Goal: Task Accomplishment & Management: Use online tool/utility

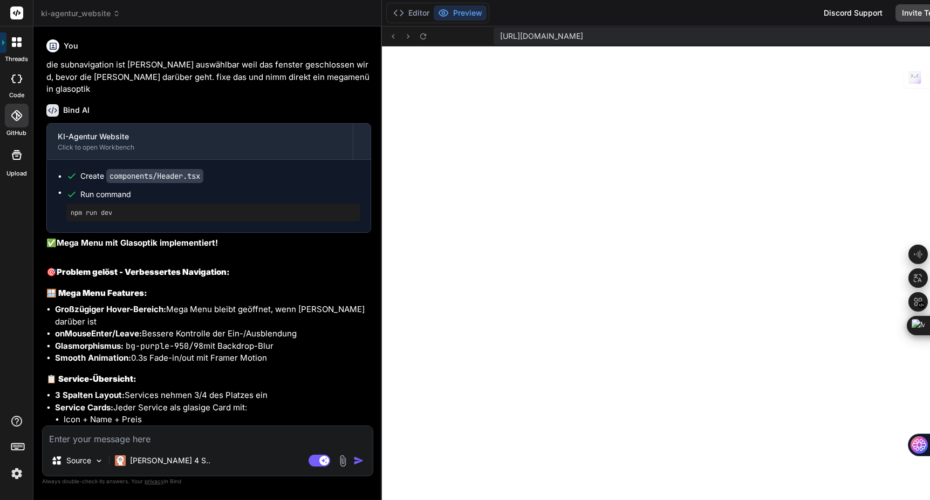
scroll to position [9947, 0]
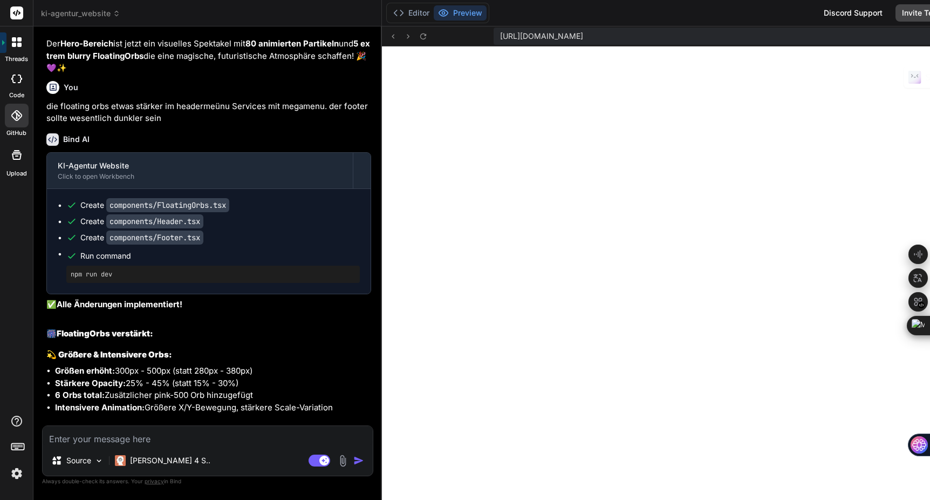
click at [434, 13] on button "Preview" at bounding box center [460, 12] width 53 height 15
click at [393, 12] on icon at bounding box center [398, 13] width 11 height 11
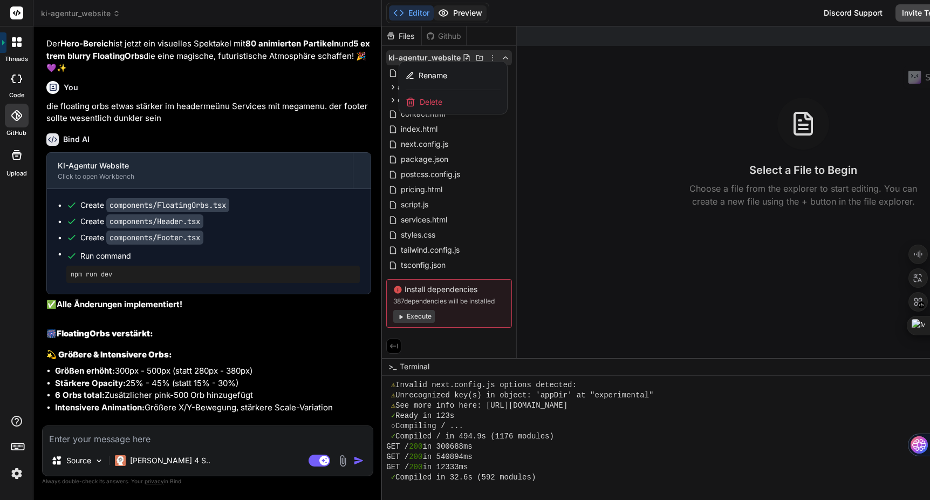
click at [434, 15] on button "Preview" at bounding box center [460, 12] width 53 height 15
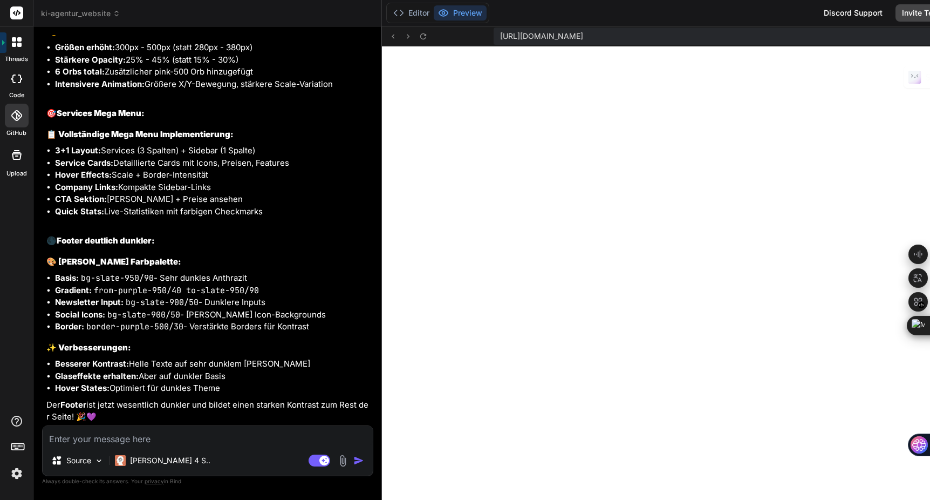
scroll to position [2997, 0]
click at [100, 13] on span "ki-agentur_website" at bounding box center [80, 13] width 79 height 11
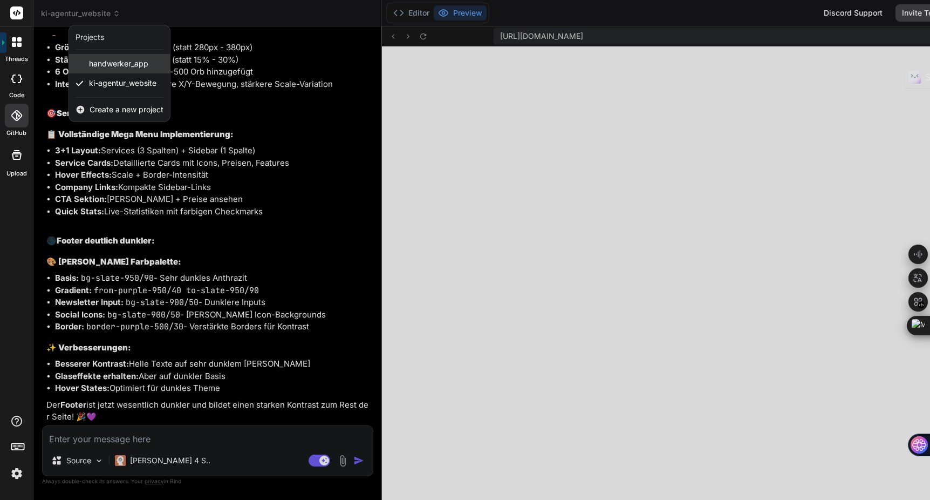
click at [112, 64] on span "handwerker_app" at bounding box center [118, 63] width 59 height 11
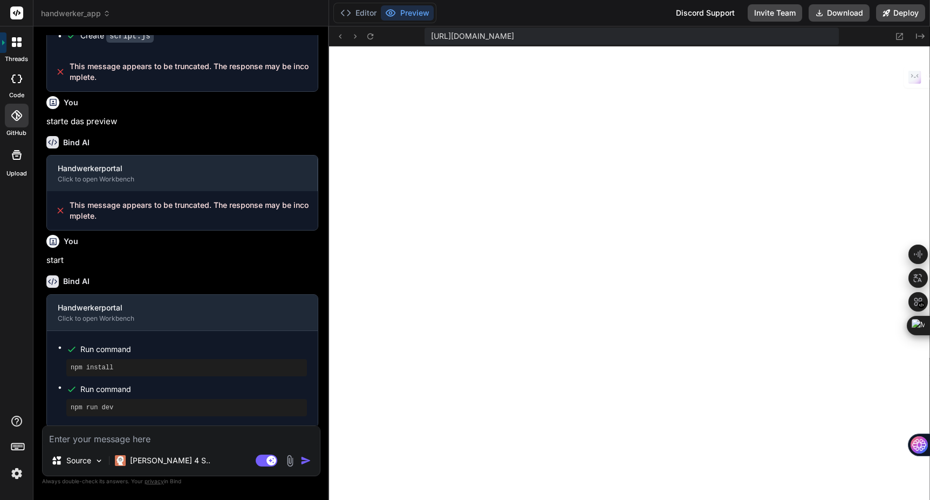
scroll to position [10255, 0]
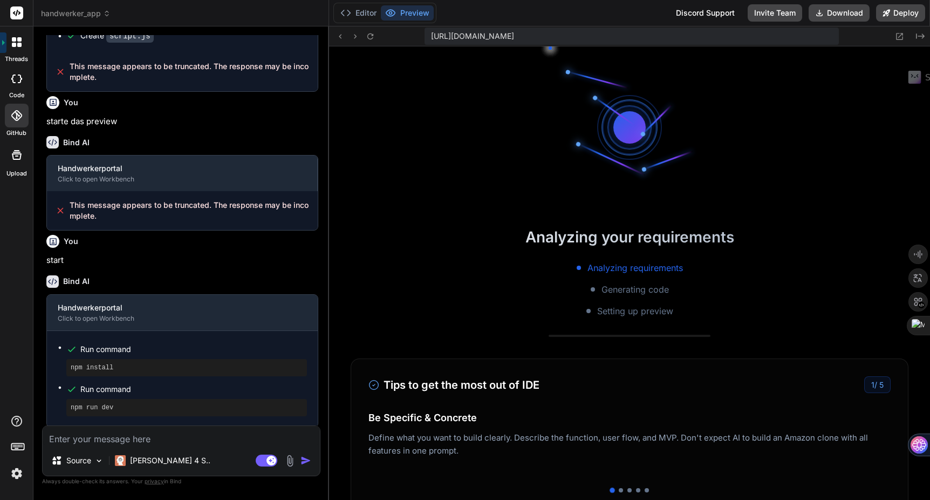
type textarea "x"
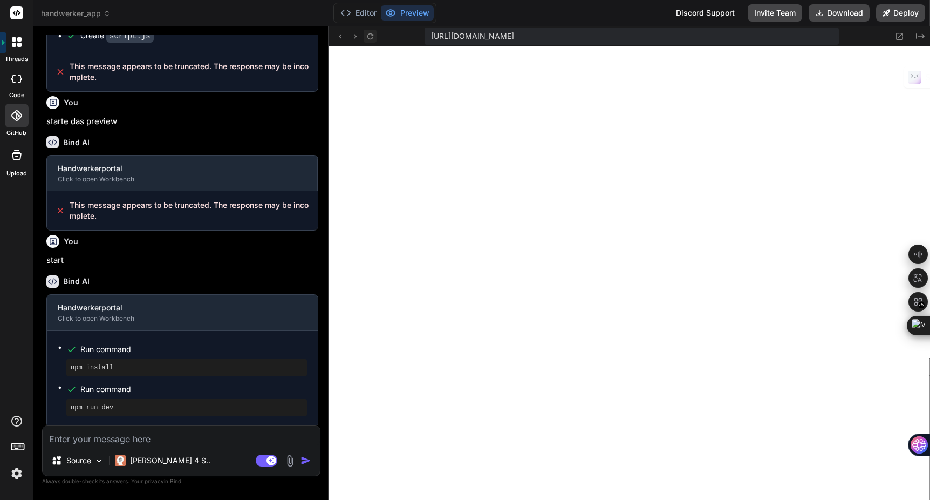
click at [369, 37] on icon at bounding box center [370, 36] width 9 height 9
click at [361, 15] on button "Editor" at bounding box center [358, 12] width 45 height 15
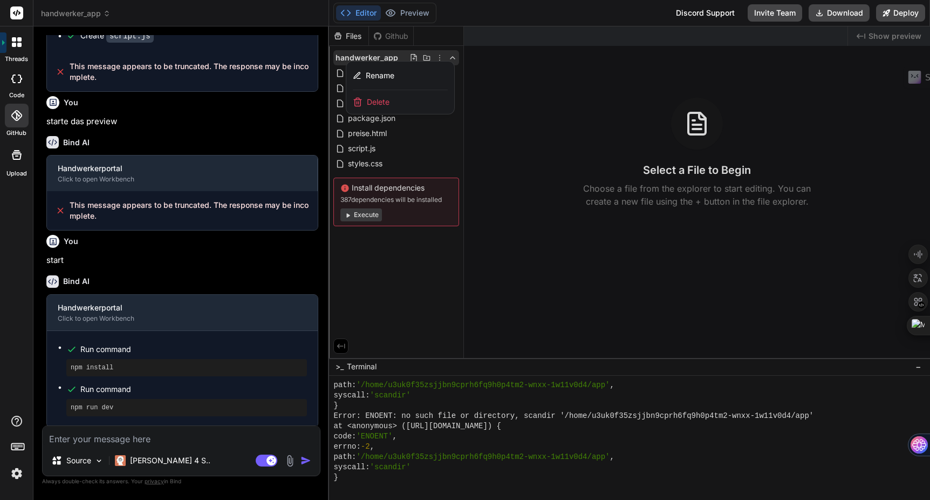
click at [401, 475] on div at bounding box center [629, 262] width 601 height 473
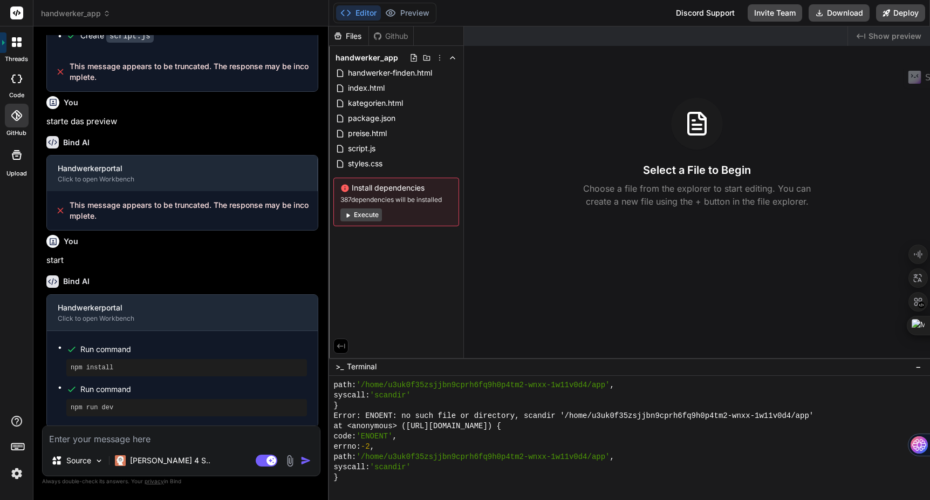
click at [401, 475] on div "}" at bounding box center [625, 477] width 582 height 10
click at [351, 490] on div at bounding box center [625, 488] width 582 height 10
click at [353, 477] on div "}" at bounding box center [625, 477] width 582 height 10
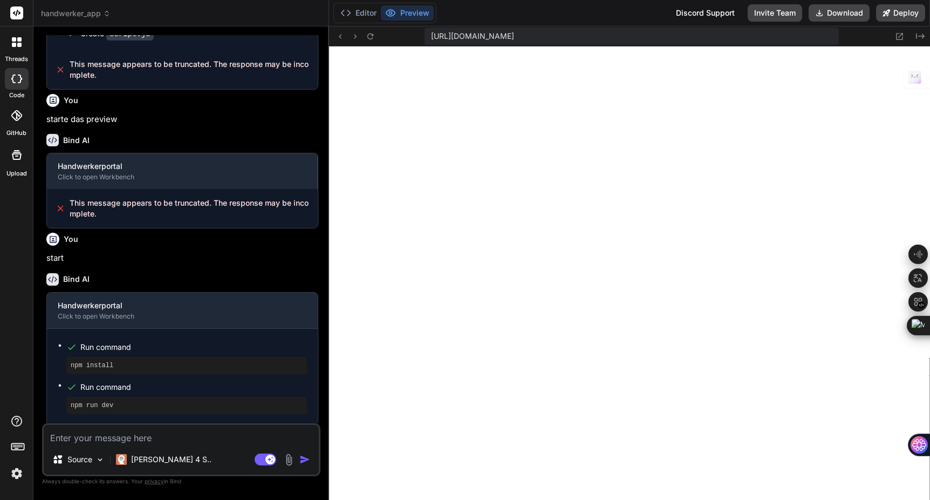
scroll to position [615, 0]
click at [85, 13] on span "handwerker_app" at bounding box center [76, 13] width 70 height 11
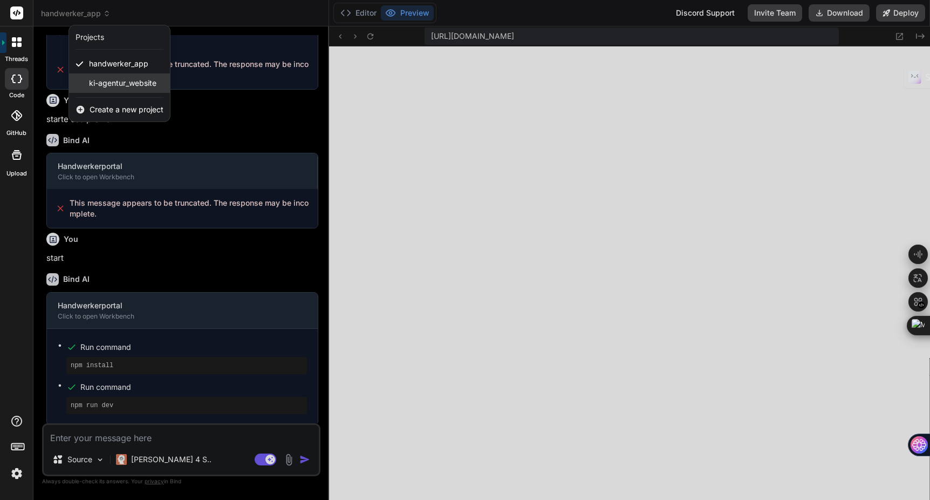
click at [113, 84] on span "ki-agentur_website" at bounding box center [122, 83] width 67 height 11
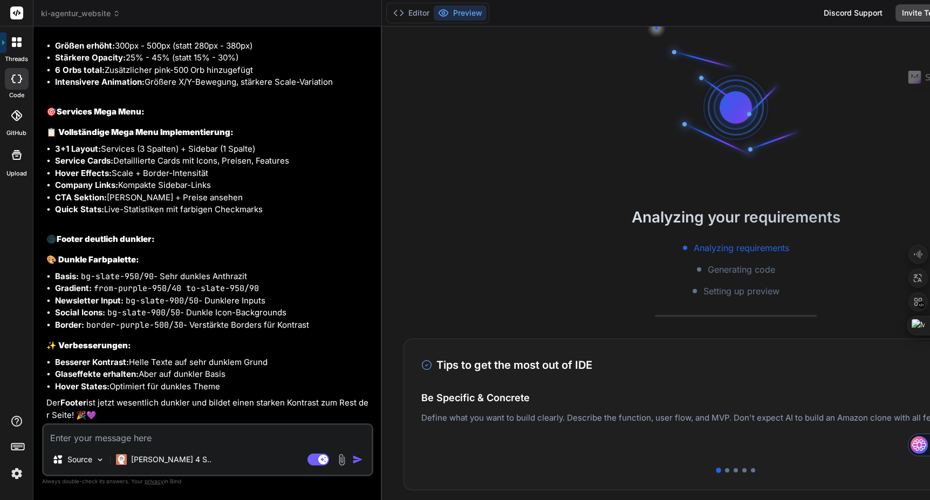
scroll to position [872, 0]
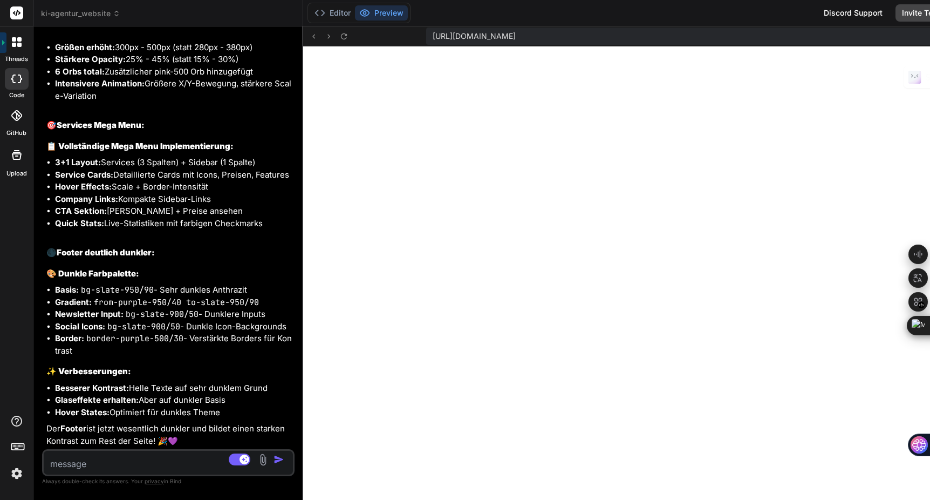
scroll to position [3865, 0]
type textarea "x"
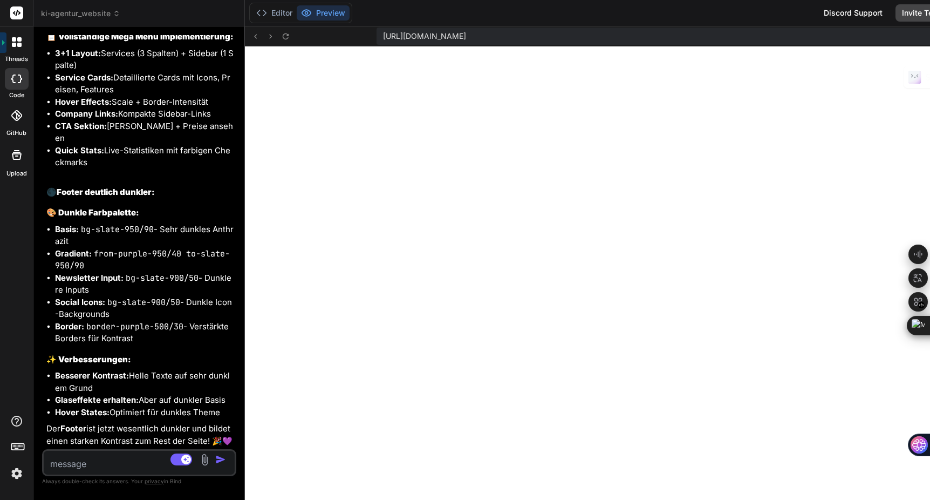
drag, startPoint x: 329, startPoint y: 225, endPoint x: 145, endPoint y: 223, distance: 184.6
click at [145, 223] on div "Bind AI Web Search Created with Pixso. Code Generator You die subnavigation ist…" at bounding box center [139, 262] width 212 height 473
click at [81, 464] on textarea at bounding box center [123, 460] width 159 height 19
type textarea "e"
type textarea "x"
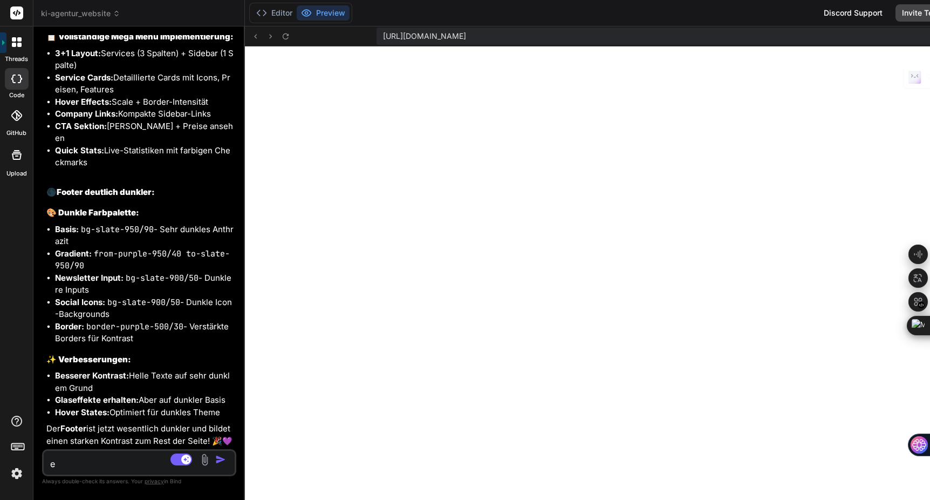
type textarea "en"
type textarea "x"
type textarea "ent"
type textarea "x"
type textarea "entf"
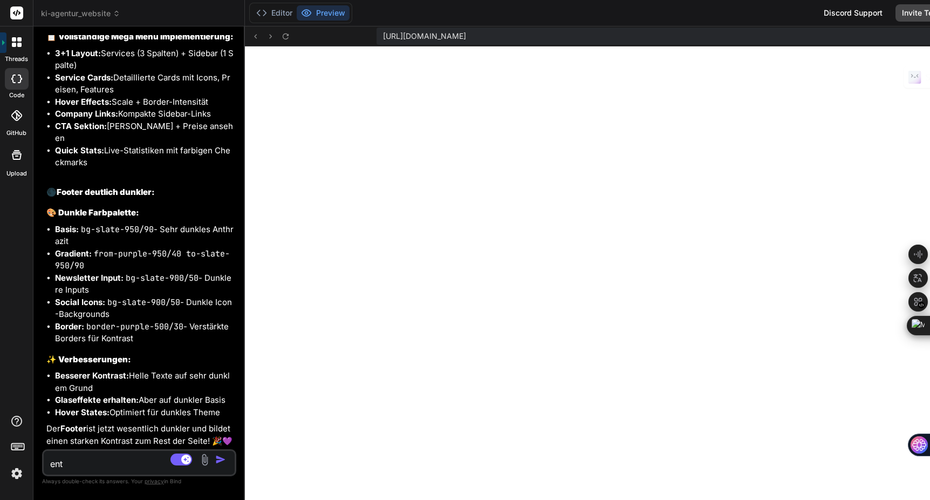
type textarea "x"
type textarea "entfe"
type textarea "x"
type textarea "entfer"
type textarea "x"
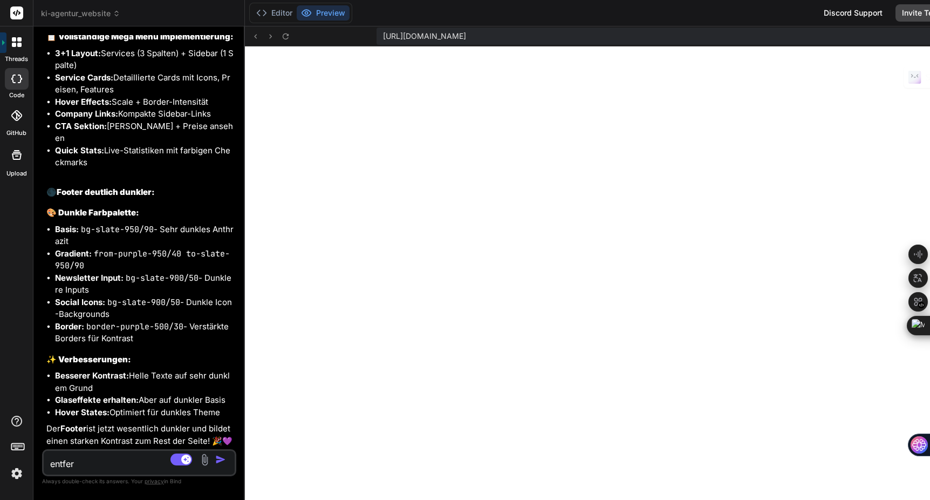
type textarea "entfern"
type textarea "x"
type textarea "entferne"
type textarea "x"
type textarea "entferne"
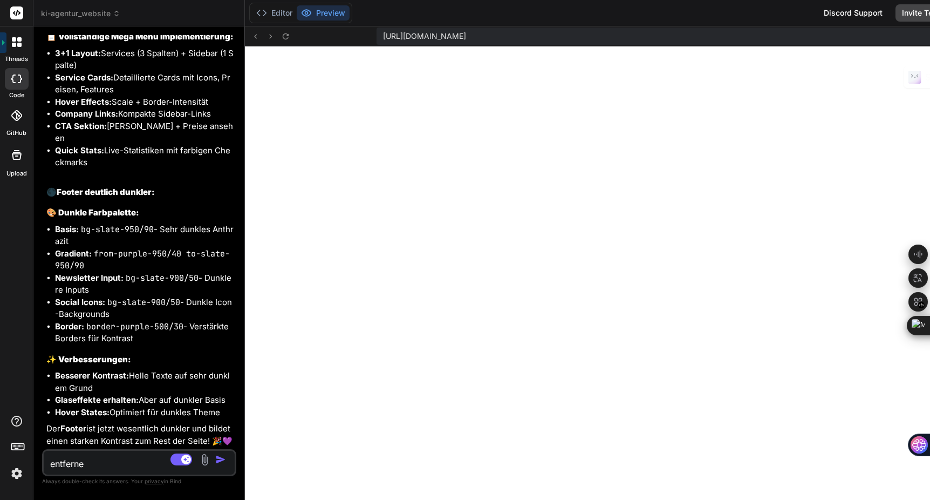
type textarea "x"
type textarea "entferne d"
type textarea "x"
type textarea "entferne de"
type textarea "x"
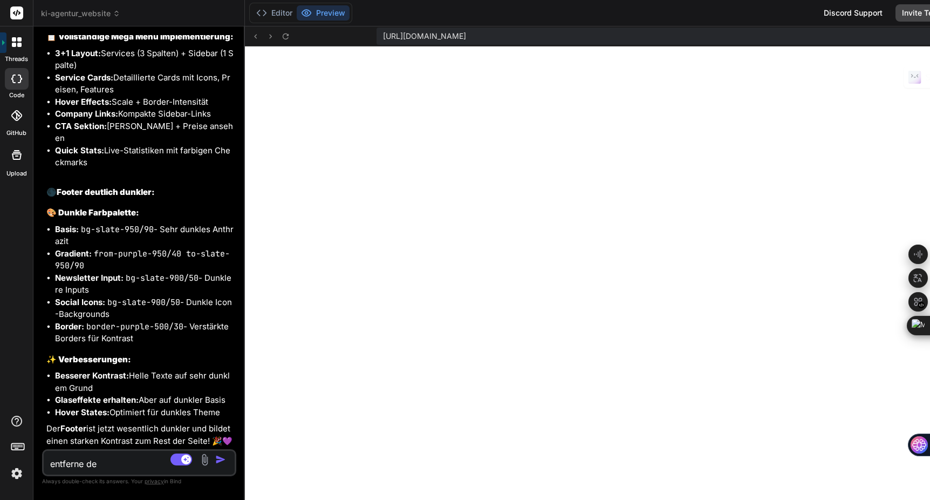
type textarea "entferne den"
type textarea "x"
type textarea "entferne den"
type textarea "x"
type textarea "entferne den r"
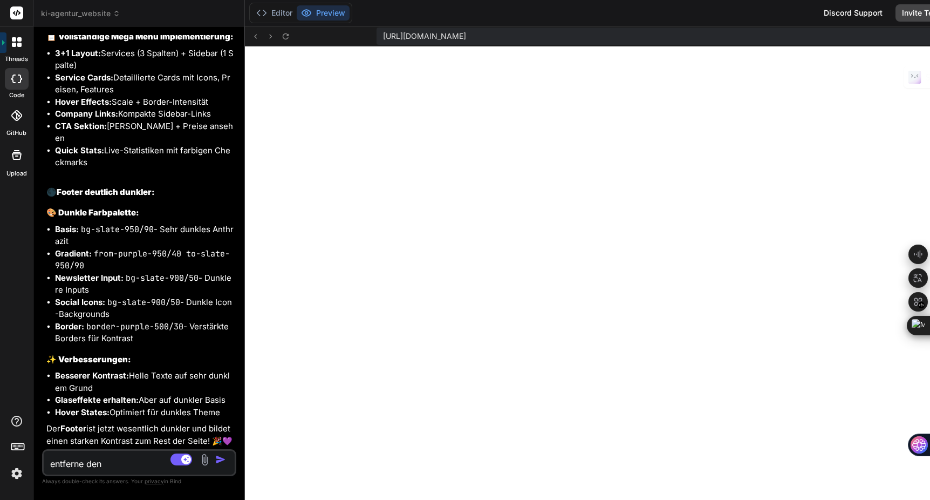
type textarea "x"
type textarea "entferne den ro"
type textarea "x"
type textarea "entferne den roi"
type textarea "x"
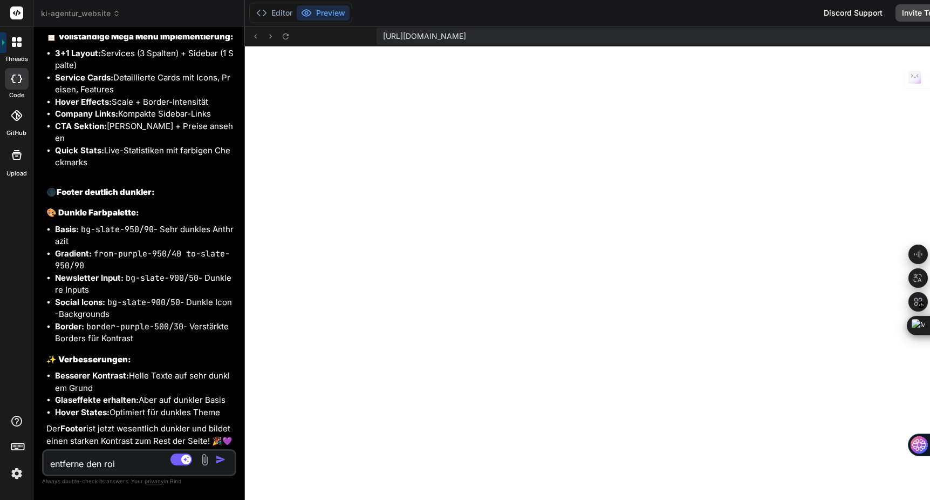
type textarea "entferne den roi"
type textarea "x"
type textarea "entferne den roi r"
type textarea "x"
type textarea "entferne den roi re"
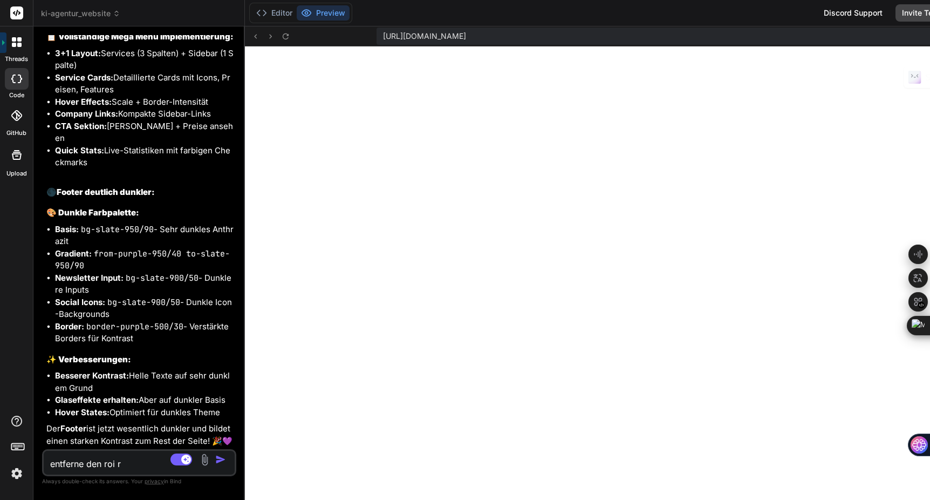
type textarea "x"
type textarea "entferne den roi rec"
type textarea "x"
type textarea "entferne den roi rech"
type textarea "x"
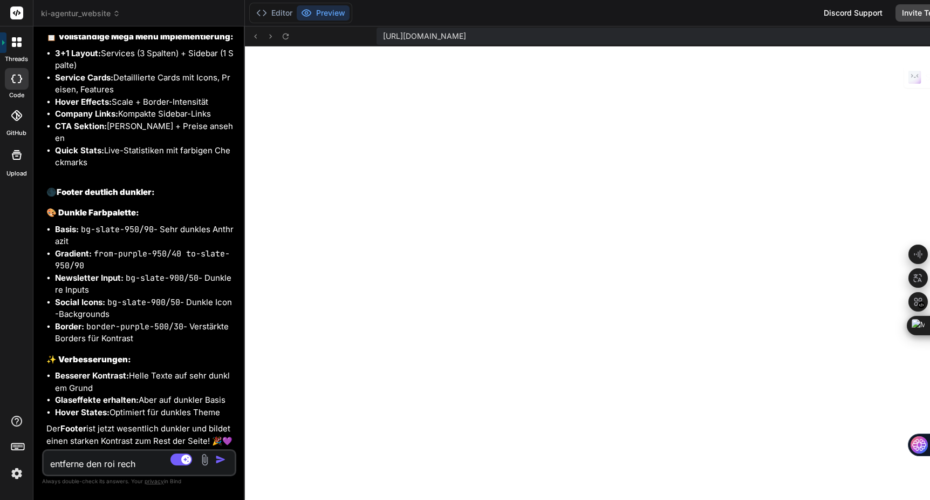
type textarea "entferne den roi rechn"
type textarea "x"
type textarea "entferne den roi rechne"
type textarea "x"
type textarea "entferne den roi rechner"
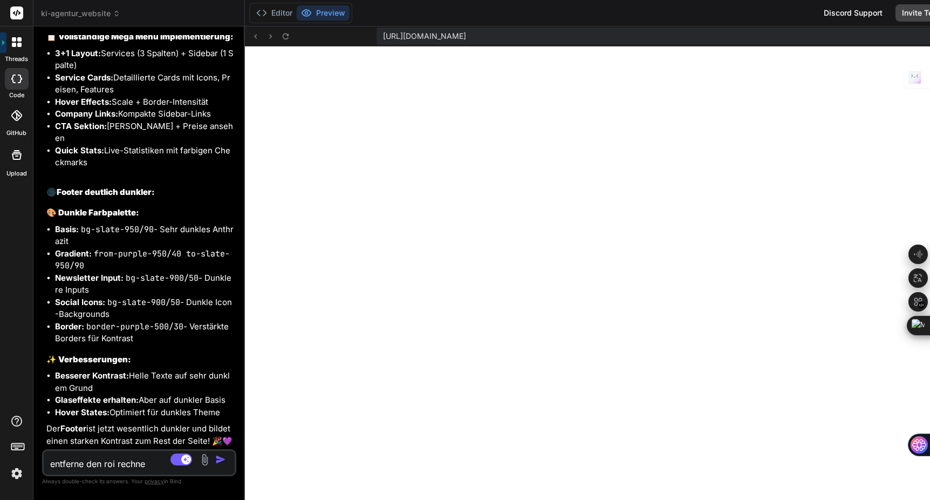
type textarea "x"
type textarea "entferne den roi rechner"
type textarea "x"
type textarea "entferne den roi rechner v"
type textarea "x"
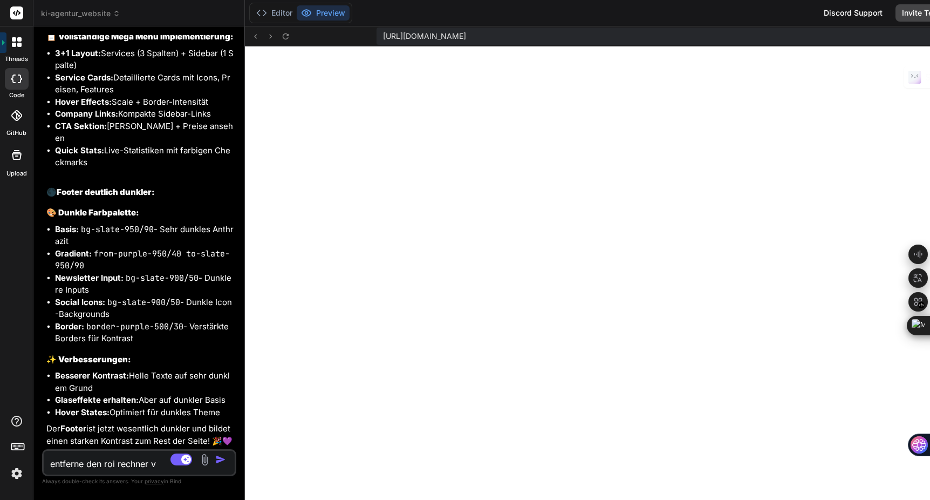
type textarea "entferne den roi rechner vo"
type textarea "x"
type textarea "entferne den roi rechner von"
type textarea "x"
type textarea "entferne den roi rechner von"
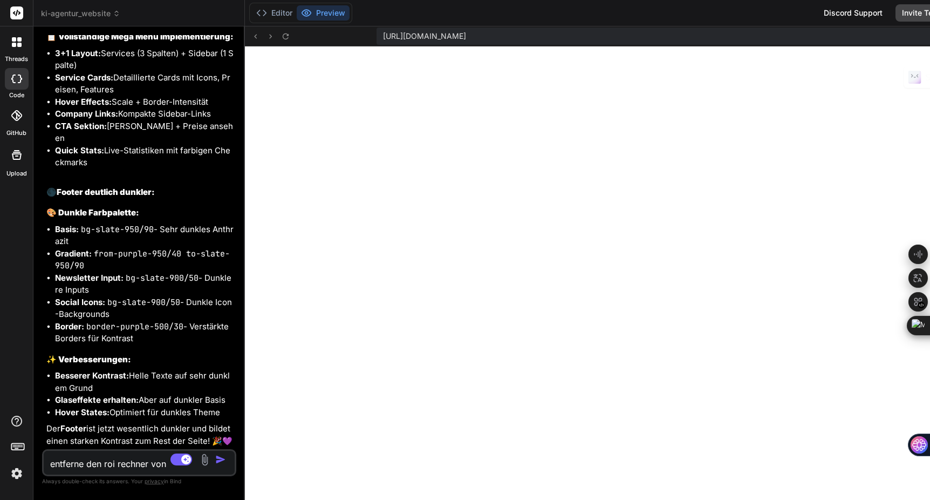
type textarea "x"
type textarea "entferne den roi rechner von d"
type textarea "x"
type textarea "entferne den roi rechner von de"
type textarea "x"
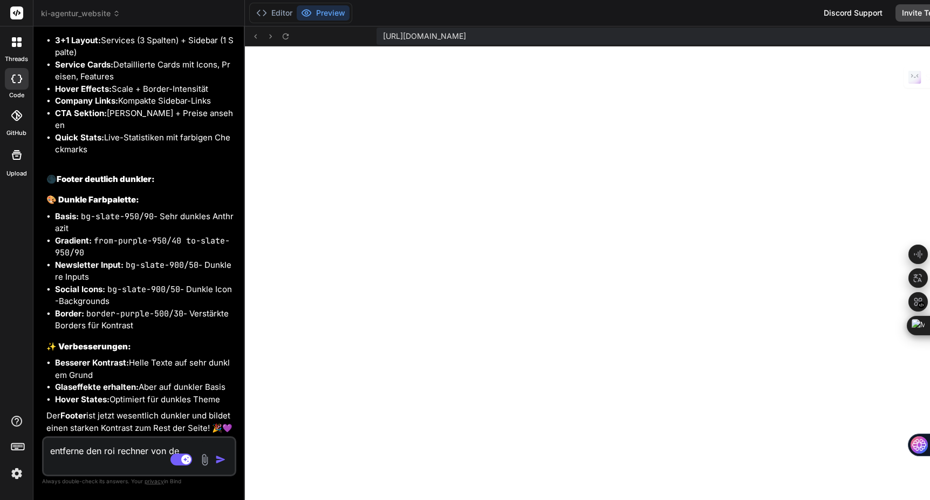
type textarea "entferne den roi rechner von der"
type textarea "x"
type textarea "entferne den roi rechner von der"
type textarea "x"
type textarea "entferne den roi rechner von der h"
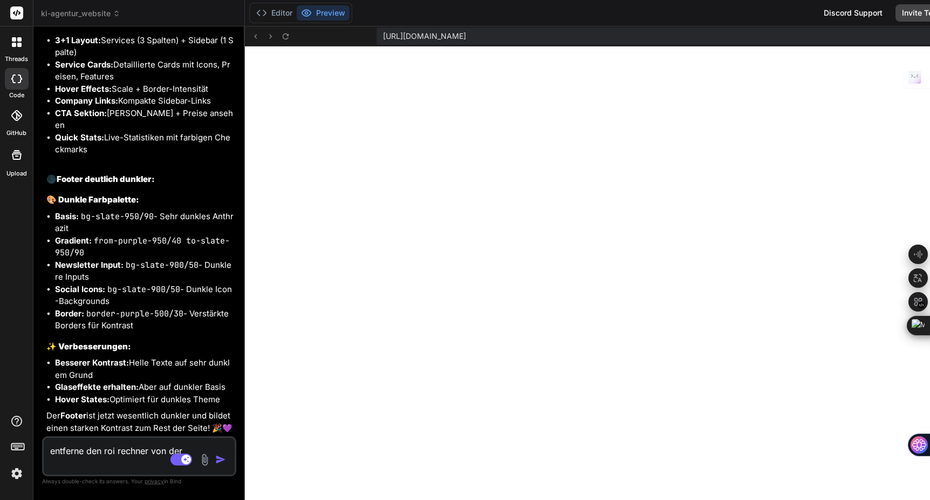
type textarea "x"
type textarea "entferne den roi rechner von der ho"
type textarea "x"
type textarea "entferne den roi rechner von der hom"
type textarea "x"
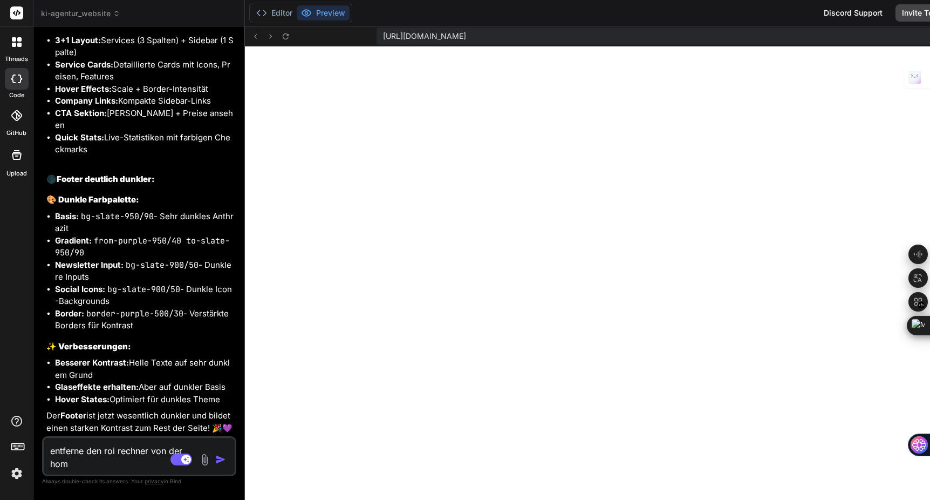
type textarea "entferne den roi rechner von der home"
type textarea "x"
type textarea "entferne den roi rechner von der home"
type textarea "x"
type textarea "entferne den roi rechner von der home s"
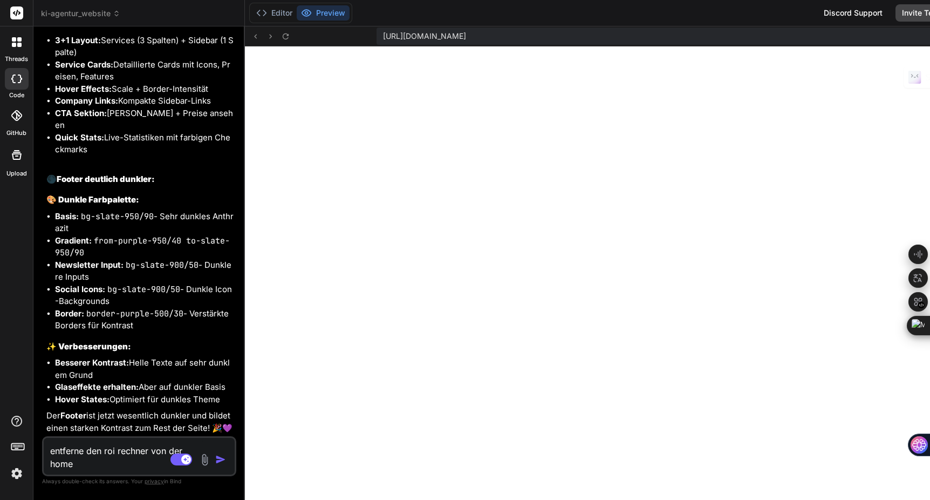
type textarea "x"
type textarea "entferne den roi rechner von der home se"
type textarea "x"
type textarea "entferne den roi rechner von der home sei"
type textarea "x"
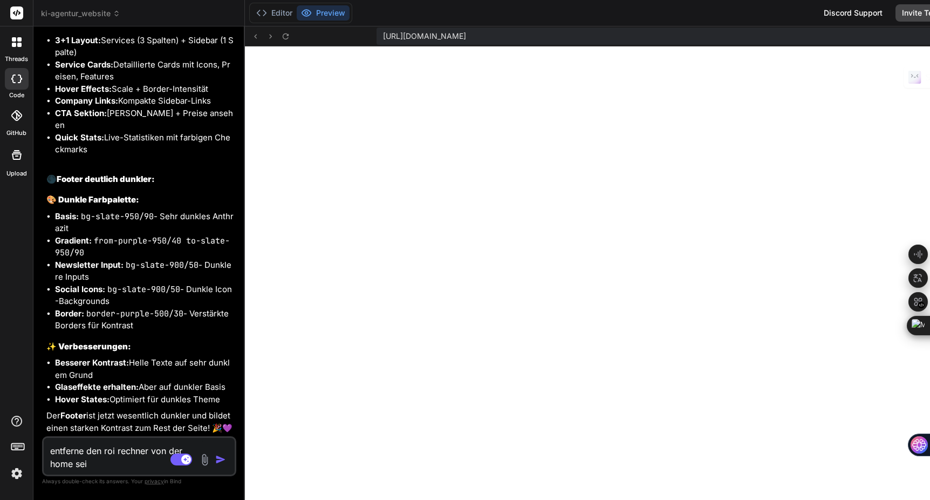
type textarea "entferne den roi rechner von der home seit"
type textarea "x"
type textarea "entferne den roi rechner von der home seite"
type textarea "x"
type textarea "entferne den roi rechner von der home seite."
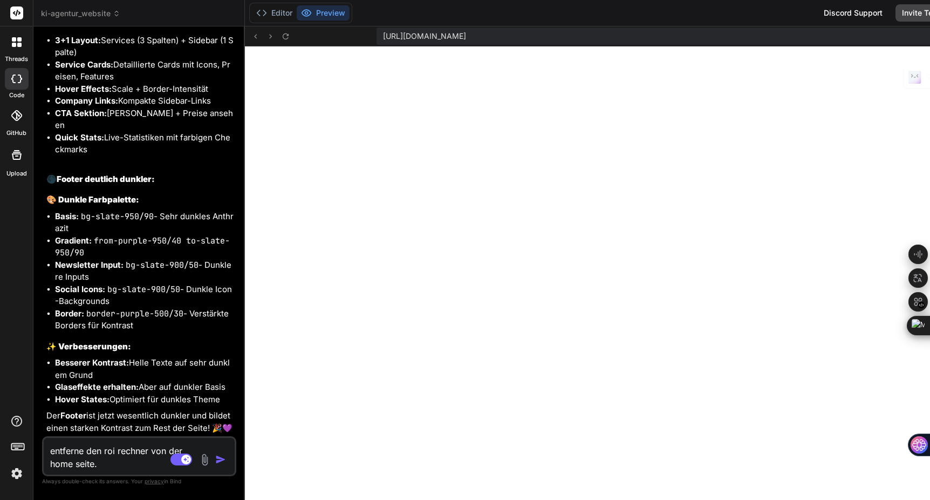
type textarea "x"
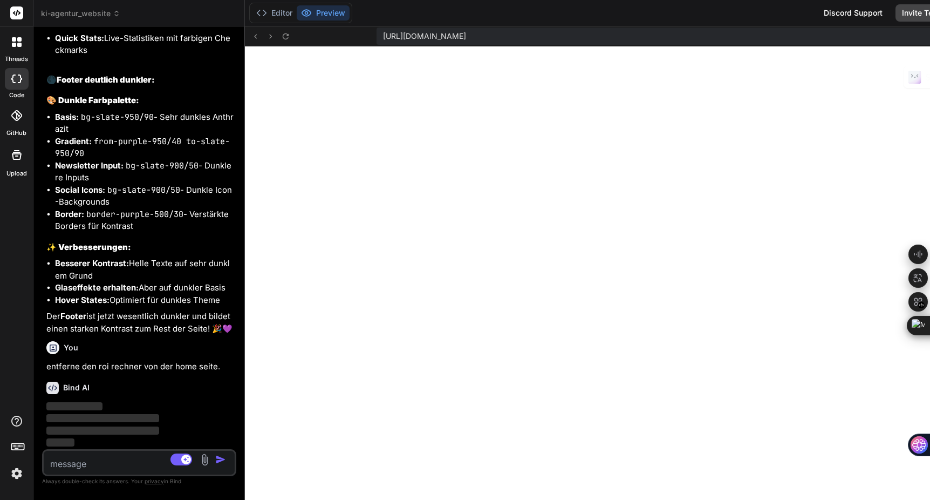
scroll to position [4194, 0]
click at [15, 477] on img at bounding box center [17, 473] width 18 height 18
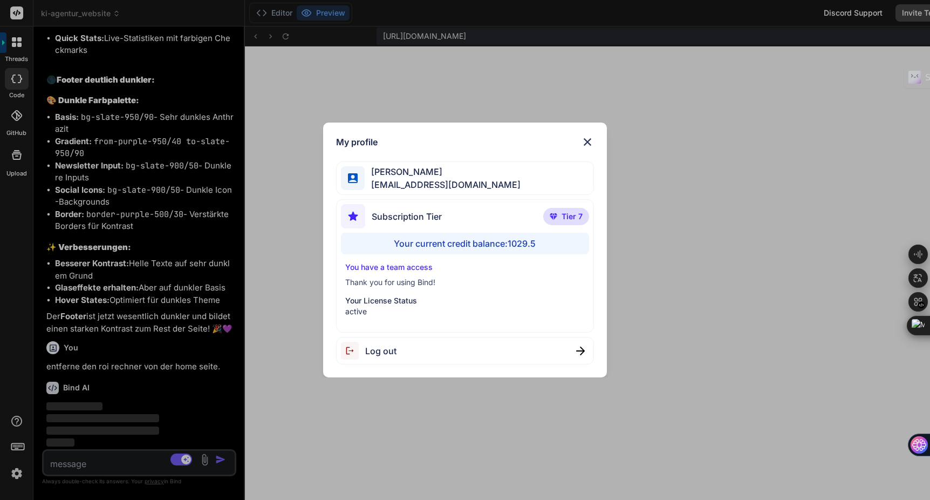
click at [593, 141] on img at bounding box center [587, 141] width 13 height 13
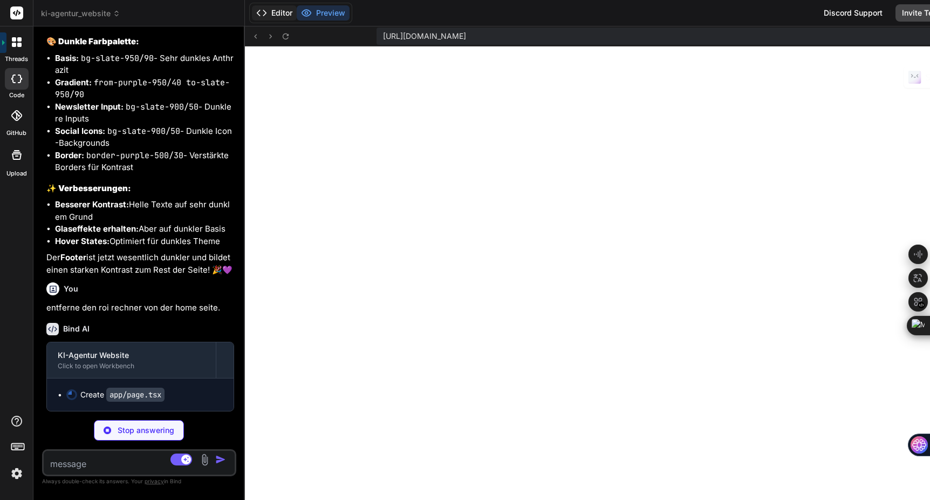
click at [252, 14] on button "Editor" at bounding box center [274, 12] width 45 height 15
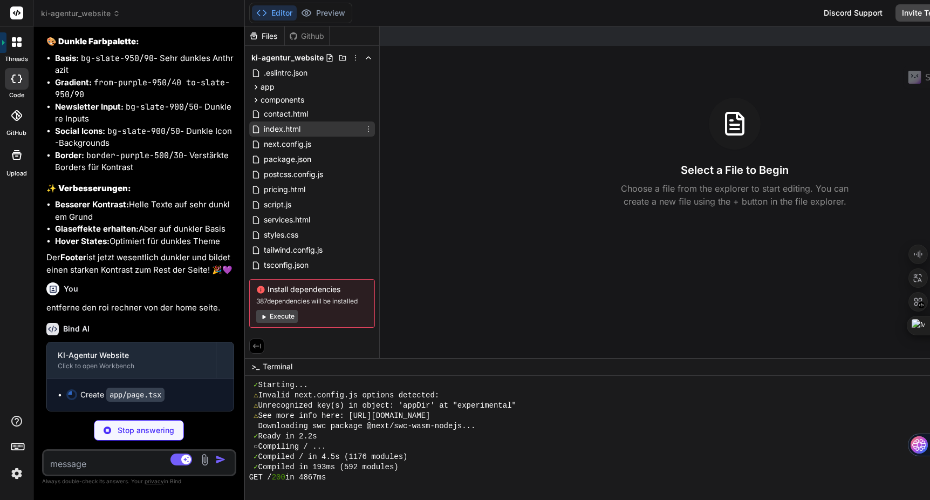
click at [263, 128] on span "index.html" at bounding box center [282, 129] width 39 height 13
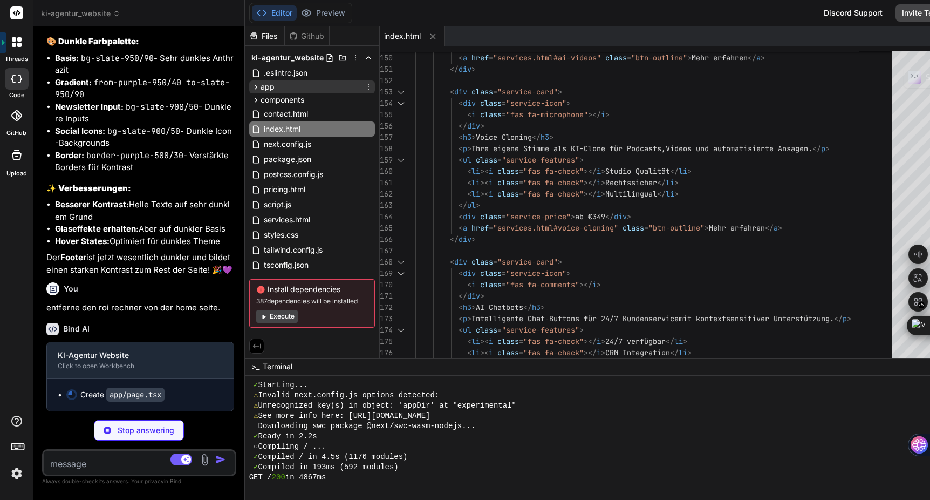
click at [249, 91] on div "app" at bounding box center [312, 86] width 126 height 13
type textarea "x"
type textarea "</div> </section> </main> <Footer /> </div> ) }"
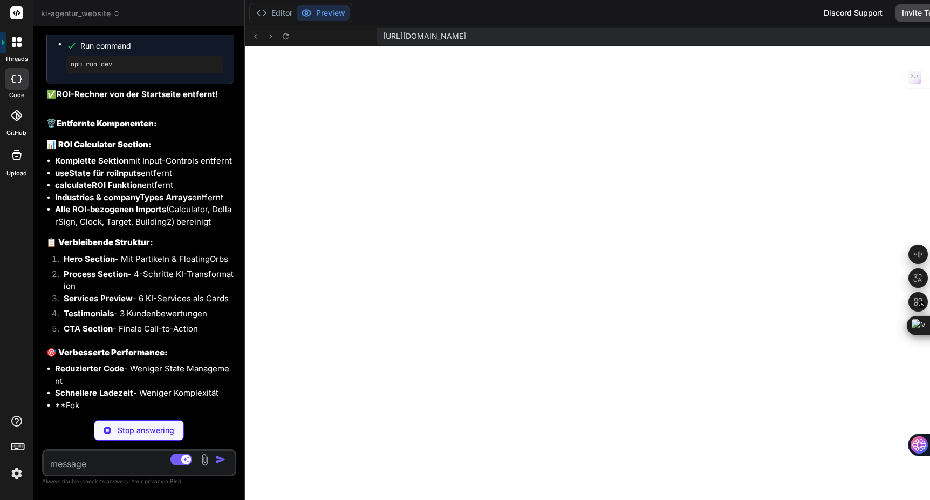
scroll to position [4638, 0]
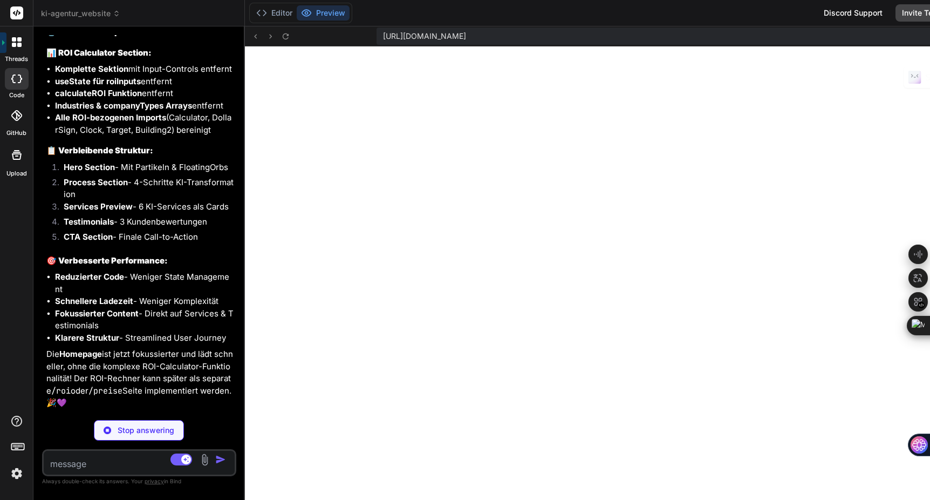
type textarea "x"
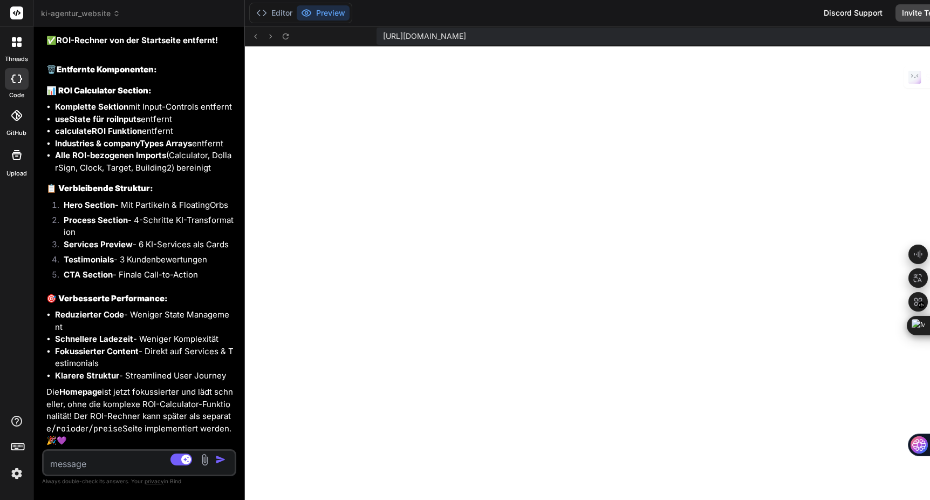
scroll to position [1323, 0]
click at [84, 461] on textarea at bounding box center [123, 460] width 159 height 19
type textarea "d"
type textarea "x"
type textarea "da"
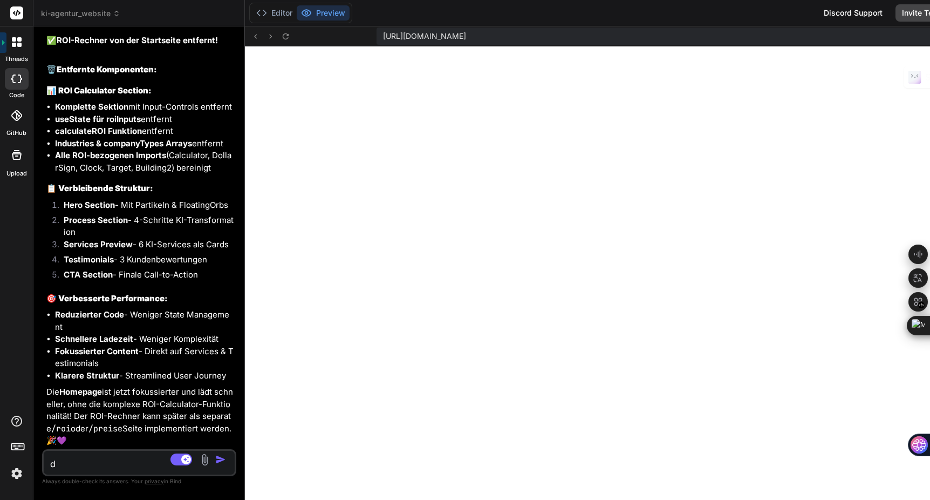
type textarea "x"
type textarea "das"
type textarea "x"
type textarea "das"
type textarea "x"
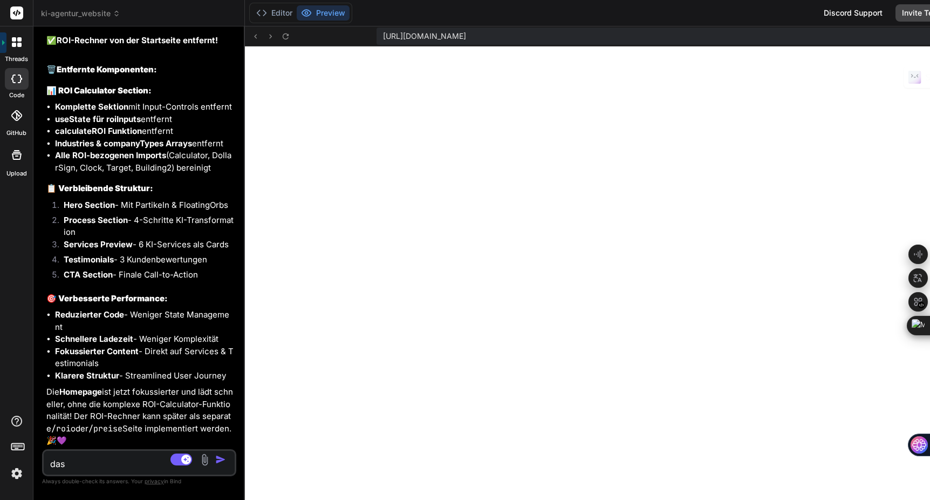
type textarea "das m"
type textarea "x"
type textarea "das me"
type textarea "x"
type textarea "das meg"
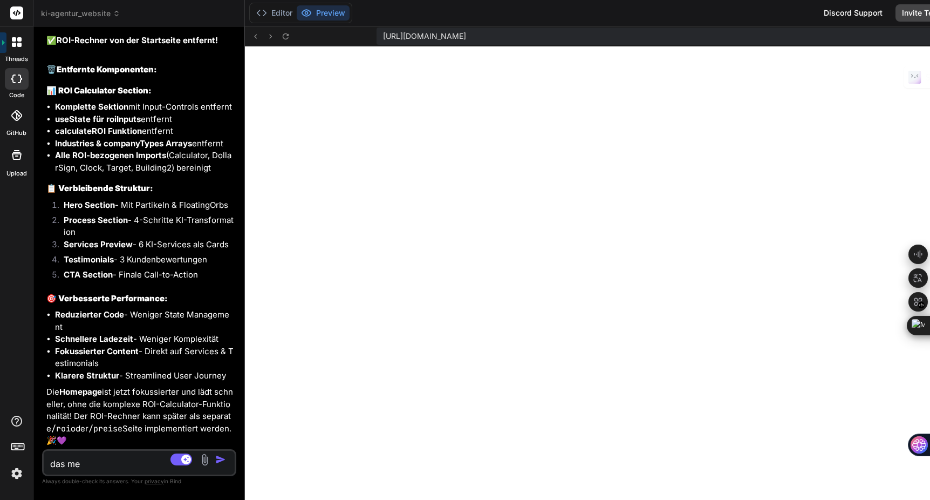
type textarea "x"
type textarea "das mega"
type textarea "x"
type textarea "das megam"
type textarea "x"
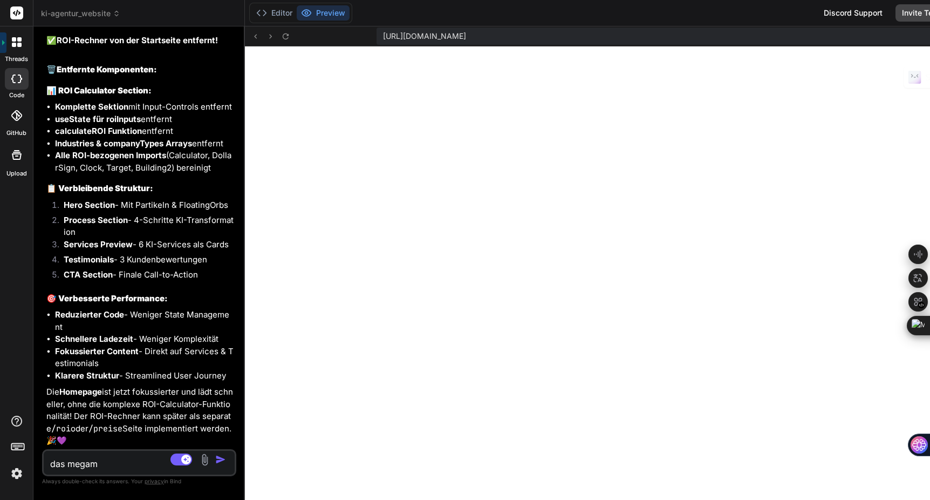
type textarea "das megame"
type textarea "x"
type textarea "das megamen"
type textarea "x"
type textarea "das megamenu"
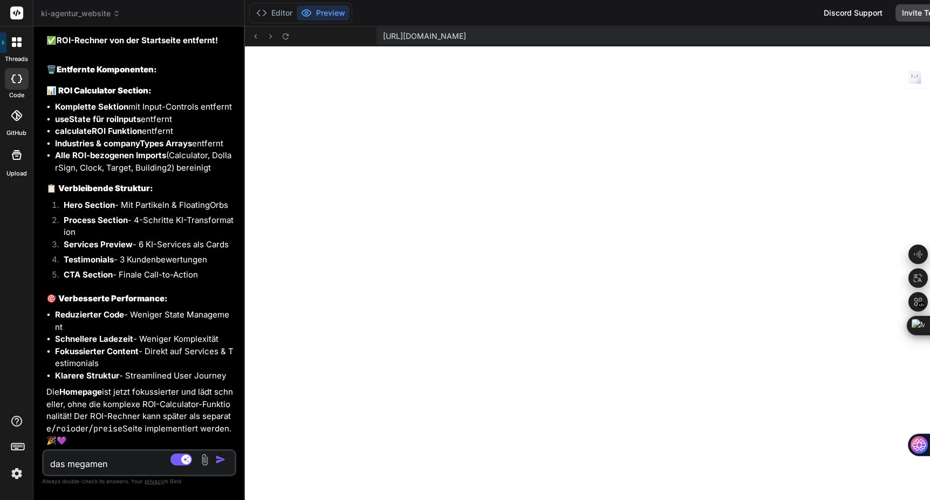
type textarea "x"
type textarea "das megamenu"
type textarea "x"
type textarea "das megamenu i"
type textarea "x"
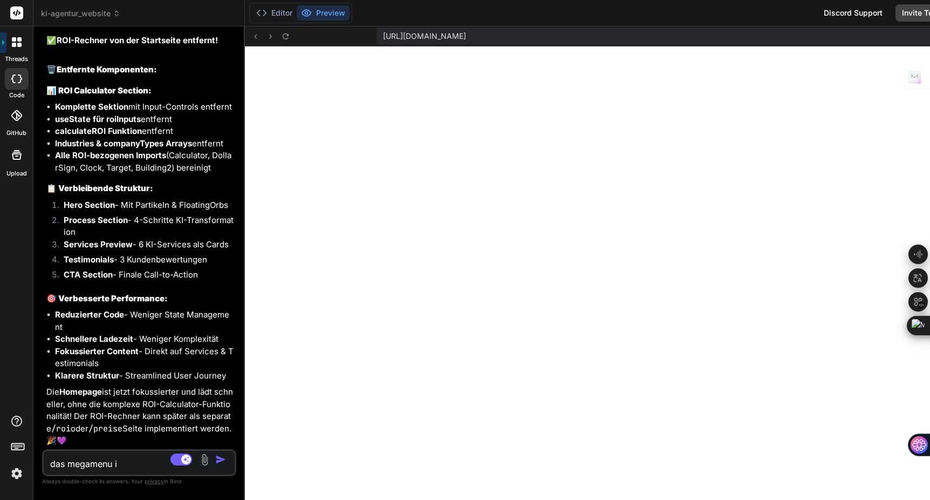
type textarea "das megamenu is"
type textarea "x"
type textarea "das megamenu ist"
type textarea "x"
type textarea "das megamenu ist"
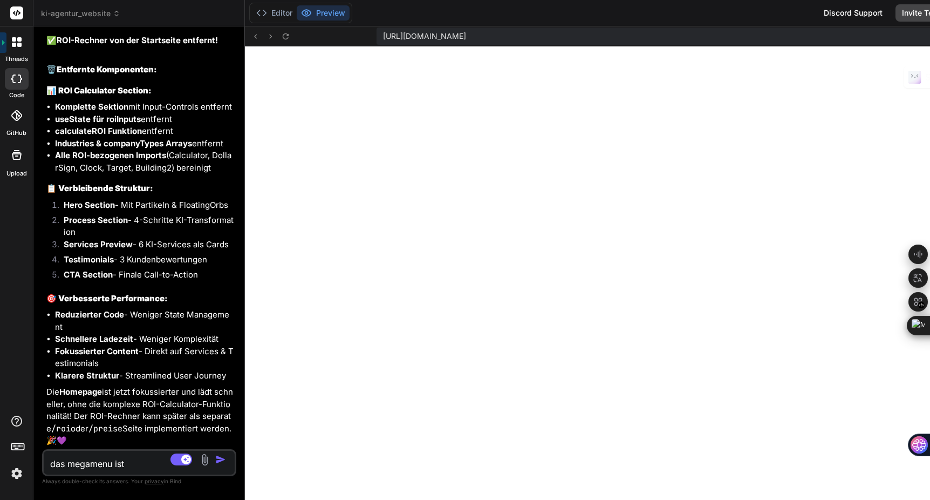
type textarea "x"
type textarea "das megamenu ist k"
type textarea "x"
type textarea "das megamenu ist ka"
type textarea "x"
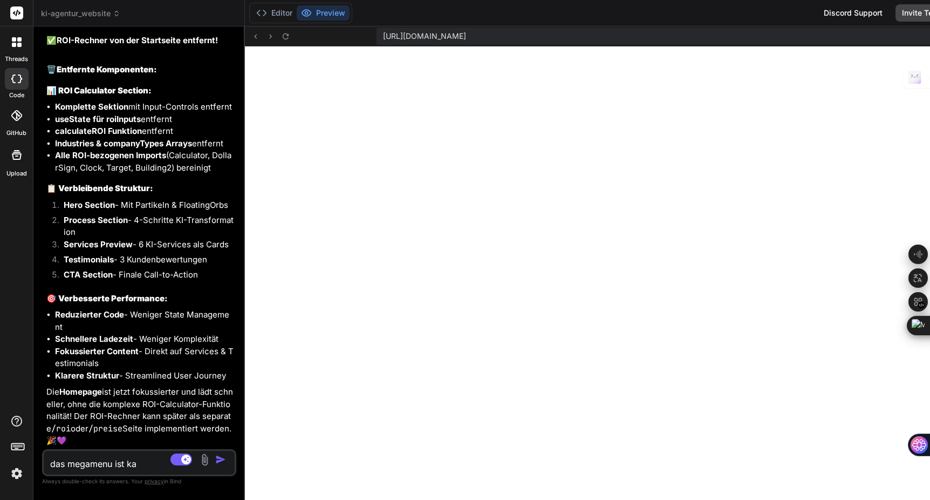
type textarea "das megamenu ist kau"
type textarea "x"
type textarea "das megamenu ist kaum"
type textarea "x"
type textarea "das megamenu ist kaum"
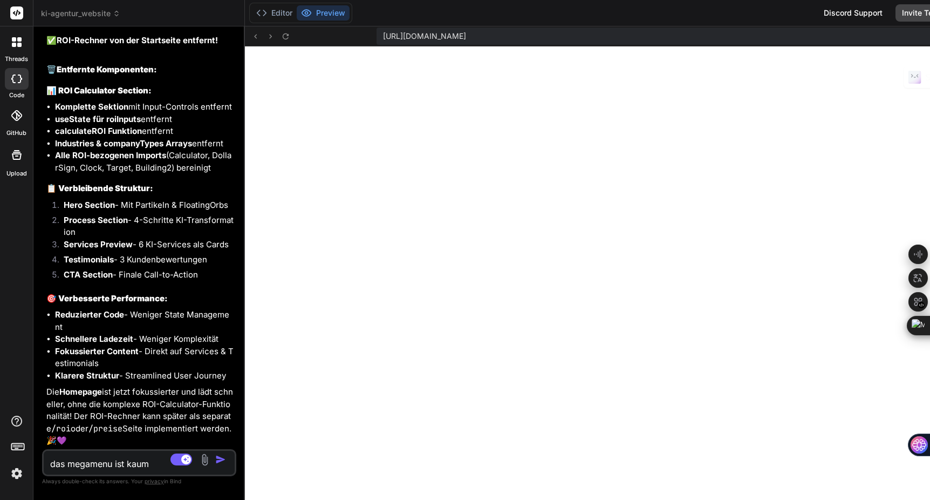
type textarea "x"
type textarea "das megamenu ist kaum z"
type textarea "x"
type textarea "das megamenu ist kaum zu"
type textarea "x"
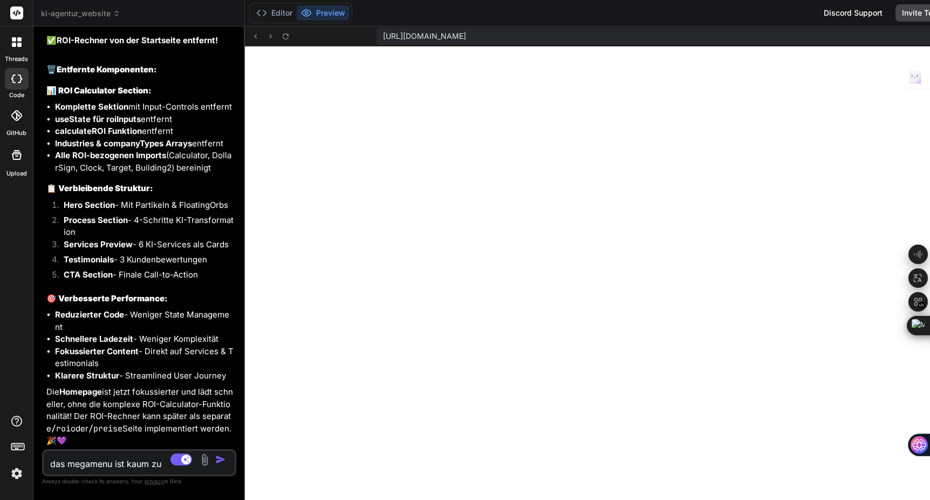
type textarea "das megamenu ist kaum zu"
type textarea "x"
type textarea "das megamenu ist kaum zu l"
type textarea "x"
type textarea "das megamenu ist kaum zu le"
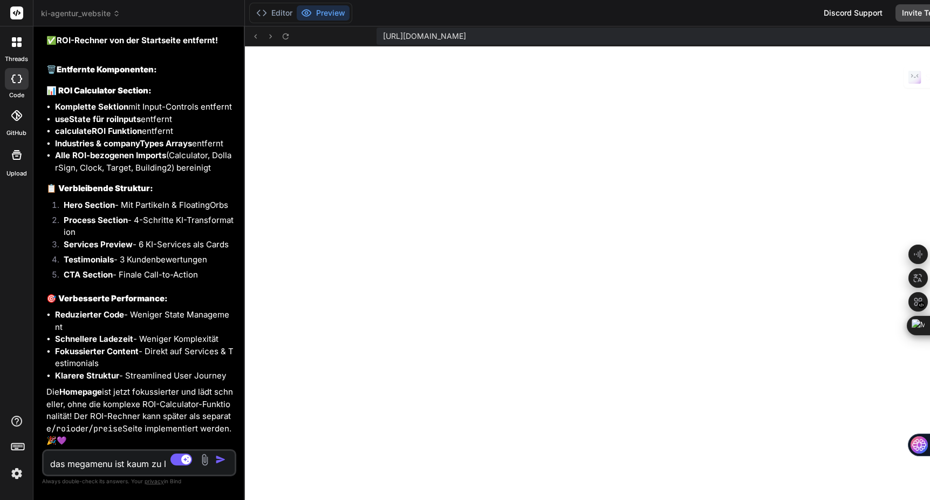
type textarea "x"
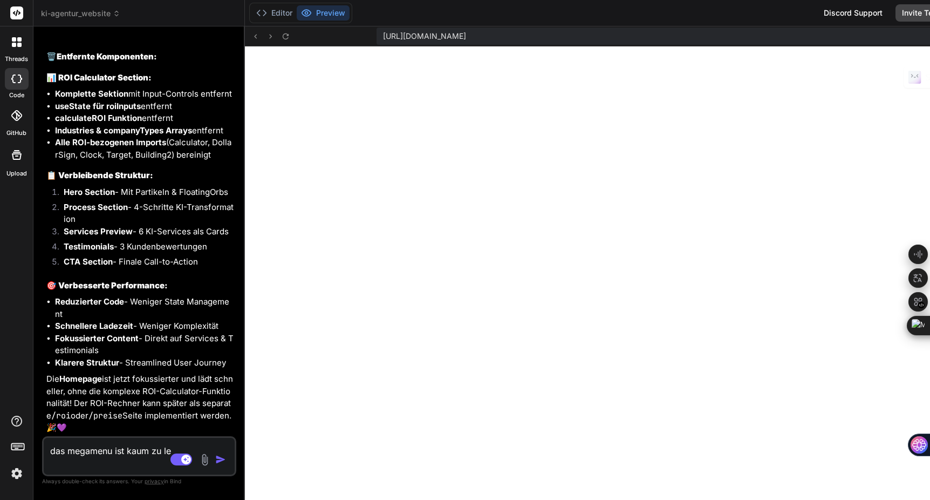
type textarea "das megamenu ist kaum zu les"
type textarea "x"
type textarea "das megamenu ist kaum zu lese"
type textarea "x"
type textarea "das megamenu ist kaum zu lesen"
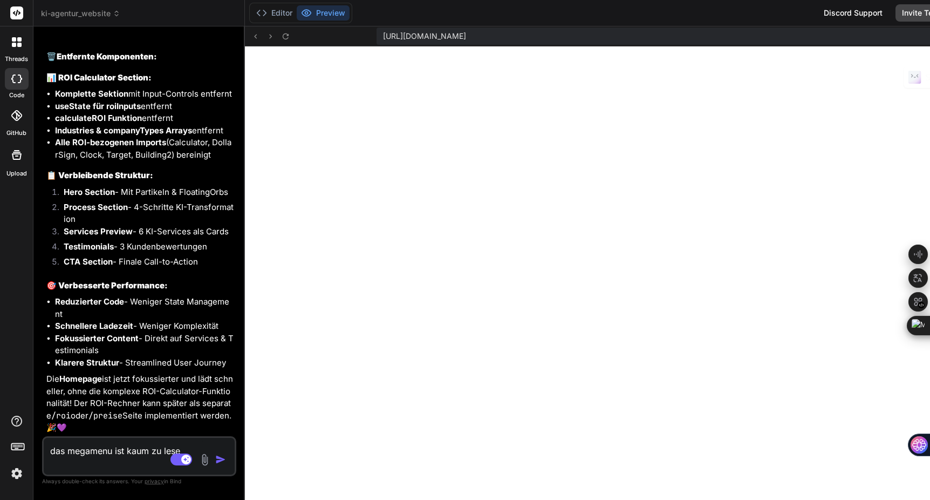
type textarea "x"
type textarea "das megamenu ist kaum zu lesen."
type textarea "x"
type textarea "das megamenu ist kaum zu lesen."
type textarea "x"
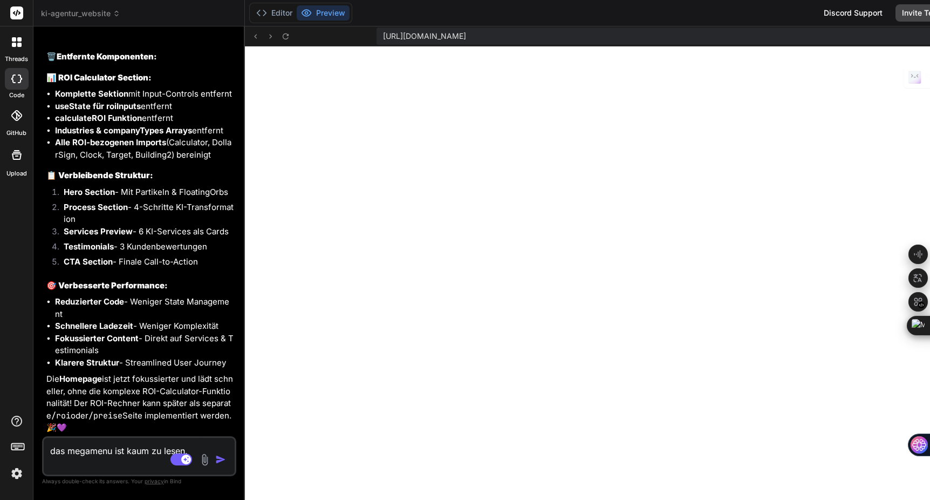
type textarea "das megamenu ist kaum zu lesen. f"
type textarea "x"
type textarea "das megamenu ist kaum zu lesen. fü"
type textarea "x"
type textarea "das megamenu ist kaum zu lesen. füg"
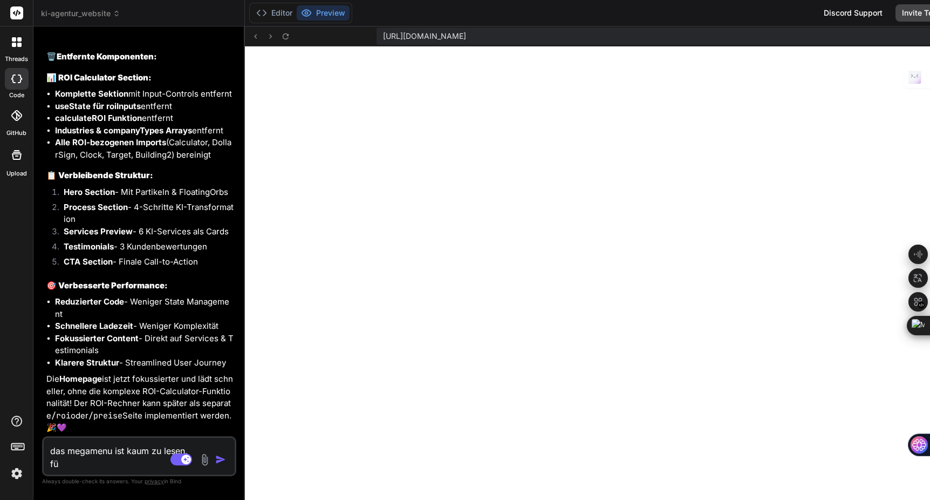
type textarea "x"
type textarea "das megamenu ist kaum zu lesen. füge"
type textarea "x"
type textarea "das megamenu ist kaum zu lesen. füge"
type textarea "x"
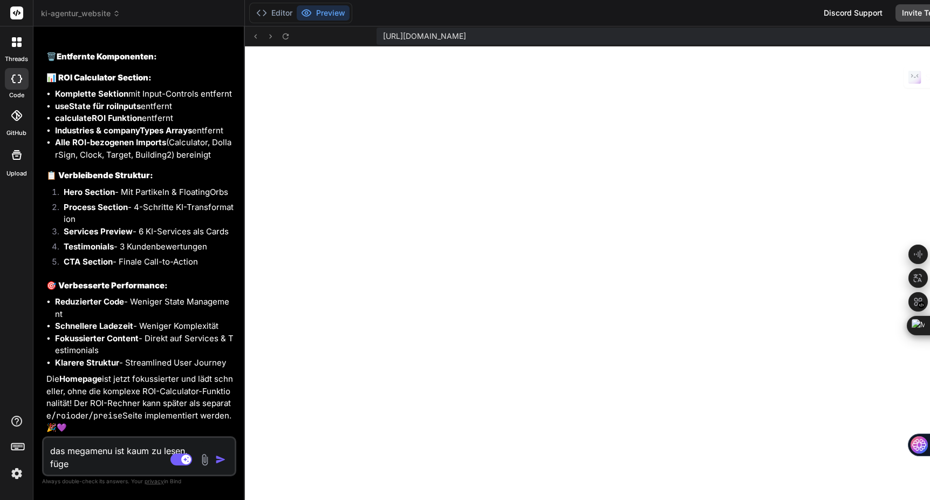
type textarea "das megamenu ist kaum zu lesen. füge e"
type textarea "x"
type textarea "das megamenu ist kaum zu lesen. füge ei"
type textarea "x"
type textarea "das megamenu ist kaum zu lesen. füge ein"
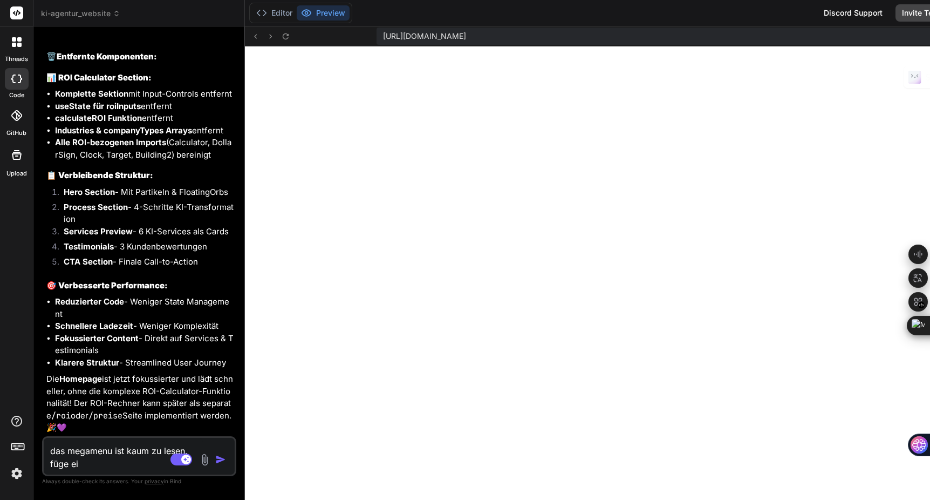
type textarea "x"
type textarea "das megamenu ist kaum zu lesen. füge eine"
type textarea "x"
type textarea "das megamenu ist kaum zu lesen. füge einen"
type textarea "x"
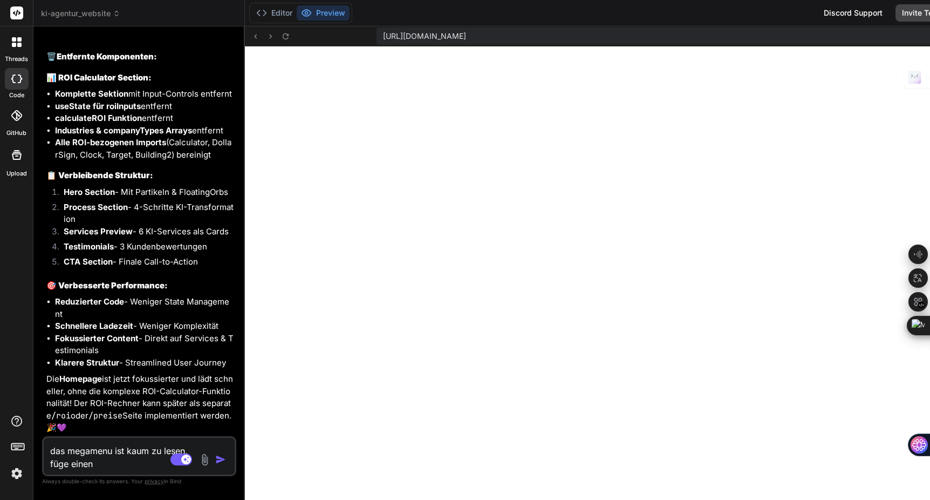
type textarea "das megamenu ist kaum zu lesen. füge einen"
type textarea "x"
type textarea "das megamenu ist kaum zu lesen. füge einen d"
type textarea "x"
type textarea "das megamenu ist kaum zu lesen. füge einen du"
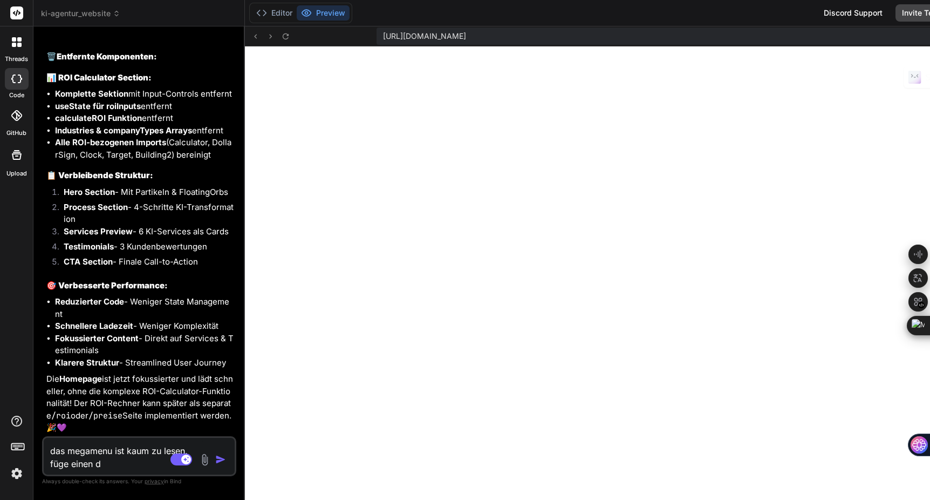
type textarea "x"
type textarea "das megamenu ist kaum zu lesen. füge einen dun"
type textarea "x"
type textarea "das megamenu ist kaum zu lesen. füge einen dunk"
type textarea "x"
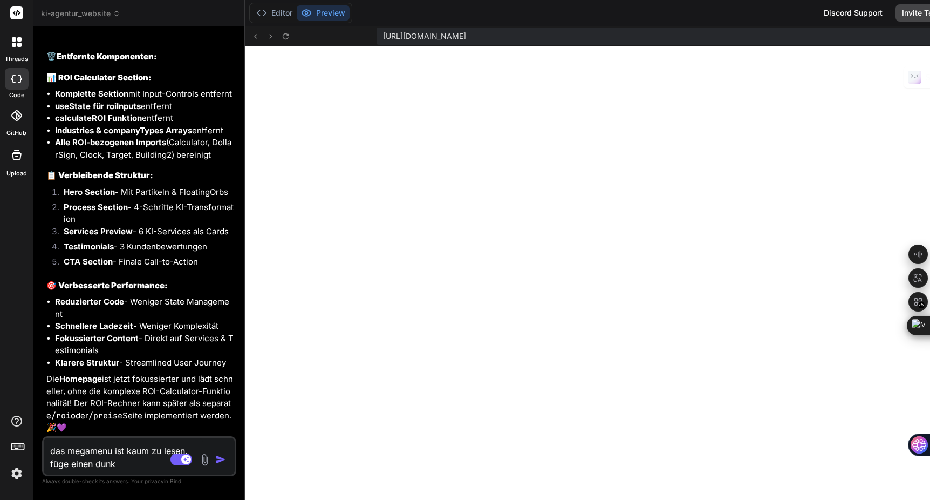
type textarea "das megamenu ist kaum zu lesen. füge einen dunke"
type textarea "x"
type textarea "das megamenu ist kaum zu lesen. füge einen dunkel"
type textarea "x"
type textarea "das megamenu ist kaum zu lesen. füge einen dunkel-"
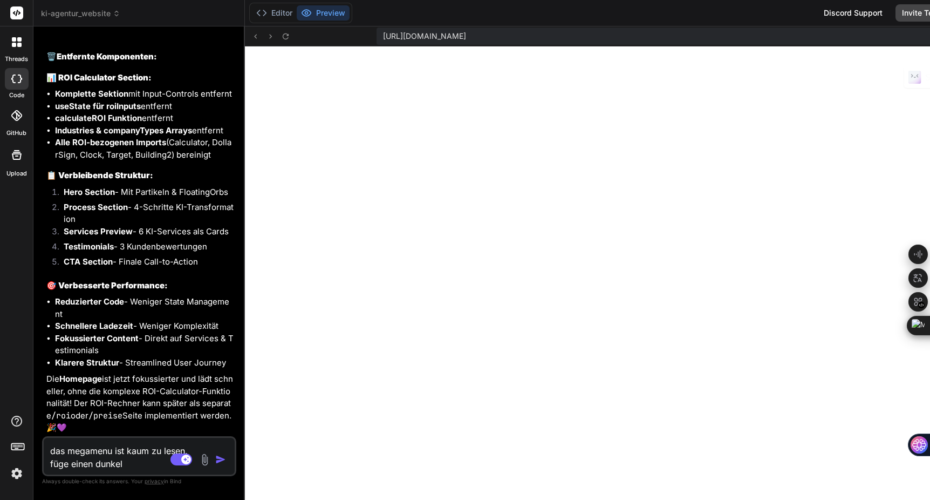
type textarea "x"
type textarea "das megamenu ist kaum zu lesen. füge einen dunkel-l"
type textarea "x"
type textarea "das megamenu ist kaum zu lesen. füge einen dunkel-li"
type textarea "x"
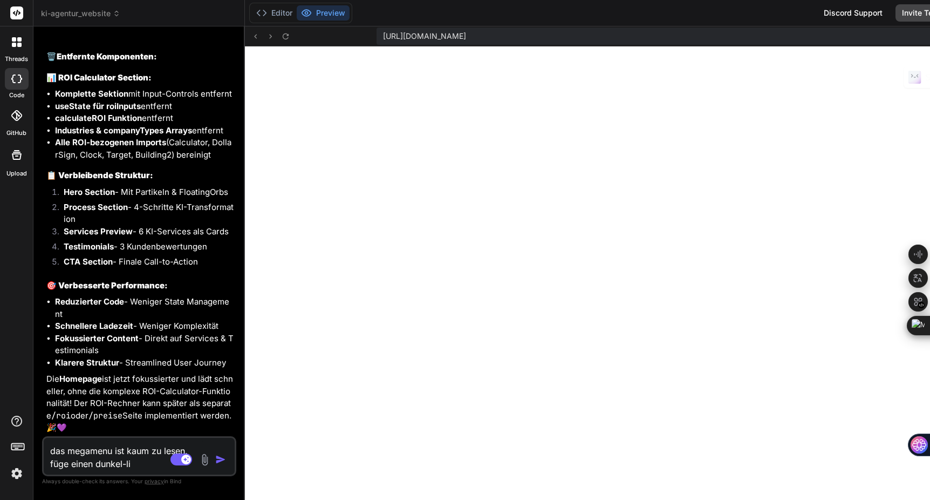
type textarea "das megamenu ist kaum zu lesen. füge einen dunkel-lil"
type textarea "x"
type textarea "das megamenu ist kaum zu lesen. füge einen dunkel-lila"
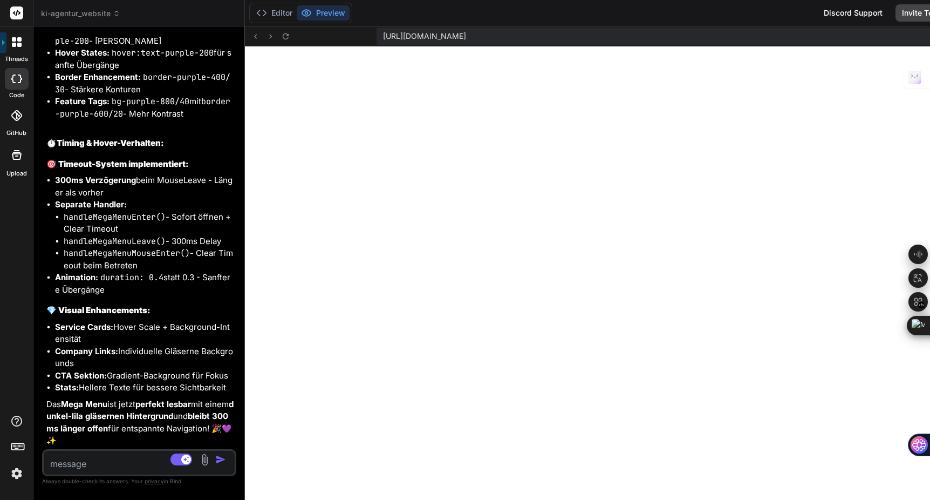
scroll to position [1600, 0]
click at [72, 466] on textarea at bounding box center [123, 460] width 159 height 19
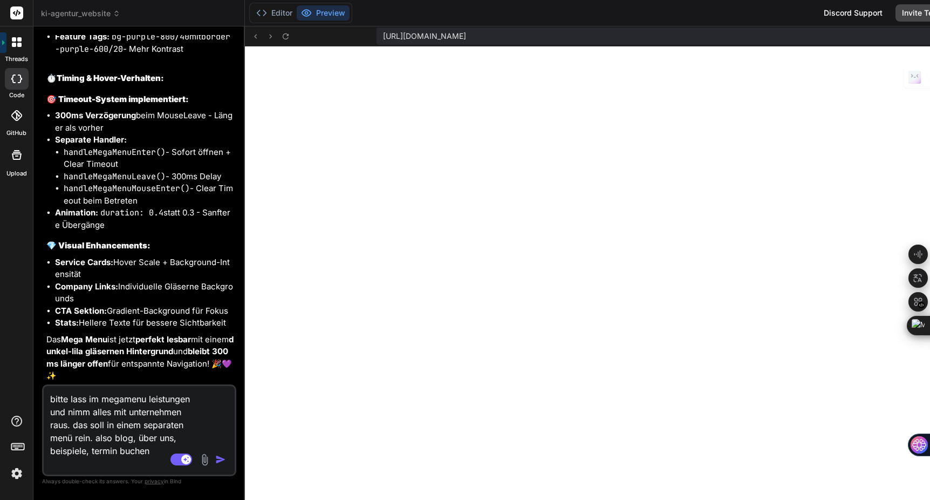
click at [215, 461] on img "button" at bounding box center [220, 459] width 11 height 11
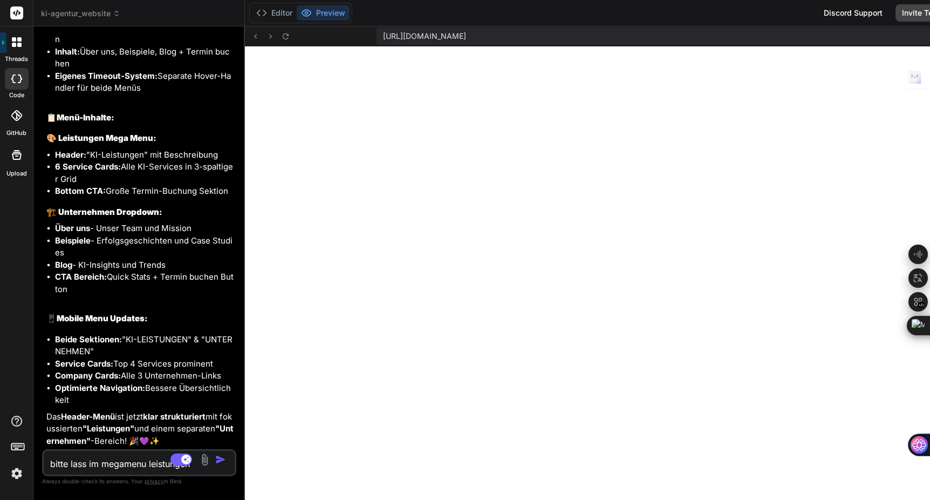
scroll to position [1866, 0]
click at [81, 463] on textarea "bitte lass im megamenu leistungen und nimm alles mit unternehmen raus. das soll…" at bounding box center [123, 460] width 159 height 19
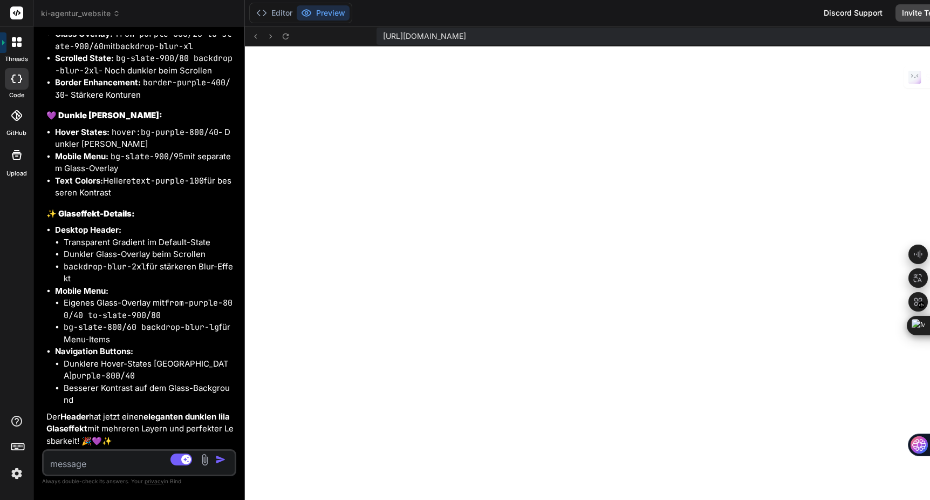
scroll to position [7483, 0]
click at [59, 464] on textarea at bounding box center [123, 460] width 159 height 19
click at [78, 461] on textarea at bounding box center [123, 460] width 159 height 19
click at [168, 465] on div "Agent Mode. When this toggle is activated, AI automatically makes decisions, re…" at bounding box center [199, 459] width 62 height 13
click at [159, 472] on div "das ist ok, allerdings soll Source Claude 4 S.. Agent Mode. When this toggle is…" at bounding box center [139, 462] width 194 height 27
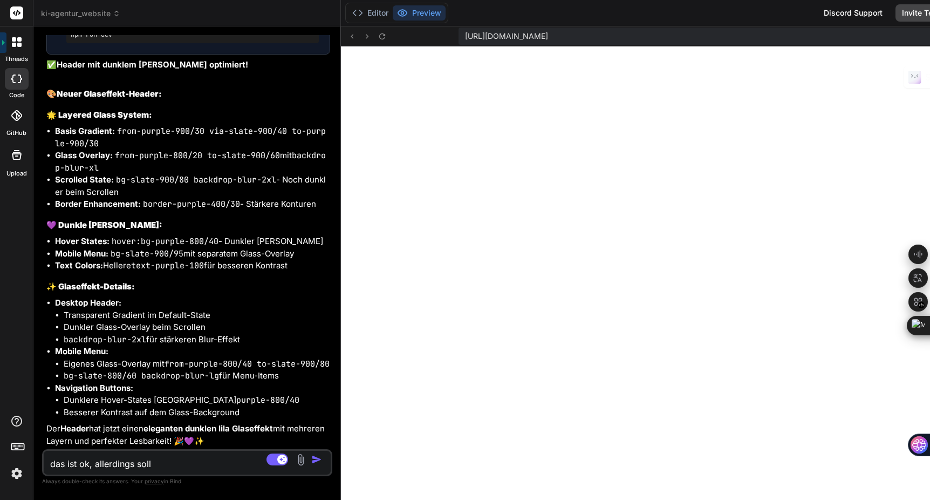
scroll to position [5831, 0]
drag, startPoint x: 212, startPoint y: 389, endPoint x: 271, endPoint y: 389, distance: 58.8
click at [271, 389] on div "Bind AI Web Search Created with Pixso. Code Generator You die subnavigation ist…" at bounding box center [187, 262] width 308 height 473
click at [165, 461] on textarea "das ist ok, allerdings soll" at bounding box center [164, 460] width 240 height 19
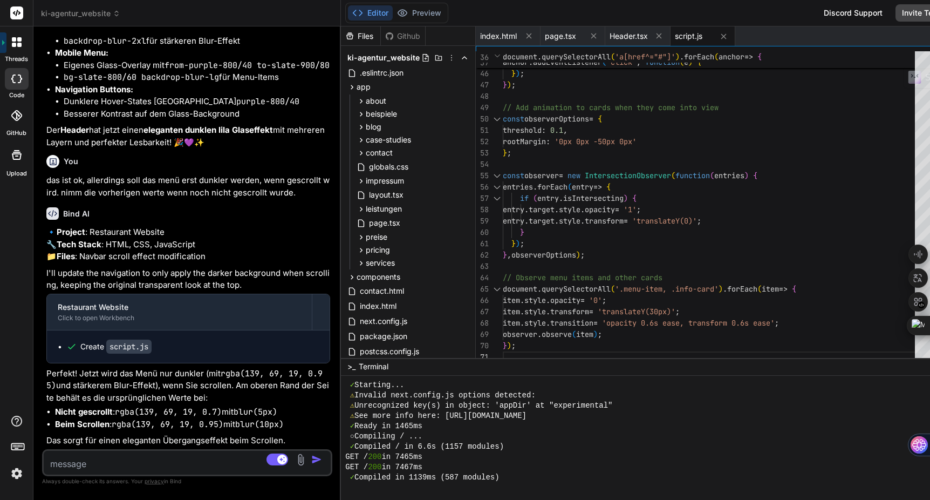
scroll to position [6214, 0]
click at [393, 17] on button "Preview" at bounding box center [419, 12] width 53 height 15
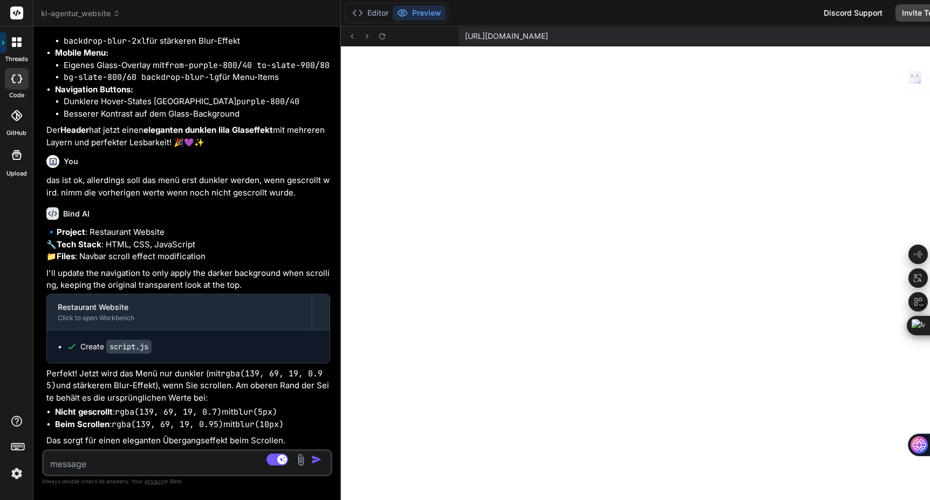
click at [98, 459] on textarea at bounding box center [164, 460] width 240 height 19
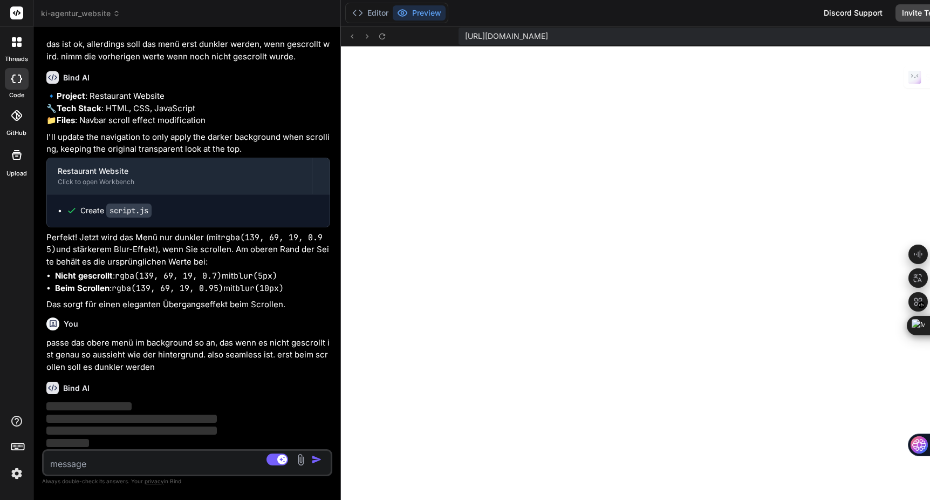
scroll to position [6350, 0]
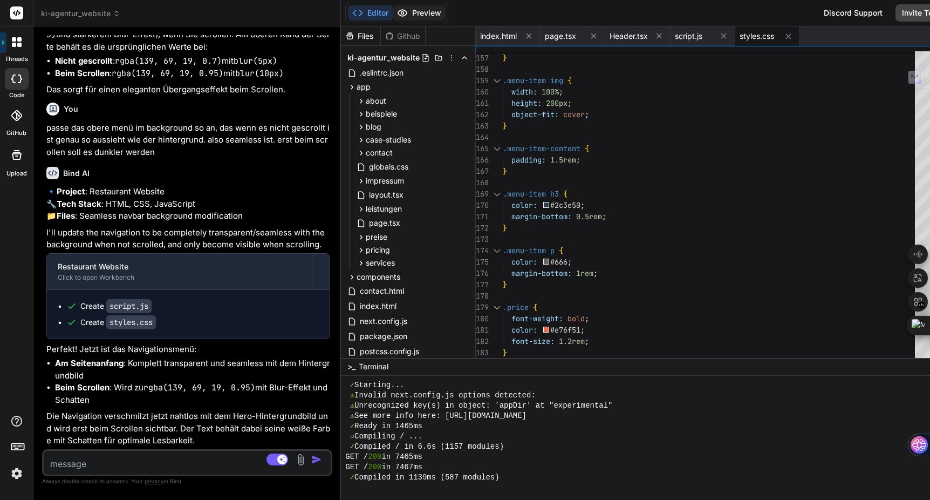
click at [393, 16] on button "Preview" at bounding box center [419, 12] width 53 height 15
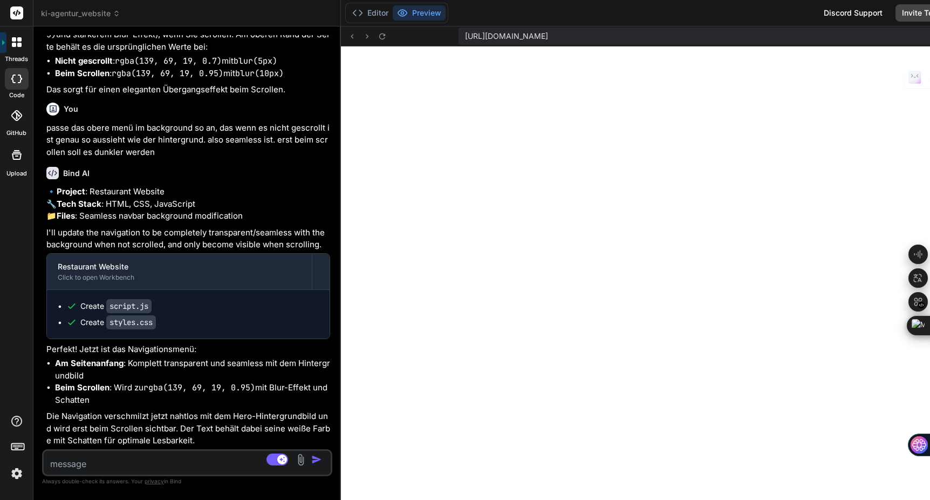
scroll to position [6601, 0]
click at [378, 33] on icon at bounding box center [382, 36] width 9 height 9
click at [378, 32] on icon at bounding box center [382, 36] width 9 height 9
click at [15, 477] on img at bounding box center [17, 473] width 18 height 18
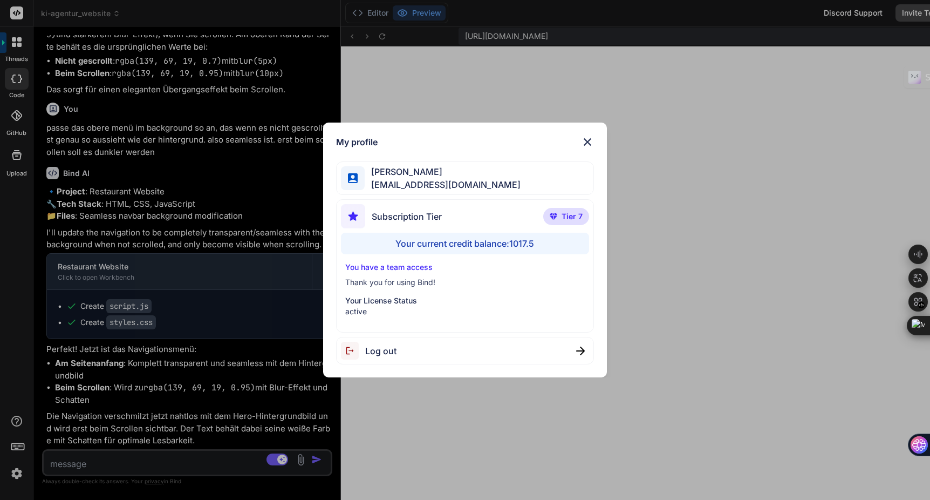
click at [688, 257] on div "My profile Kay Jaeger jaeger.digitallight@gmail.com Subscription Tier Tier 7 Yo…" at bounding box center [465, 250] width 930 height 500
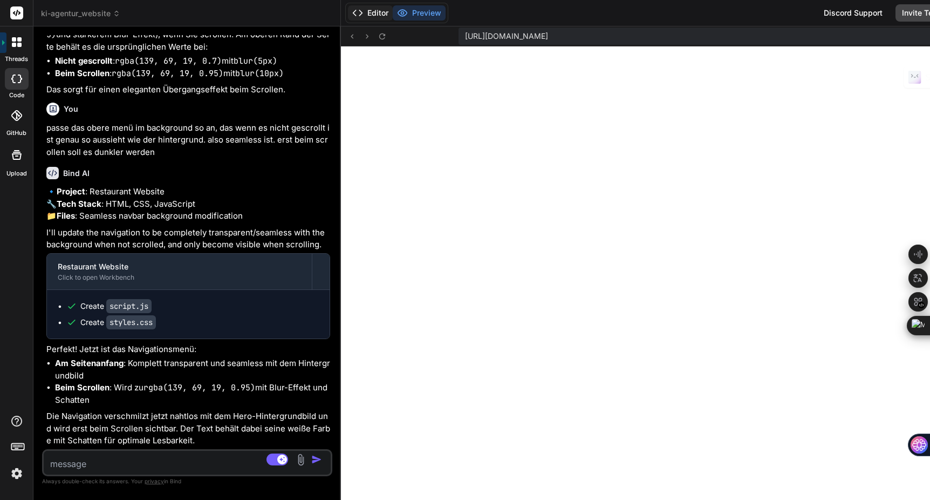
click at [348, 17] on button "Editor" at bounding box center [370, 12] width 45 height 15
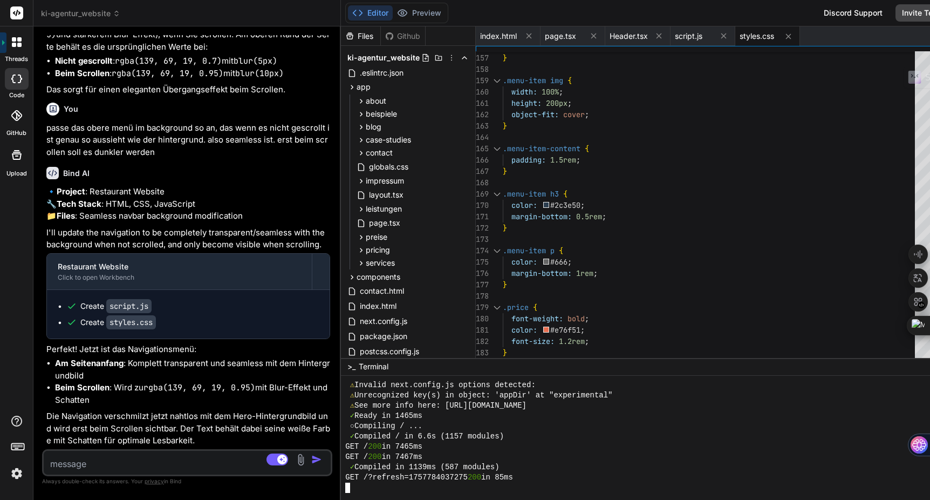
click at [499, 463] on div "✓ Compiled in 1139ms (587 modules)" at bounding box center [636, 467] width 582 height 10
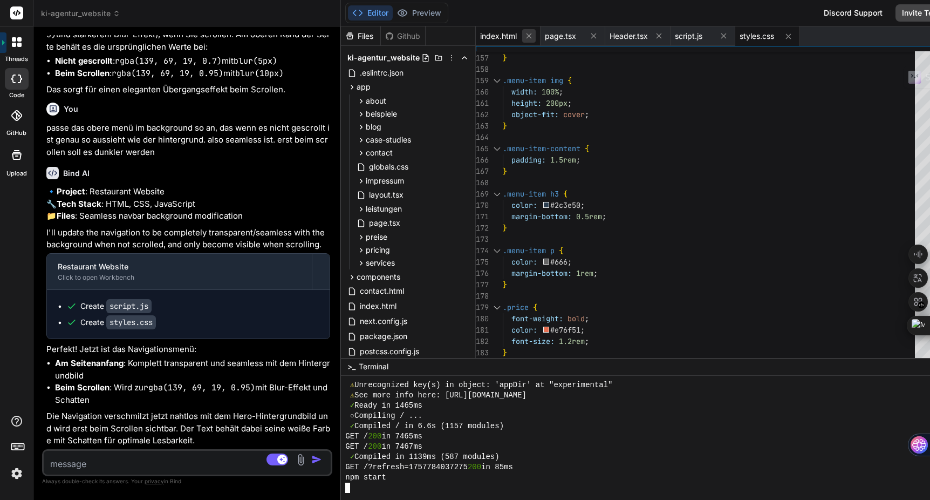
click at [525, 37] on icon at bounding box center [529, 35] width 9 height 9
click at [590, 37] on icon at bounding box center [594, 35] width 9 height 9
click at [525, 37] on icon at bounding box center [529, 36] width 9 height 9
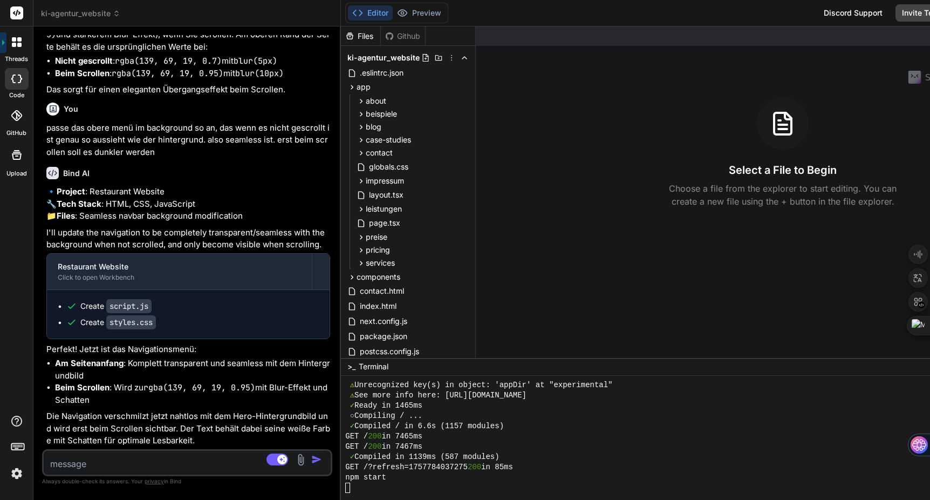
click at [486, 37] on div at bounding box center [742, 35] width 532 height 19
click at [393, 8] on button "Preview" at bounding box center [419, 12] width 53 height 15
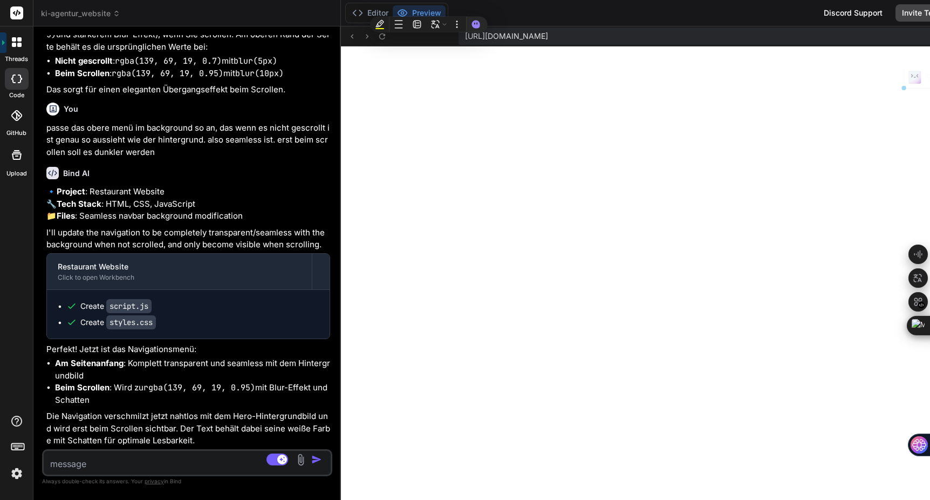
scroll to position [2133, 0]
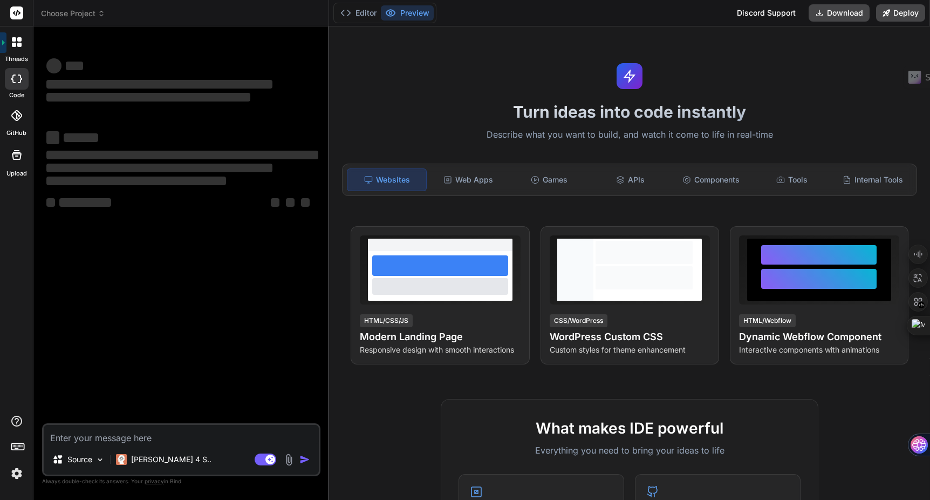
click at [18, 18] on rect at bounding box center [16, 12] width 13 height 13
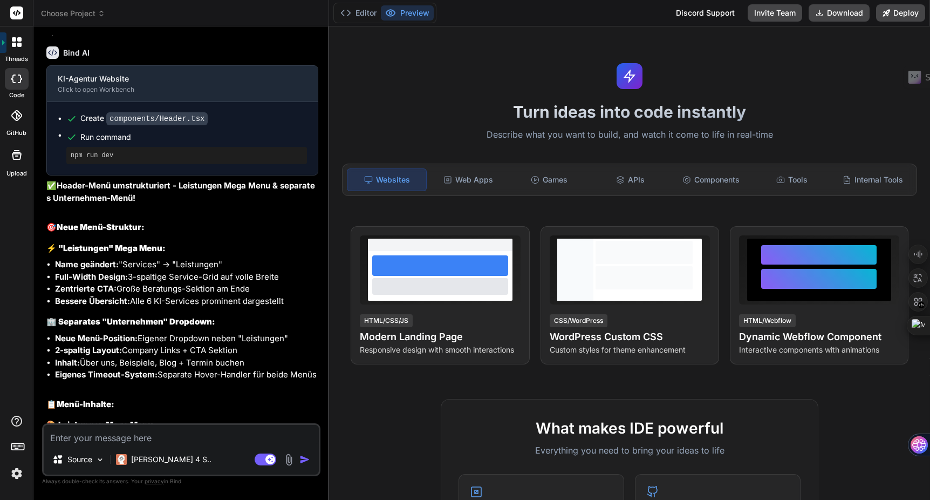
type textarea "x"
click at [85, 11] on span "Choose Project" at bounding box center [73, 13] width 64 height 11
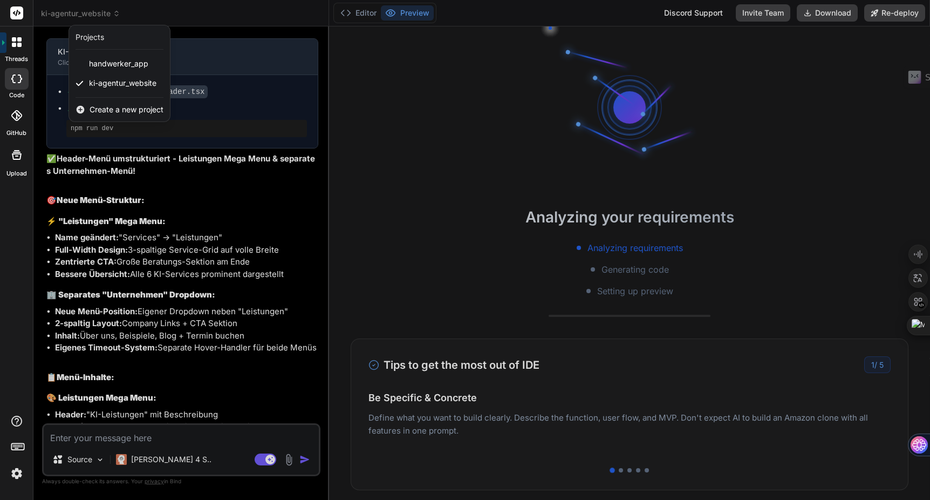
scroll to position [2013, 0]
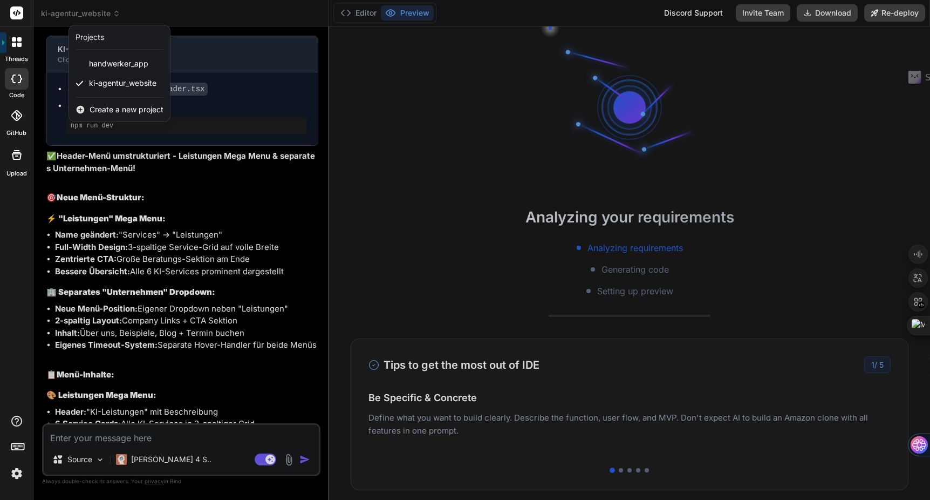
click at [123, 112] on span "Create a new project" at bounding box center [127, 109] width 74 height 11
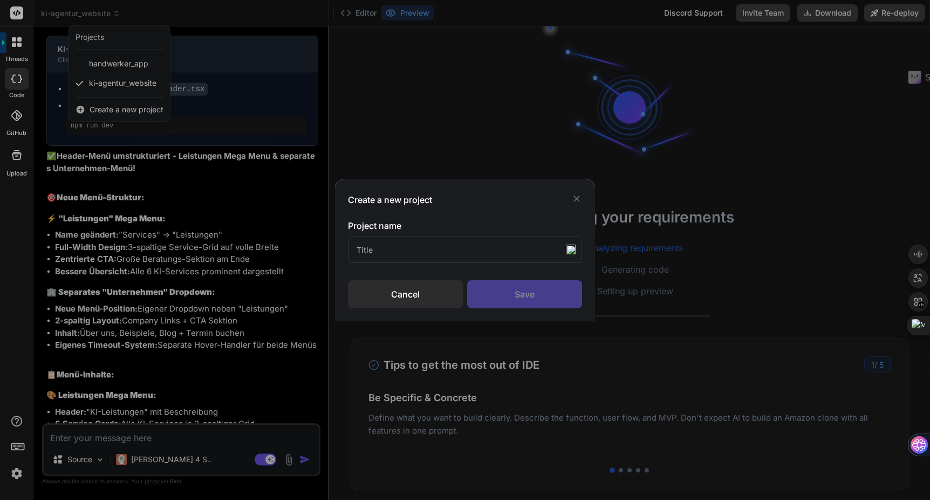
click at [381, 249] on input "text" at bounding box center [465, 249] width 235 height 26
type input "Website Onboarding"
click at [490, 286] on div "Save" at bounding box center [524, 294] width 115 height 28
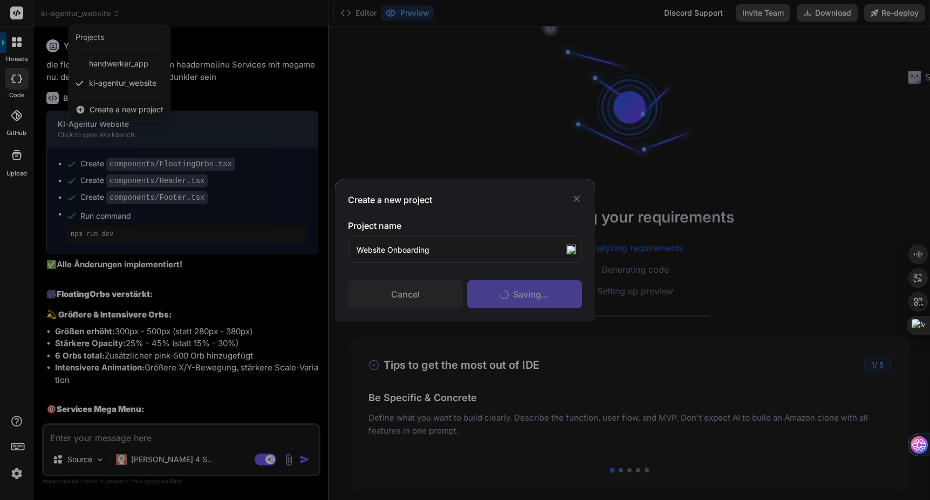
scroll to position [41, 0]
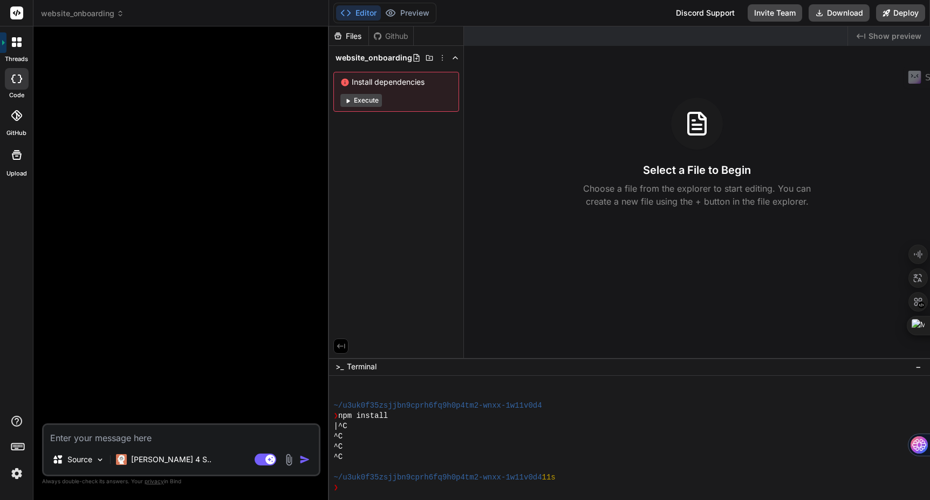
click at [289, 460] on img at bounding box center [289, 459] width 12 height 12
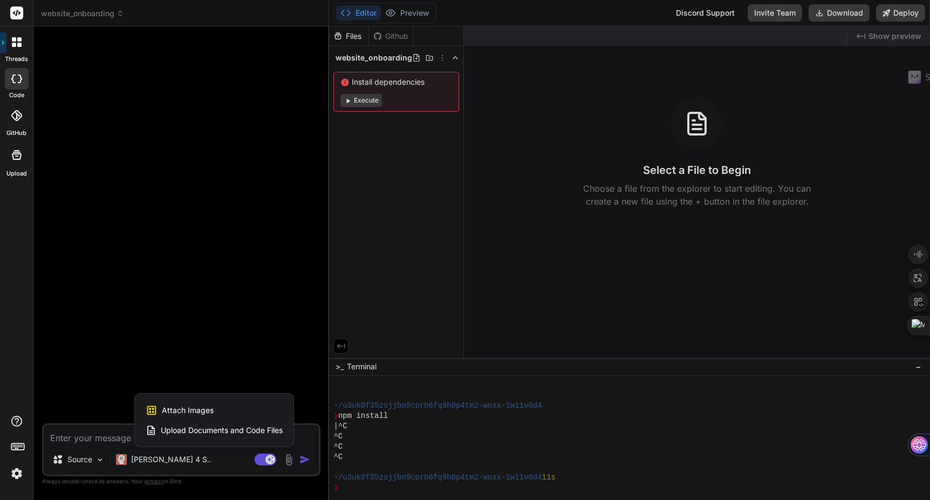
click at [204, 427] on span "Upload Documents and Code Files" at bounding box center [222, 430] width 122 height 11
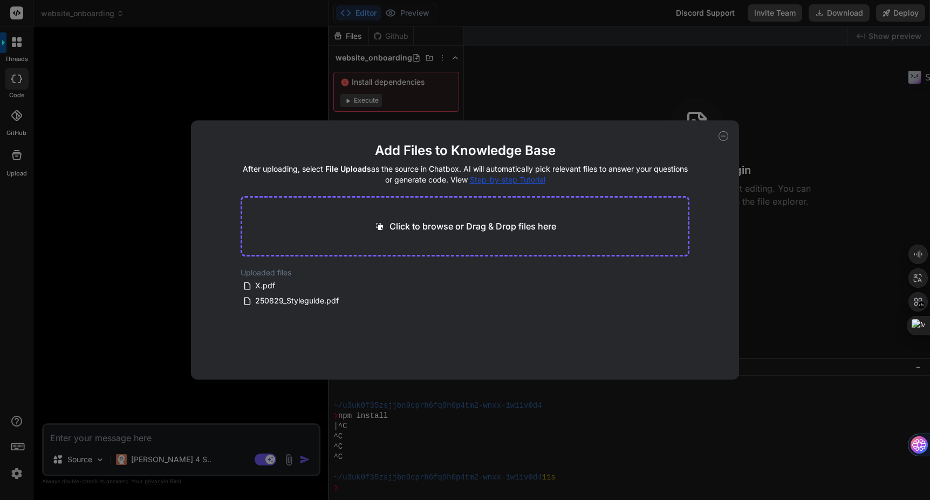
click at [371, 213] on div "Click to browse or Drag & Drop files here" at bounding box center [466, 226] width 450 height 60
click at [389, 285] on icon at bounding box center [389, 285] width 9 height 9
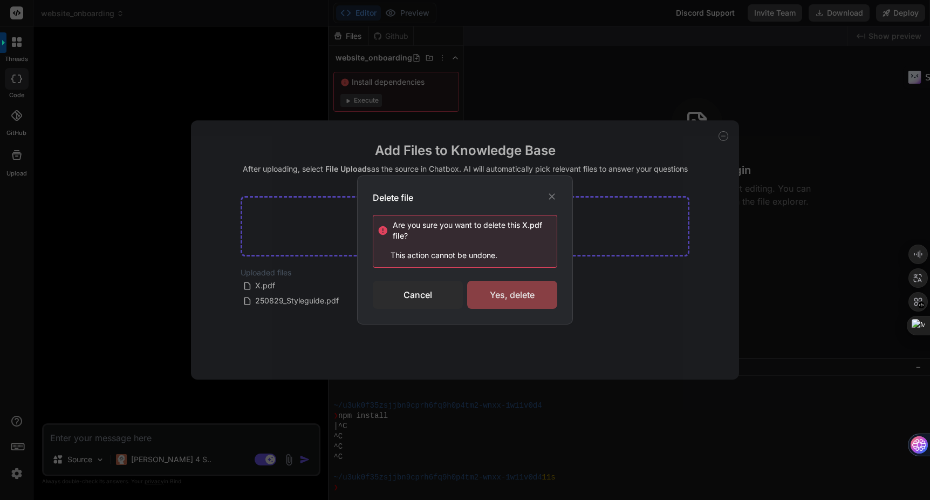
click at [499, 298] on div "Yes, delete" at bounding box center [512, 295] width 90 height 28
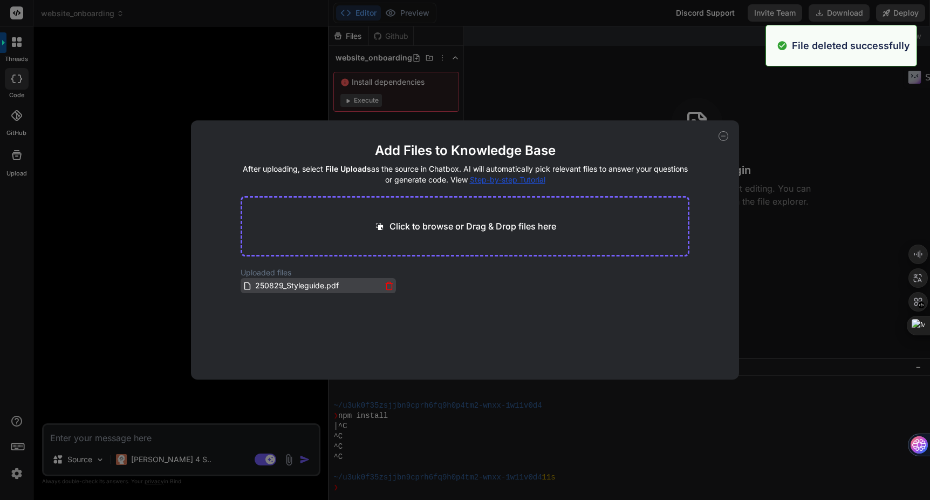
click at [388, 284] on icon at bounding box center [389, 285] width 9 height 9
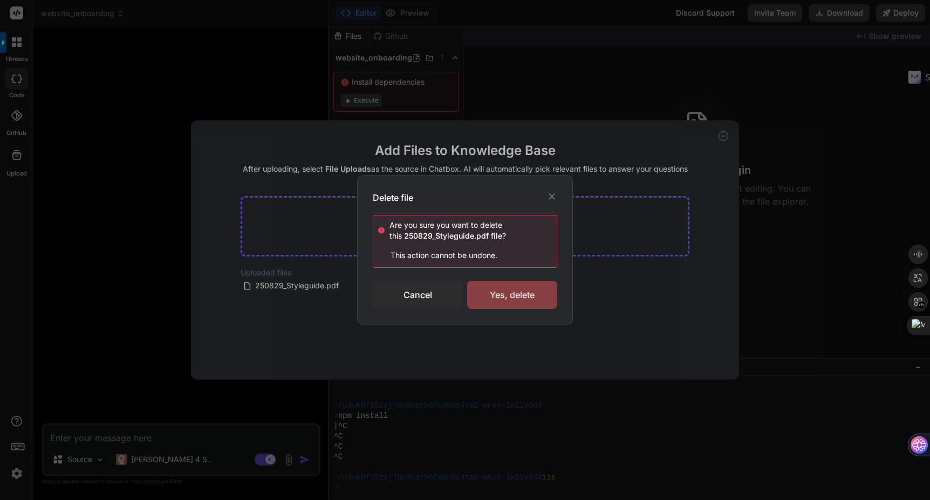
click at [485, 298] on div "Yes, delete" at bounding box center [512, 295] width 90 height 28
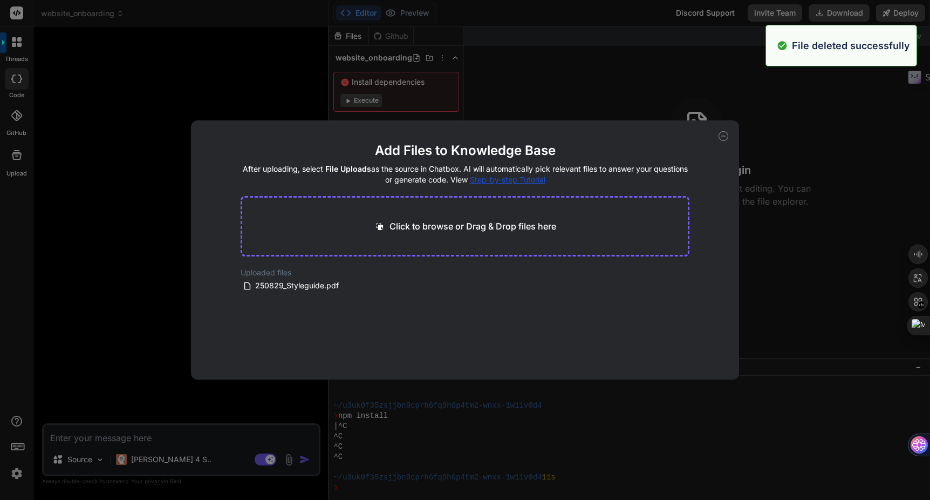
type textarea "x"
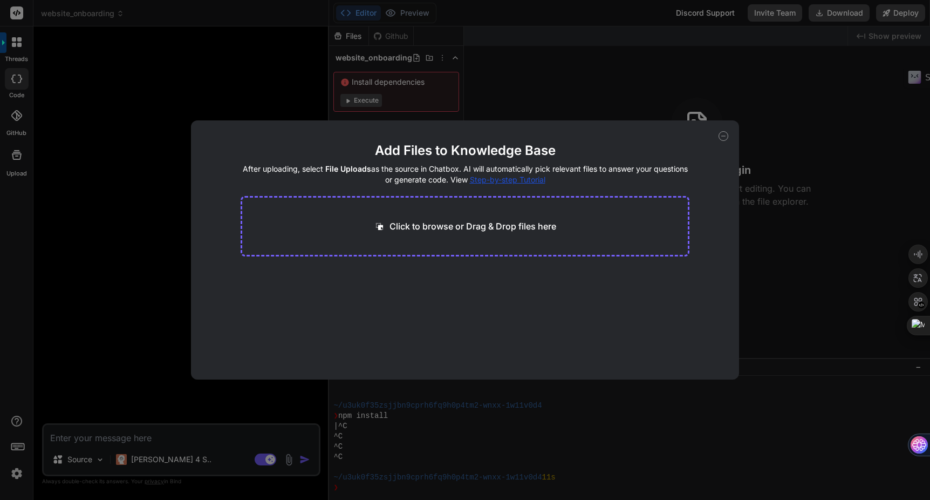
click at [462, 229] on p "Click to browse or Drag & Drop files here" at bounding box center [473, 226] width 167 height 13
type input "C:\fakepath\index.html"
click at [286, 290] on span "29.63 KB" at bounding box center [294, 295] width 33 height 11
click at [663, 349] on button "Finish" at bounding box center [671, 347] width 38 height 22
click at [724, 137] on icon at bounding box center [724, 136] width 10 height 10
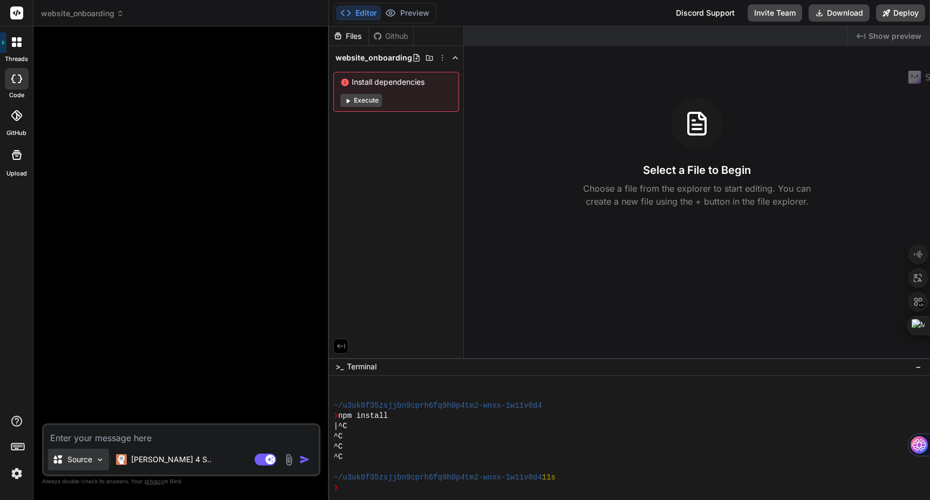
click at [79, 464] on p "Source" at bounding box center [79, 459] width 25 height 11
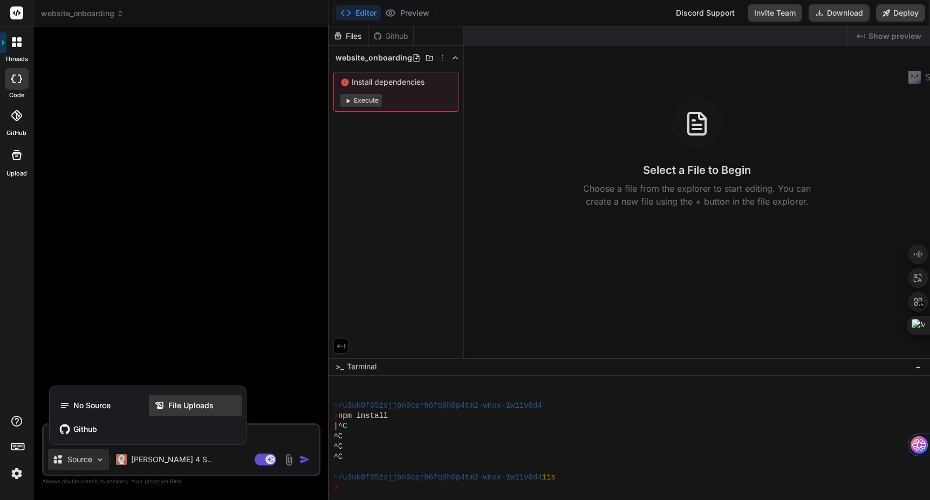
click at [186, 403] on span "File Uploads" at bounding box center [190, 405] width 45 height 11
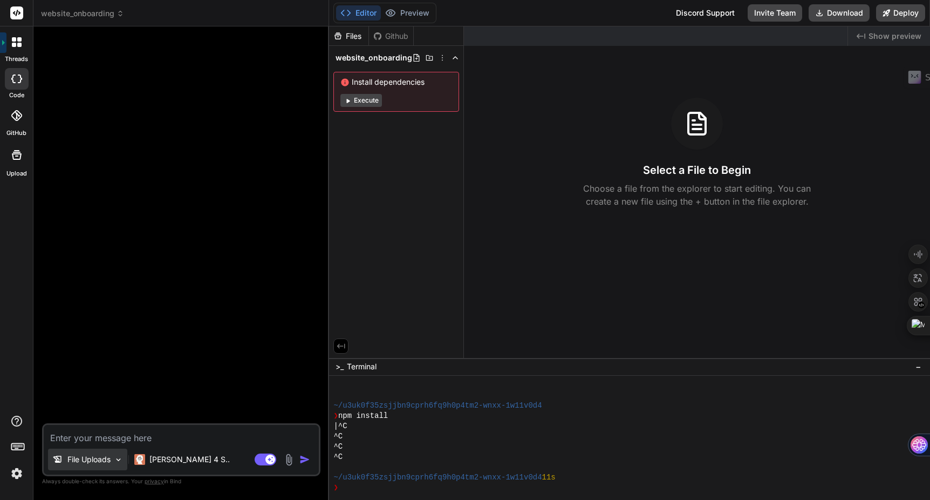
click at [97, 460] on p "File Uploads" at bounding box center [88, 459] width 43 height 11
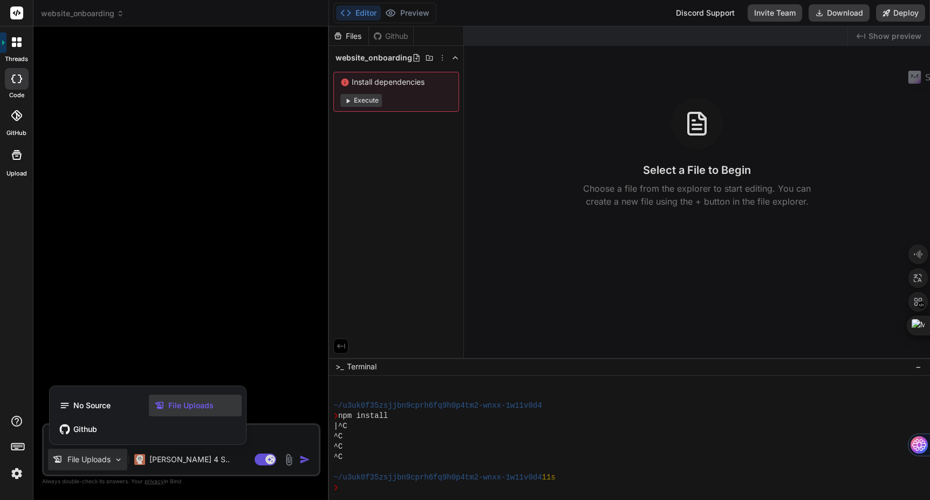
click at [295, 425] on div at bounding box center [465, 250] width 930 height 500
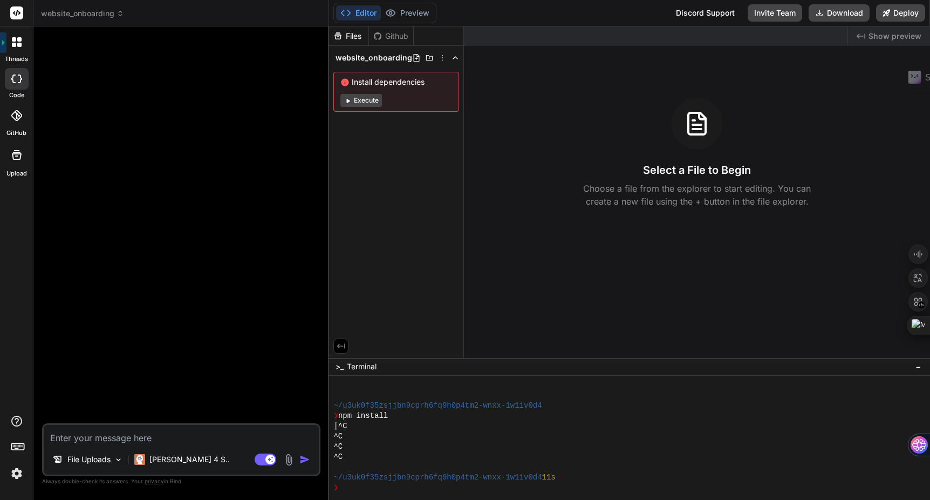
click at [167, 438] on textarea at bounding box center [181, 434] width 275 height 19
click at [89, 437] on textarea at bounding box center [181, 434] width 275 height 19
type textarea "x"
type textarea "E"
type textarea "x"
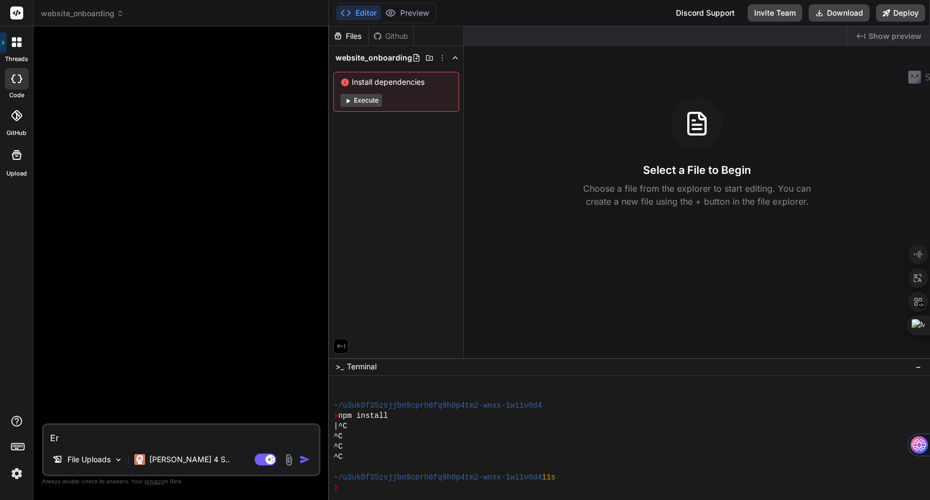
type textarea "Ers"
type textarea "x"
type textarea "Erst"
type textarea "x"
type textarea "Erste"
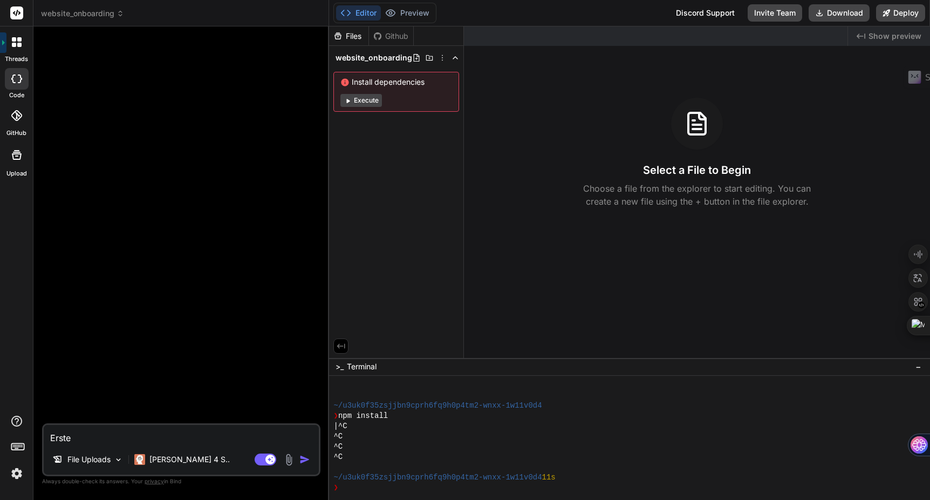
type textarea "x"
type textarea "Erstel"
type textarea "x"
type textarea "Erstell"
type textarea "x"
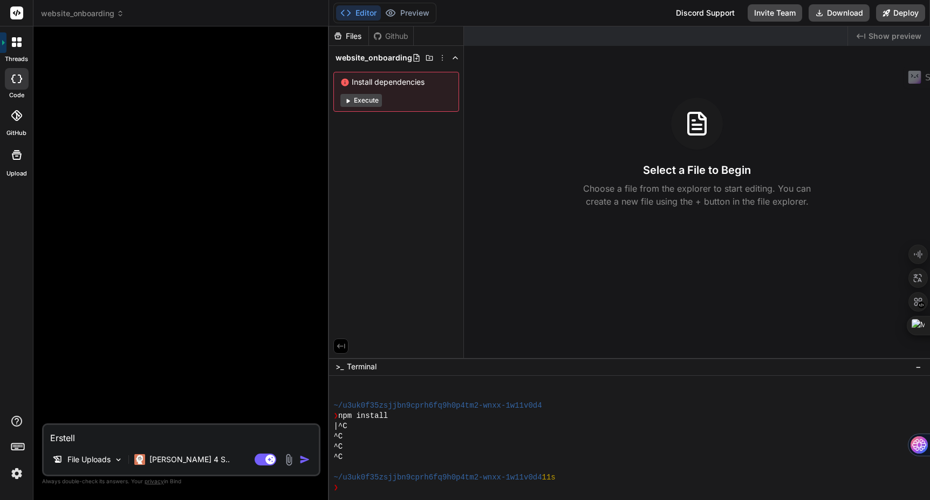
type textarea "Erstelle"
type textarea "x"
type textarea "Erstelle"
type textarea "x"
type textarea "Erstelle m"
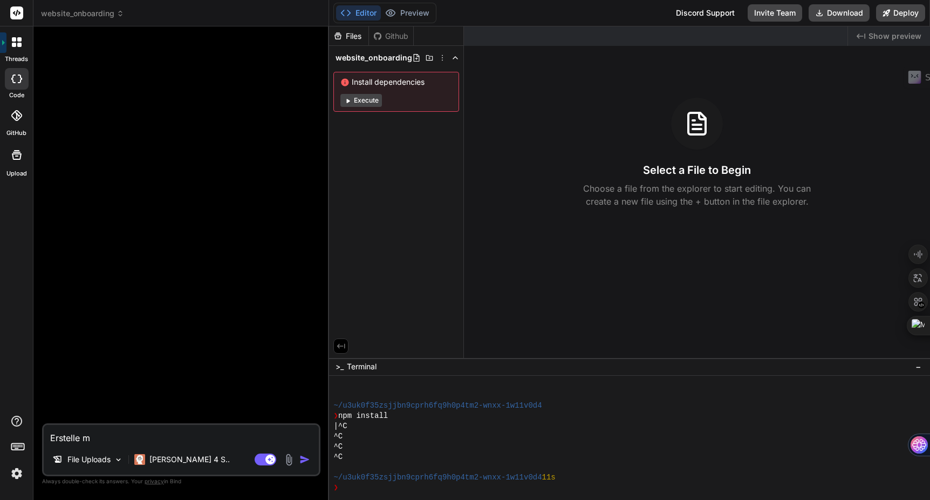
type textarea "x"
type textarea "Erstelle mi"
type textarea "x"
type textarea "Erstelle mir"
type textarea "x"
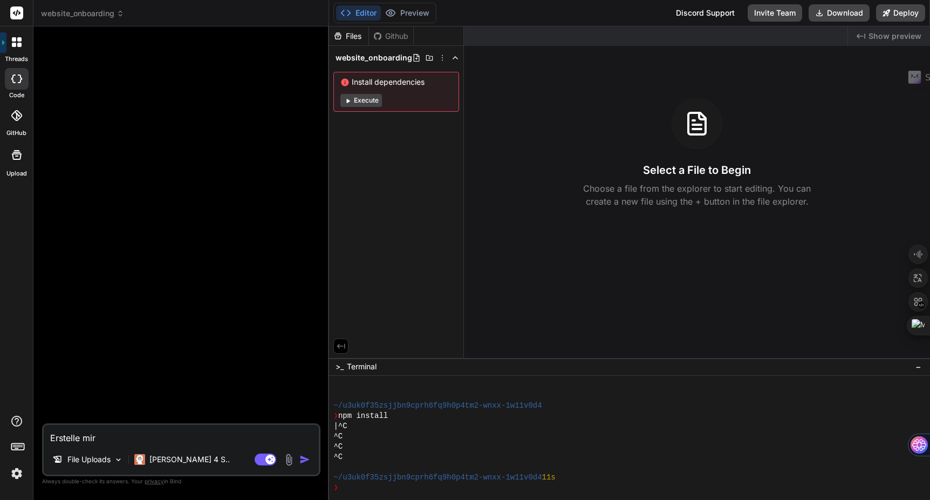
type textarea "Erstelle mir"
type textarea "x"
type textarea "Erstelle mir e"
type textarea "x"
type textarea "Erstelle mir ei"
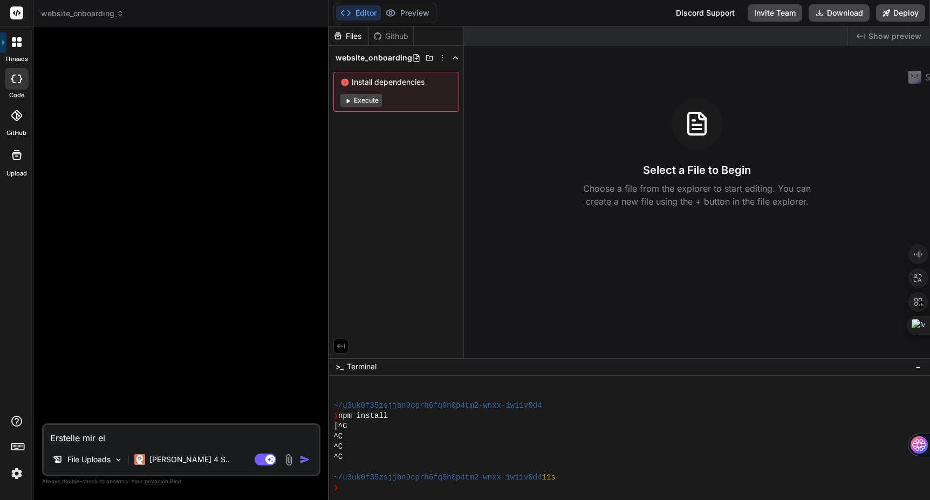
type textarea "x"
type textarea "Erstelle mir ein"
type textarea "x"
type textarea "Erstelle mir ein"
type textarea "x"
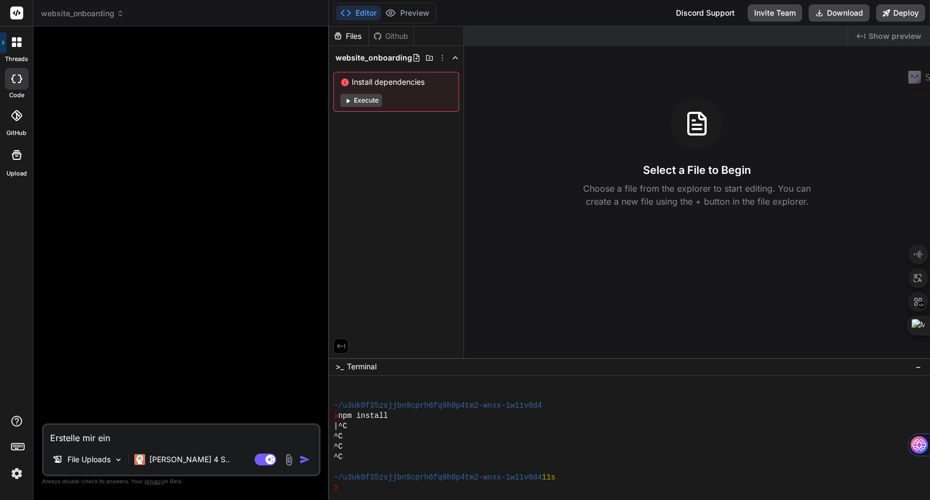
type textarea "Erstelle mir ein W"
type textarea "x"
type textarea "Erstelle mir ein K"
type textarea "x"
type textarea "Erstelle mir ein Ku"
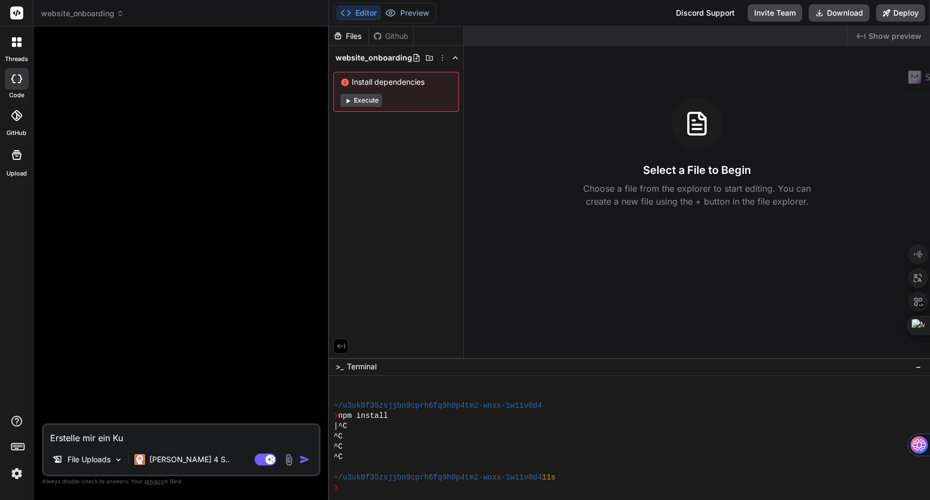
type textarea "x"
type textarea "Erstelle mir ein Kun"
type textarea "x"
type textarea "Erstelle mir ein Kund"
type textarea "x"
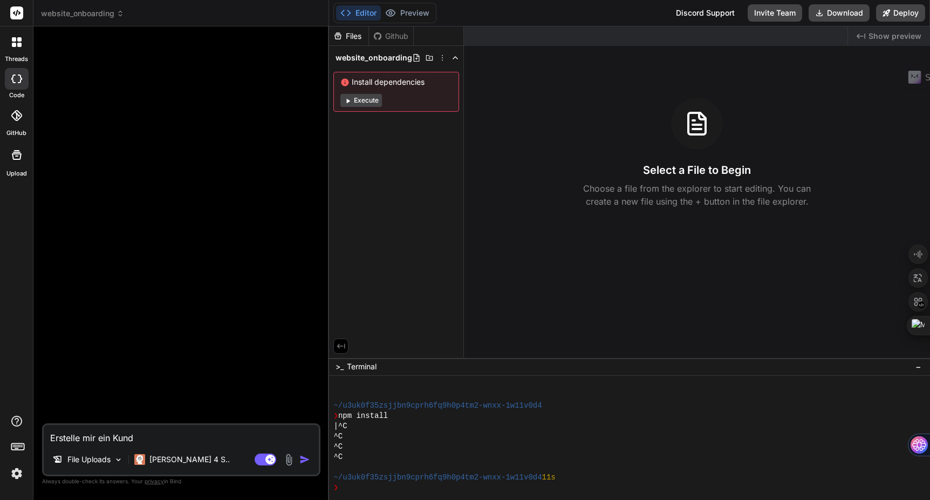
type textarea "Erstelle mir ein Kunde"
type textarea "x"
type textarea "Erstelle mir ein Kunden"
type textarea "x"
type textarea "Erstelle mir ein Kunden"
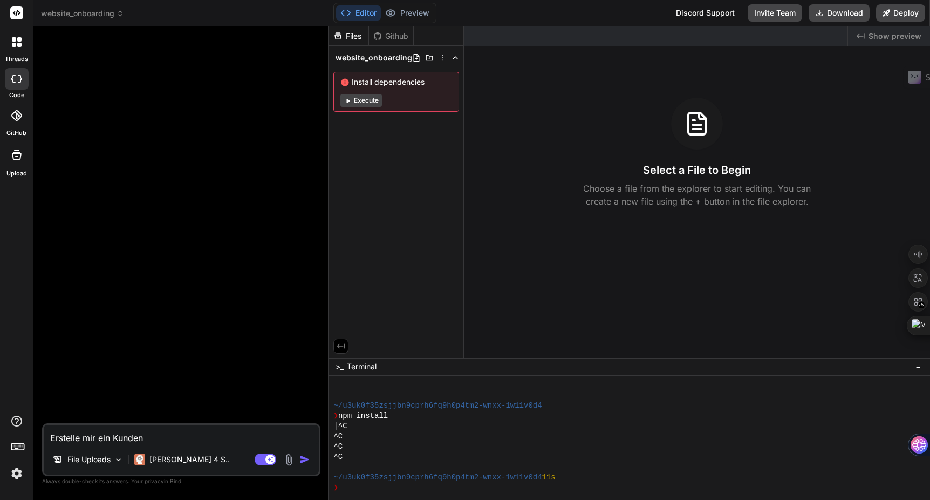
type textarea "x"
type textarea "Erstelle mir ein Kunden W"
type textarea "x"
type textarea "Erstelle mir ein Kunden We"
type textarea "x"
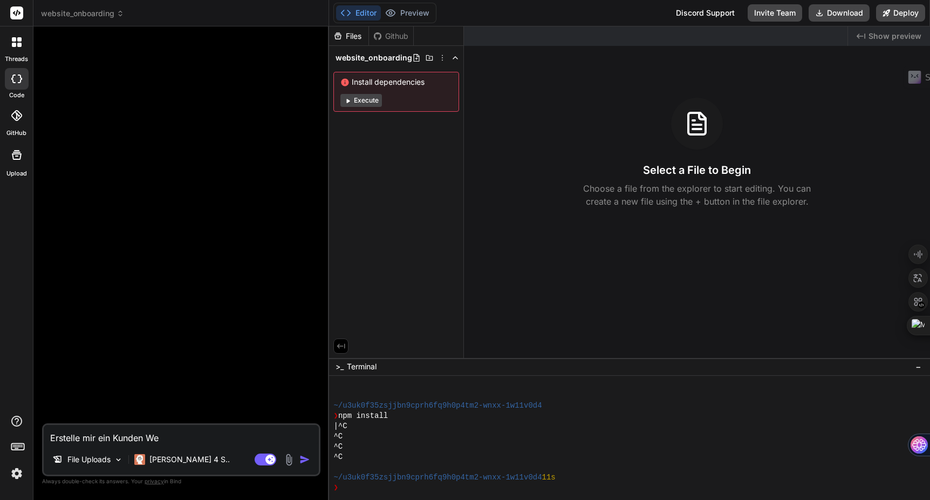
type textarea "Erstelle mir ein Kunden Web"
type textarea "x"
type textarea "Erstelle mir ein Kunden Webs"
type textarea "x"
type textarea "Erstelle mir ein Kunden Websi"
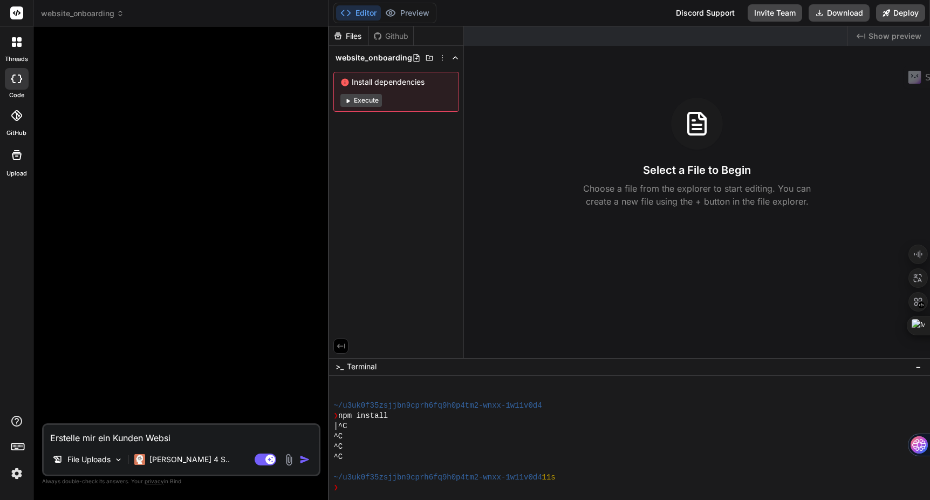
type textarea "x"
type textarea "Erstelle mir ein Kunden Websit"
type textarea "x"
type textarea "Erstelle mir ein Kunden Website"
type textarea "x"
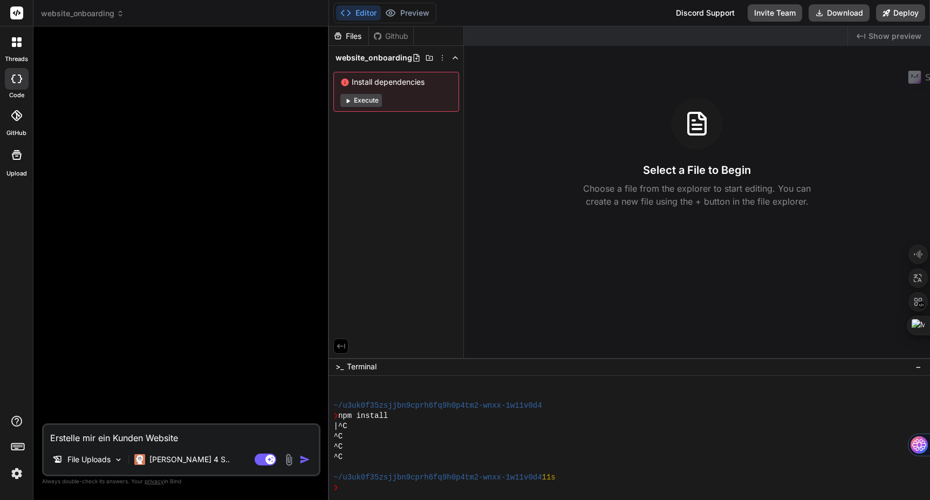
type textarea "Erstelle mir ein Kunden Website-"
type textarea "x"
type textarea "Erstelle mir ein Kunden Website-O"
type textarea "x"
type textarea "Erstelle mir ein Kunden Website-On"
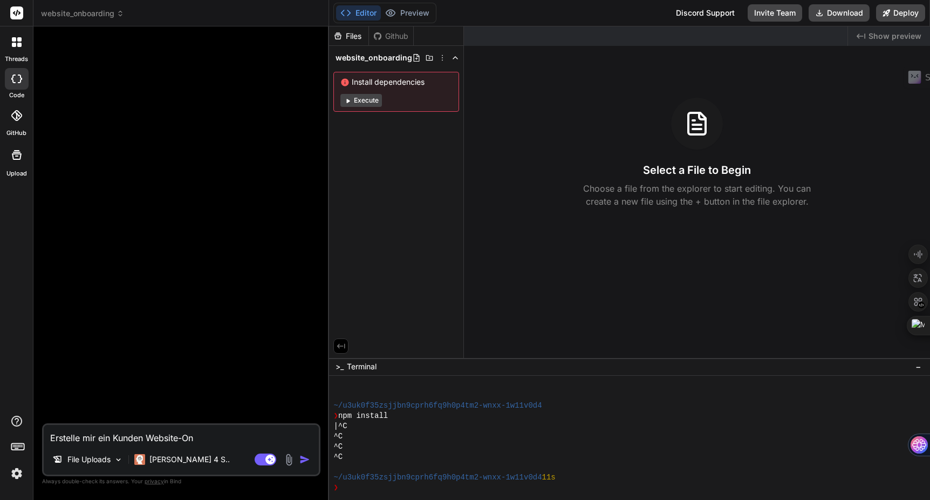
type textarea "x"
type textarea "Erstelle mir ein Kunden Website-Onb"
type textarea "x"
type textarea "Erstelle mir ein Kunden Website-Onbo"
type textarea "x"
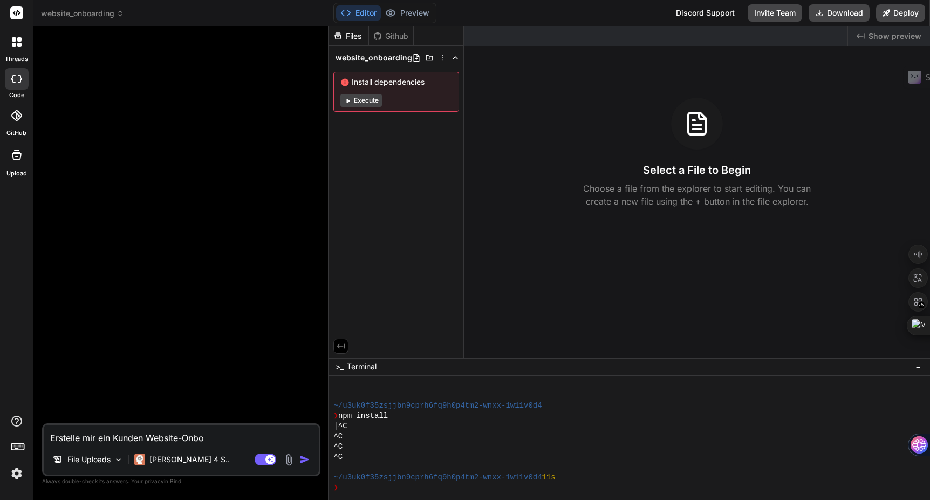
type textarea "Erstelle mir ein Kunden Website-Onboa"
type textarea "x"
type textarea "Erstelle mir ein Kunden Website-Onboar"
type textarea "x"
type textarea "Erstelle mir ein Kunden Website-Onboard"
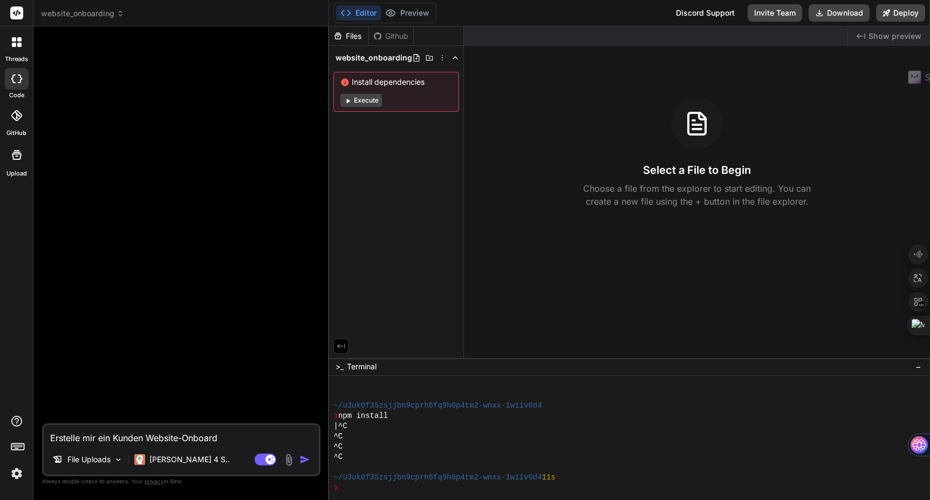
type textarea "x"
type textarea "Erstelle mir ein Kunden Website-Onboardi"
type textarea "x"
type textarea "Erstelle mir ein Kunden Website-Onboardin"
type textarea "x"
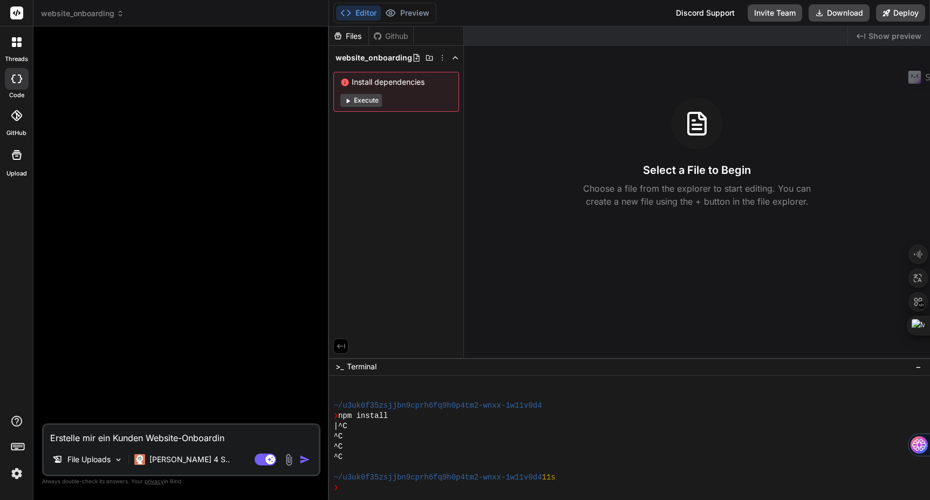
type textarea "Erstelle mir ein Kunden Website-Onboarding"
type textarea "x"
type textarea "Erstelle mir ein Kunden Website-Onboarding"
type textarea "x"
type textarea "Erstelle mir ein Kunden Website-Onboarding m"
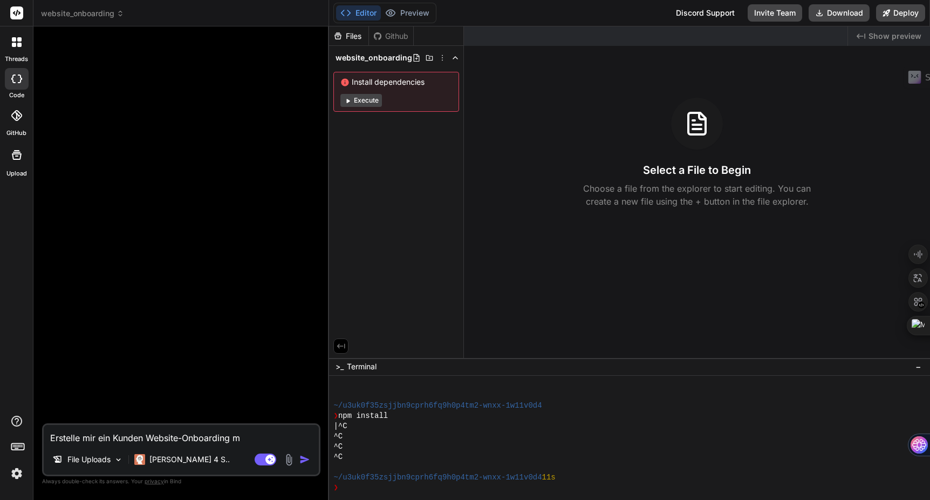
type textarea "x"
type textarea "Erstelle mir ein Kunden Website-Onboarding mi"
type textarea "x"
type textarea "Erstelle mir ein Kunden Website-Onboarding mit"
type textarea "x"
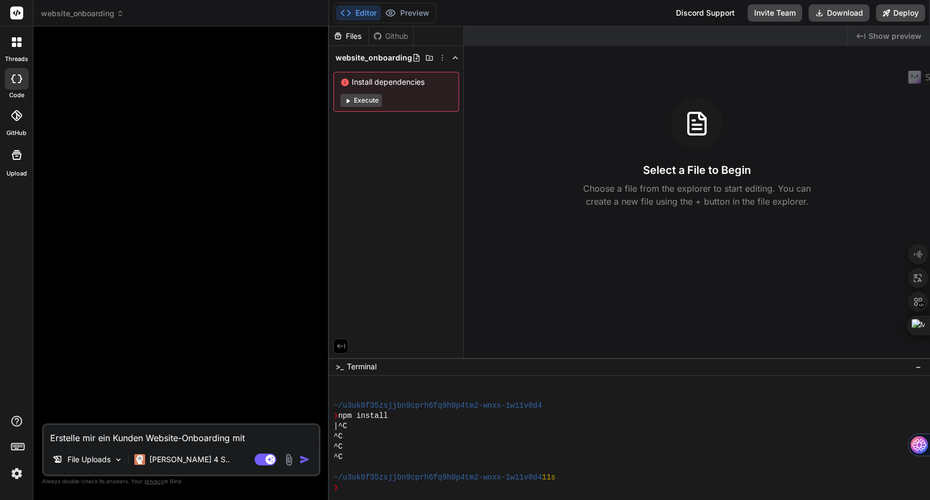
type textarea "Erstelle mir ein Kunden Website-Onboarding mit"
type textarea "x"
type textarea "Erstelle mir ein Kunden Website-Onboarding mit d"
type textarea "x"
type textarea "Erstelle mir ein Kunden Website-Onboarding mit de"
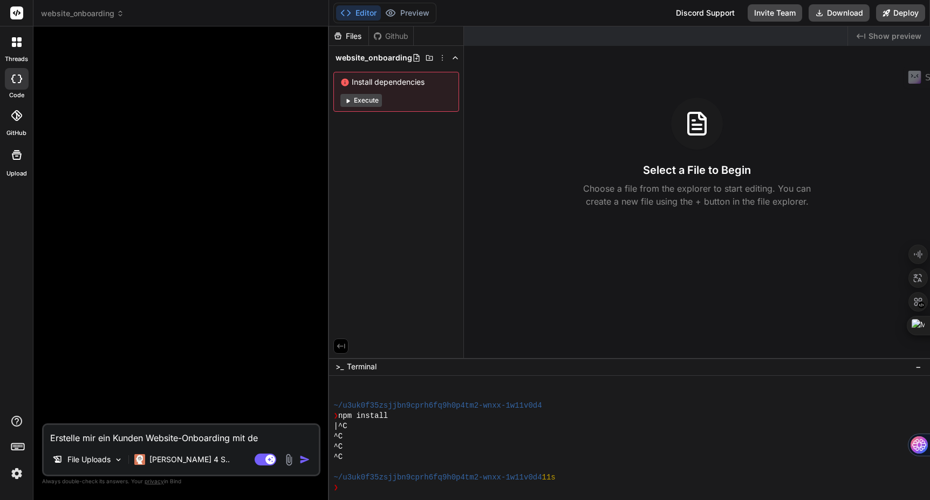
type textarea "x"
type textarea "Erstelle mir ein Kunden Website-Onboarding mit der"
type textarea "x"
type textarea "Erstelle mir ein Kunden Website-Onboarding mit de"
type textarea "x"
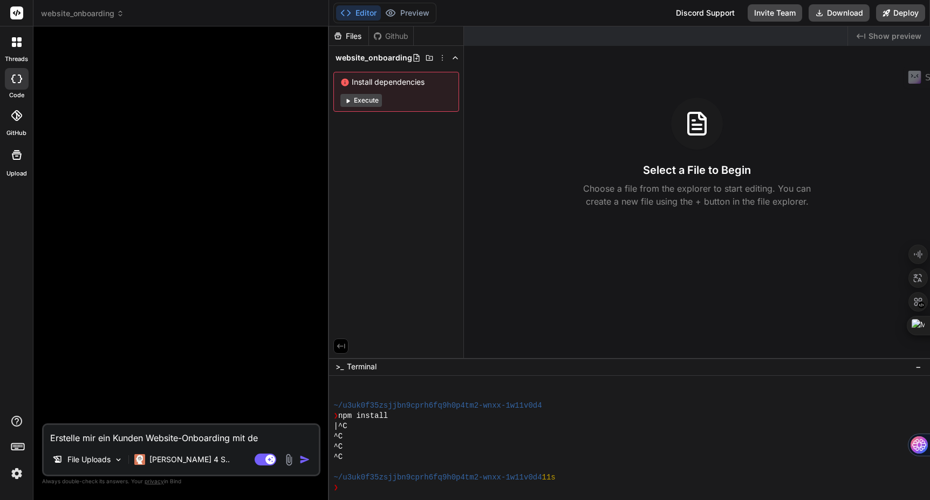
type textarea "Erstelle mir ein Kunden Website-Onboarding mit d"
type textarea "x"
type textarea "Erstelle mir ein Kunden Website-Onboarding mit"
type textarea "x"
type textarea "Erstelle mir ein Kunden Website-Onboarding mit"
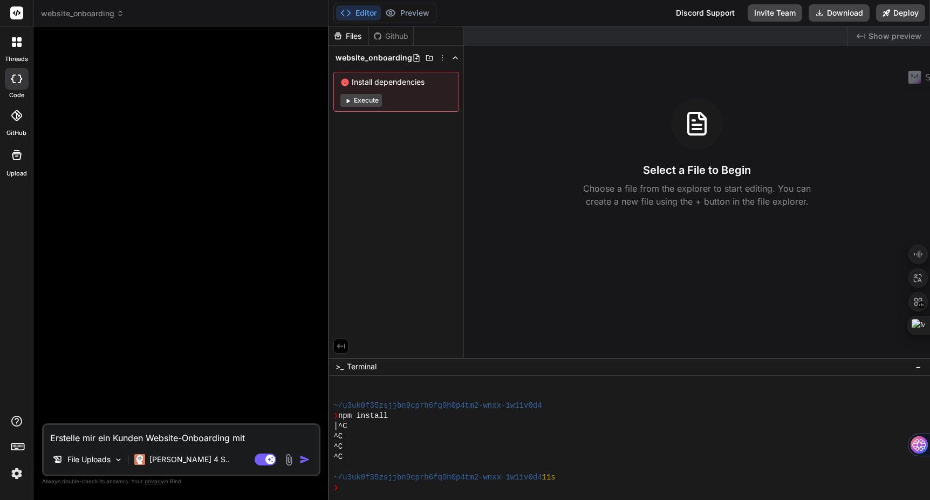
type textarea "x"
type textarea "Erstelle mir ein Kunden Website-Onboarding mi"
type textarea "x"
type textarea "Erstelle mir ein Kunden Website-Onboarding m"
type textarea "x"
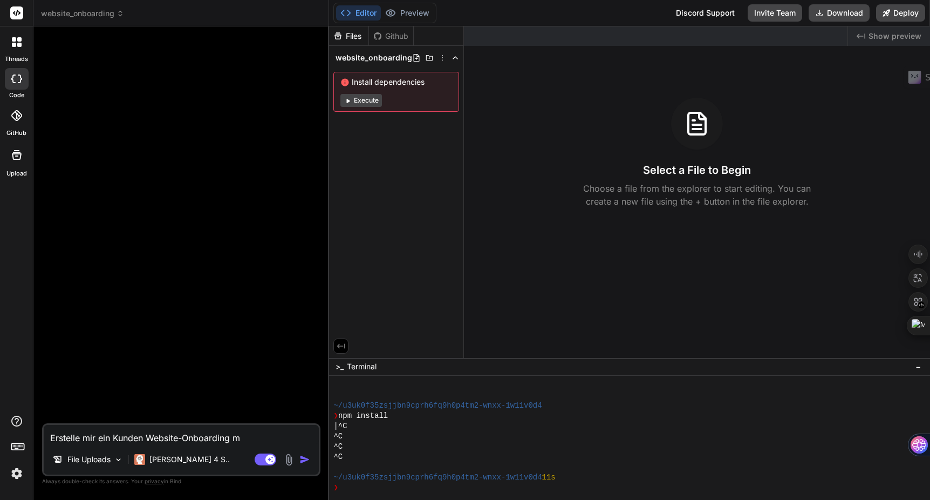
type textarea "Erstelle mir ein Kunden Website-Onboarding"
type textarea "x"
type textarea "Erstelle mir ein Kunden Website-Onboarding"
type textarea "x"
type textarea "Erstelle mir ein Kunden Website-Onboarding."
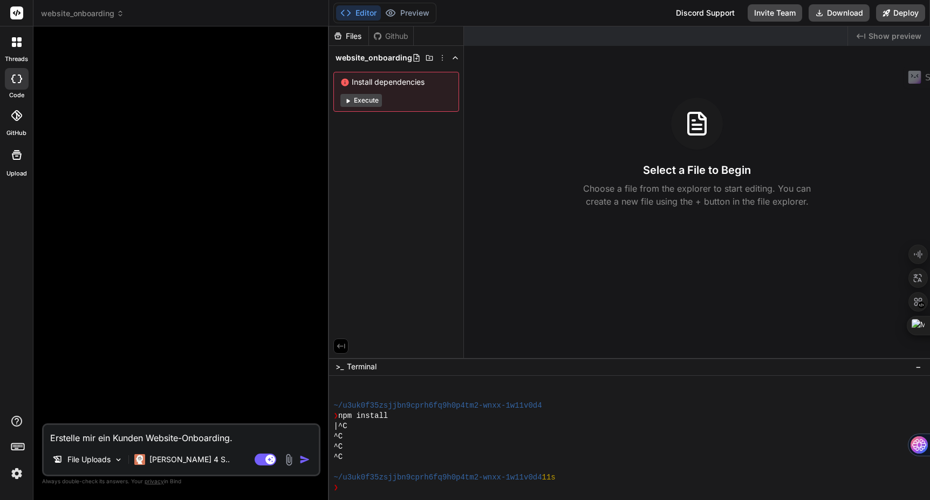
type textarea "x"
type textarea "Erstelle mir ein Kunden Website-Onboarding."
type textarea "x"
type textarea "Erstelle mir ein Kunden Website-Onboarding. D"
type textarea "x"
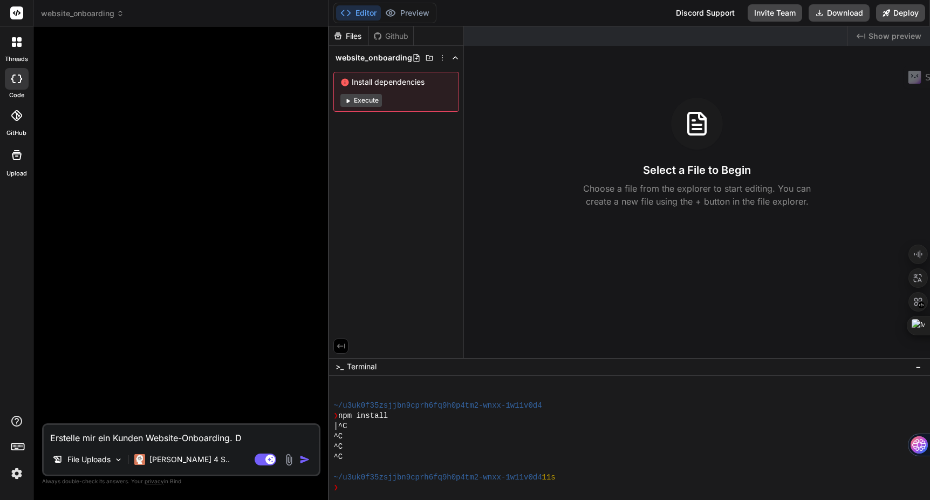
type textarea "Erstelle mir ein Kunden Website-Onboarding. Di"
type textarea "x"
type textarea "Erstelle mir ein Kunden Website-Onboarding. Die"
type textarea "x"
type textarea "Erstelle mir ein Kunden Website-Onboarding. Die"
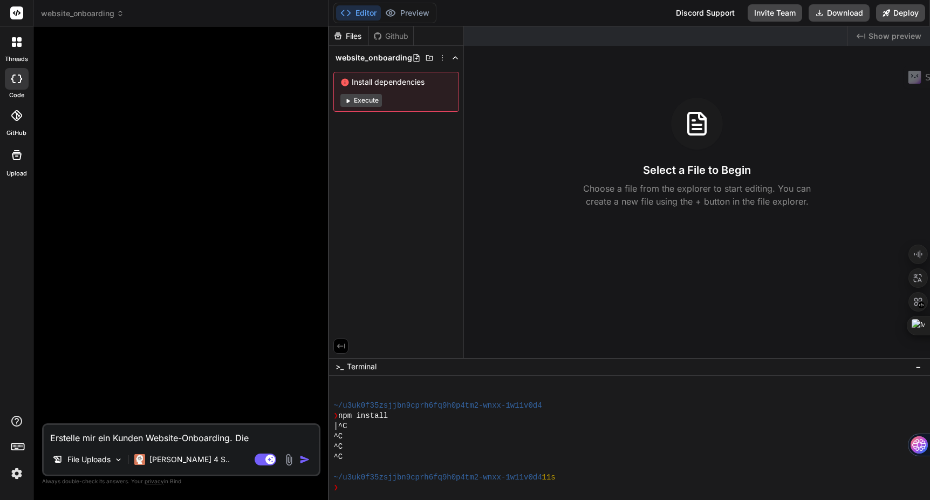
type textarea "x"
type textarea "Erstelle mir ein Kunden Website-Onboarding. Die H"
type textarea "x"
type textarea "Erstelle mir ein Kunden Website-Onboarding. Die HT"
type textarea "x"
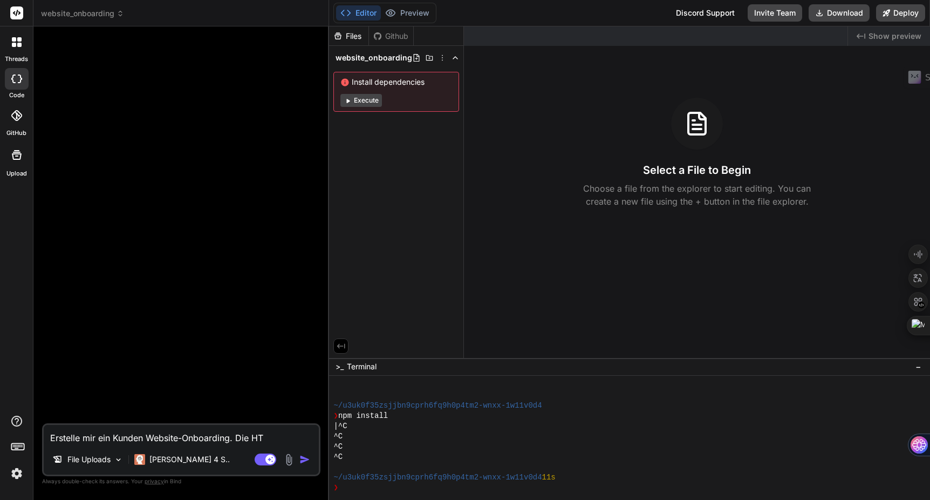
type textarea "Erstelle mir ein Kunden Website-Onboarding. Die HTM"
type textarea "x"
type textarea "Erstelle mir ein Kunden Website-Onboarding. Die HTML"
type textarea "x"
type textarea "Erstelle mir ein Kunden Website-Onboarding. Die HTML-"
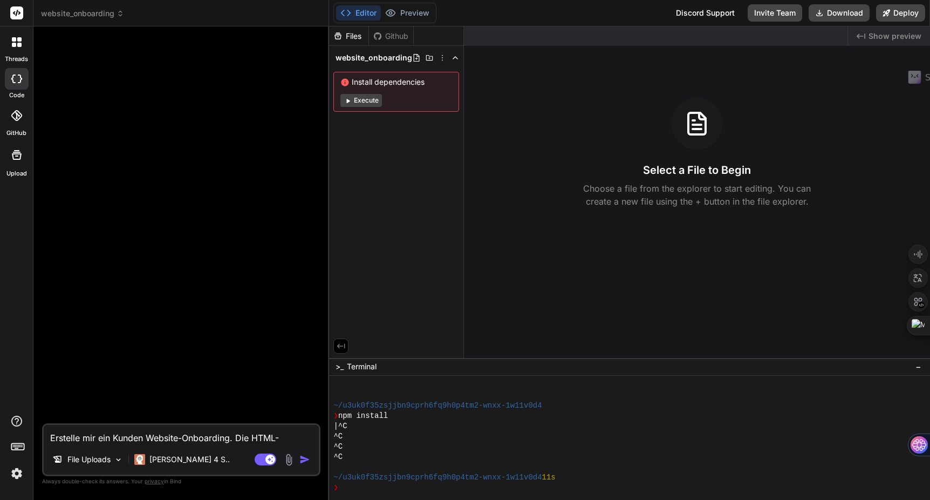
type textarea "x"
type textarea "Erstelle mir ein Kunden Website-Onboarding. Die HTML-D"
type textarea "x"
type textarea "Erstelle mir ein Kunden Website-Onboarding. Die HTML-Da"
type textarea "x"
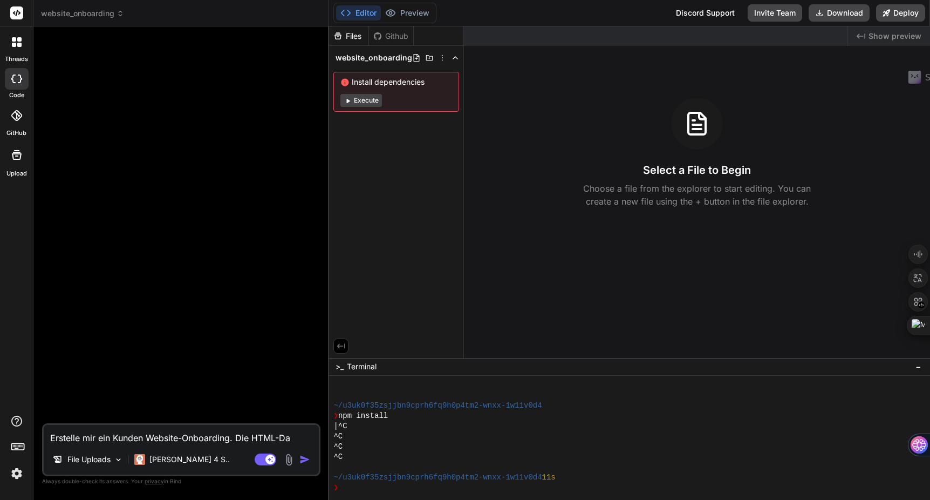
type textarea "Erstelle mir ein Kunden Website-Onboarding. Die HTML-Dat"
type textarea "x"
type textarea "Erstelle mir ein Kunden Website-Onboarding. Die HTML-Date"
type textarea "x"
type textarea "Erstelle mir ein Kunden Website-Onboarding. Die HTML-Datei"
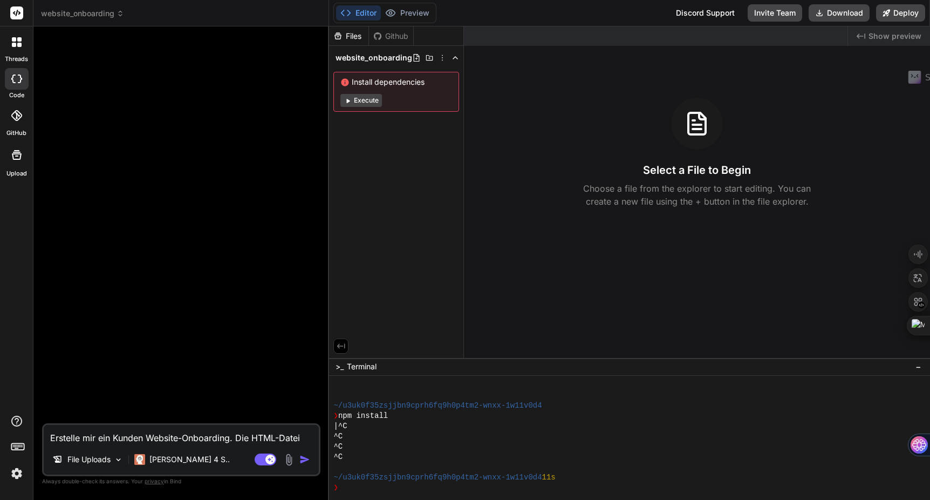
type textarea "x"
type textarea "Erstelle mir ein Kunden Website-Onboarding. Die HTML-Datei"
type textarea "x"
type textarea "Erstelle mir ein Kunden Website-Onboarding. Die HTML-Datei e"
type textarea "x"
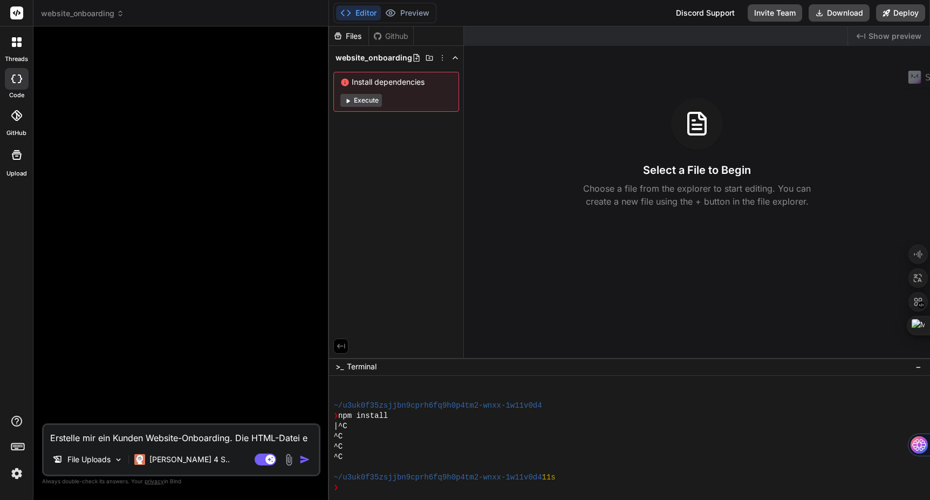
type textarea "Erstelle mir ein Kunden Website-Onboarding. Die HTML-Datei en"
type textarea "x"
type textarea "Erstelle mir ein Kunden Website-Onboarding. Die HTML-Datei ent"
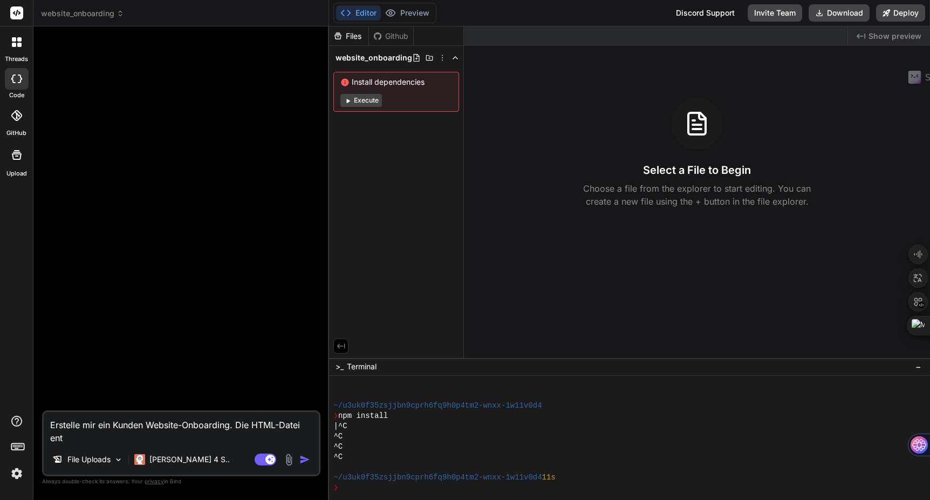
type textarea "x"
type textarea "Erstelle mir ein Kunden Website-Onboarding. Die HTML-Datei enth"
type textarea "x"
type textarea "Erstelle mir ein Kunden Website-Onboarding. Die HTML-Datei enthä"
type textarea "x"
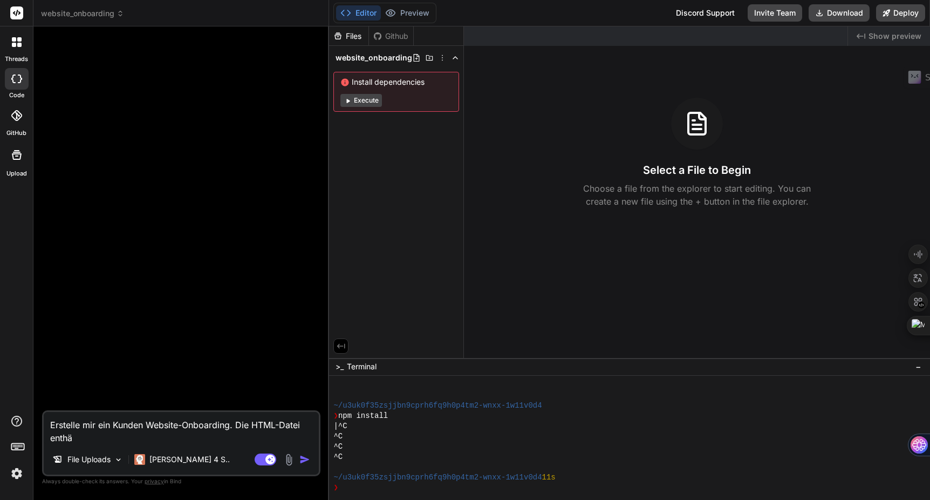
type textarea "Erstelle mir ein Kunden Website-Onboarding. Die HTML-Datei enthäl"
type textarea "x"
type textarea "Erstelle mir ein Kunden Website-Onboarding. Die HTML-Datei enthält"
type textarea "x"
type textarea "Erstelle mir ein Kunden Website-Onboarding. Die HTML-Datei enthält"
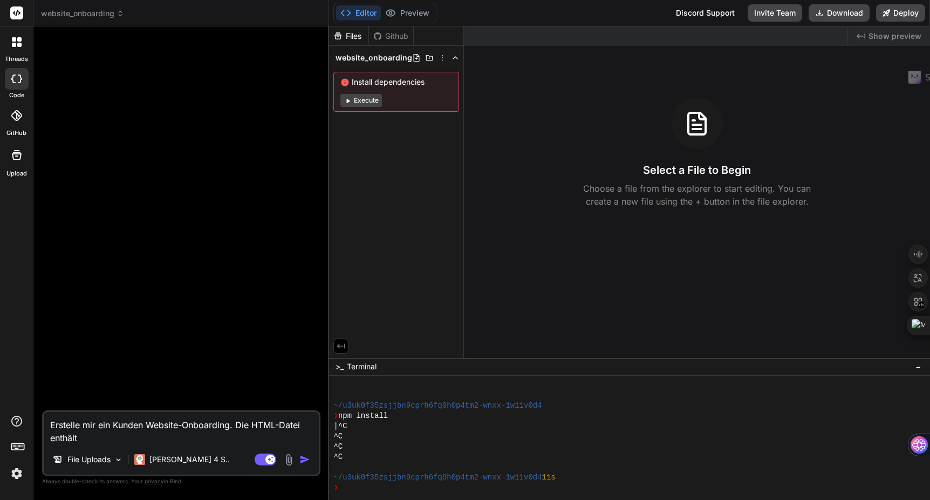
type textarea "x"
type textarea "Erstelle mir ein Kunden Website-Onboarding. Die HTML-Datei enthält a"
type textarea "x"
type textarea "Erstelle mir ein Kunden Website-Onboarding. Die HTML-Datei enthält al"
type textarea "x"
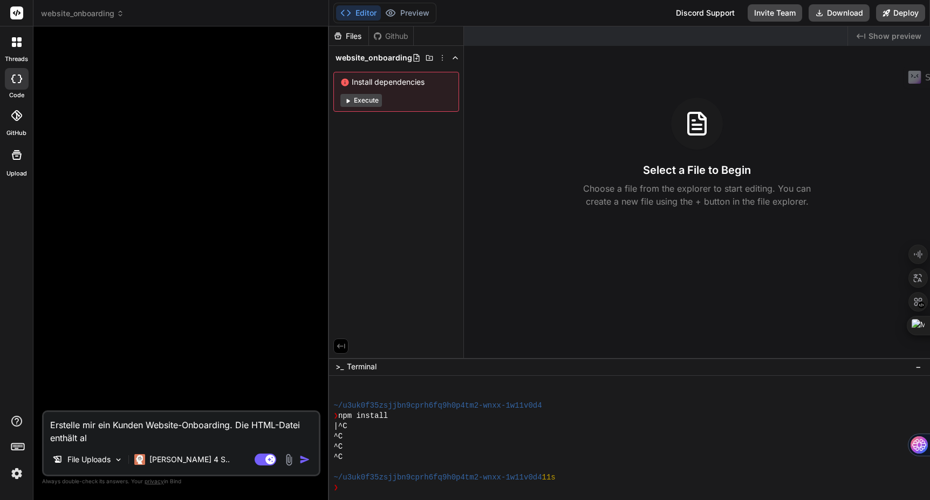
type textarea "Erstelle mir ein Kunden Website-Onboarding. Die HTML-Datei enthält all"
type textarea "x"
type textarea "Erstelle mir ein Kunden Website-Onboarding. Die HTML-Datei enthält alle"
type textarea "x"
type textarea "Erstelle mir ein Kunden Website-Onboarding. Die HTML-Datei enthält alle"
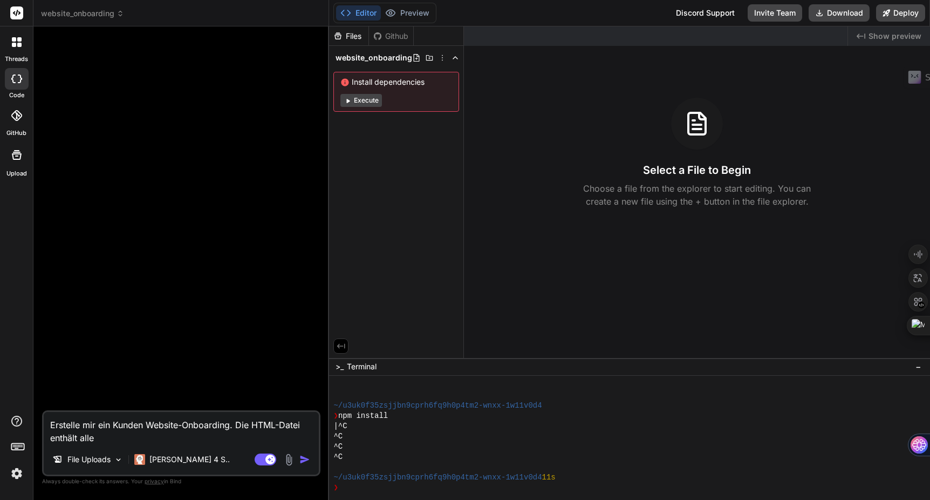
type textarea "x"
type textarea "Erstelle mir ein Kunden Website-Onboarding. Die HTML-Datei enthält alle n"
type textarea "x"
type textarea "Erstelle mir ein Kunden Website-Onboarding. Die HTML-Datei enthält alle nö"
type textarea "x"
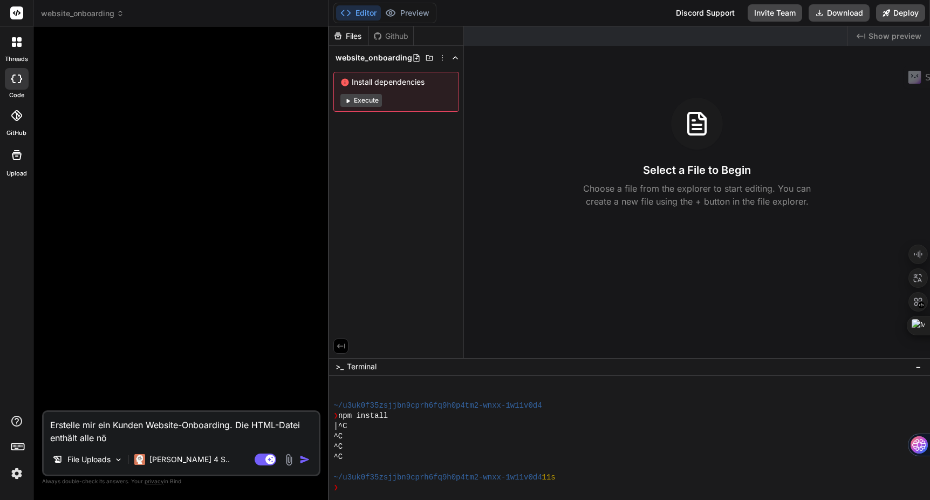
type textarea "Erstelle mir ein Kunden Website-Onboarding. Die HTML-Datei enthält alle nöt"
type textarea "x"
type textarea "Erstelle mir ein Kunden Website-Onboarding. Die HTML-Datei enthält alle nöti"
type textarea "x"
type textarea "Erstelle mir ein Kunden Website-Onboarding. Die HTML-Datei enthält alle nötig"
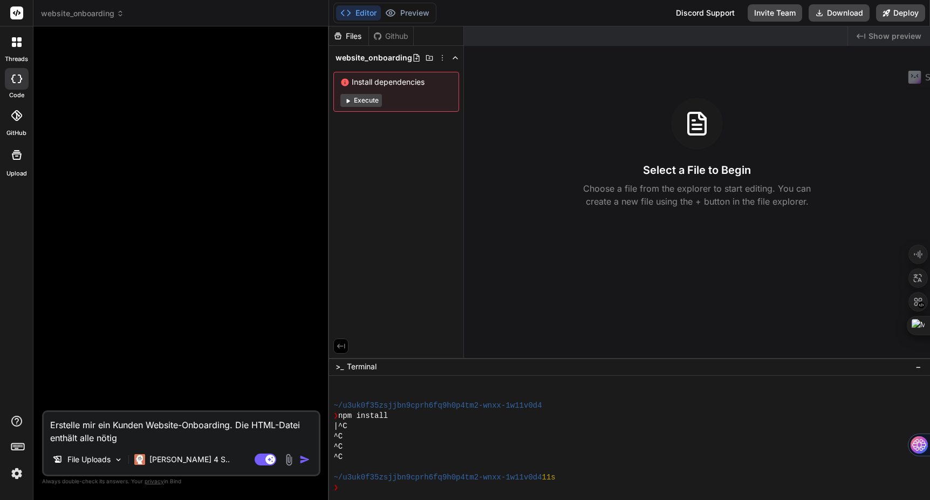
type textarea "x"
type textarea "Erstelle mir ein Kunden Website-Onboarding. Die HTML-Datei enthält alle nötige"
type textarea "x"
type textarea "Erstelle mir ein Kunden Website-Onboarding. Die HTML-Datei enthält alle nötigen"
type textarea "x"
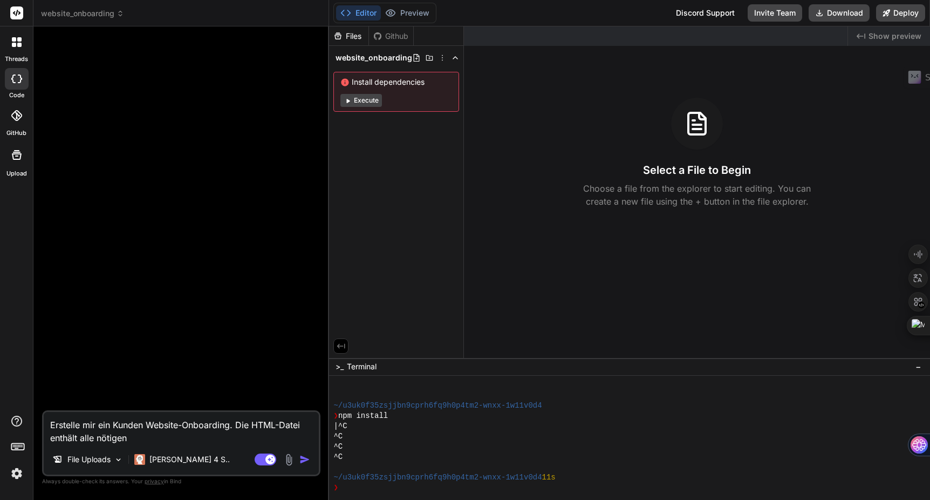
type textarea "Erstelle mir ein Kunden Website-Onboarding. Die HTML-Datei enthält alle nötigen"
type textarea "x"
type textarea "Erstelle mir ein Kunden Website-Onboarding. Die HTML-Datei enthält alle nötigen…"
type textarea "x"
type textarea "Erstelle mir ein Kunden Website-Onboarding. Die HTML-Datei enthält alle nötigen…"
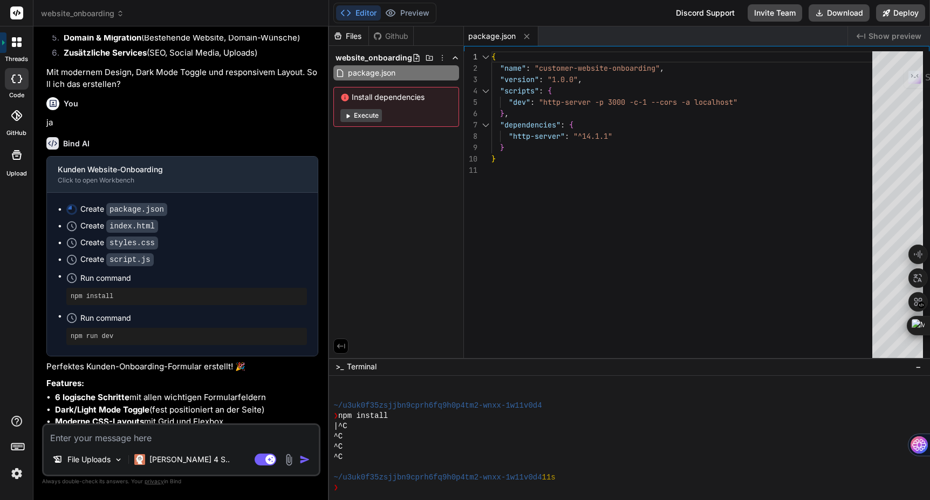
scroll to position [295, 0]
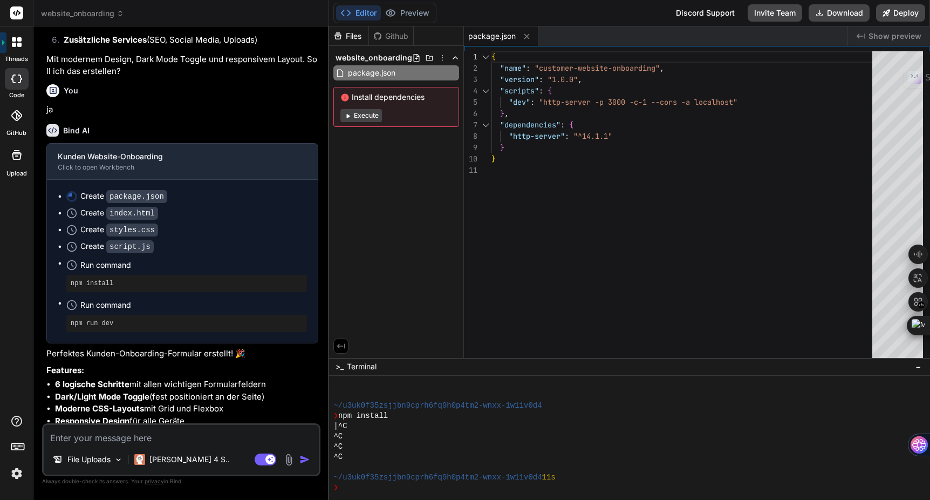
click at [363, 117] on button "Execute" at bounding box center [362, 115] width 42 height 13
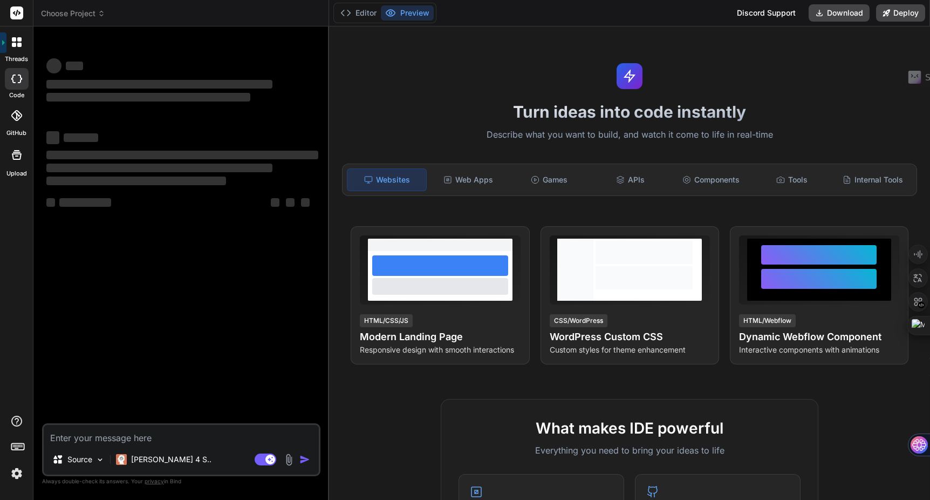
click at [75, 15] on span "Choose Project" at bounding box center [73, 13] width 64 height 11
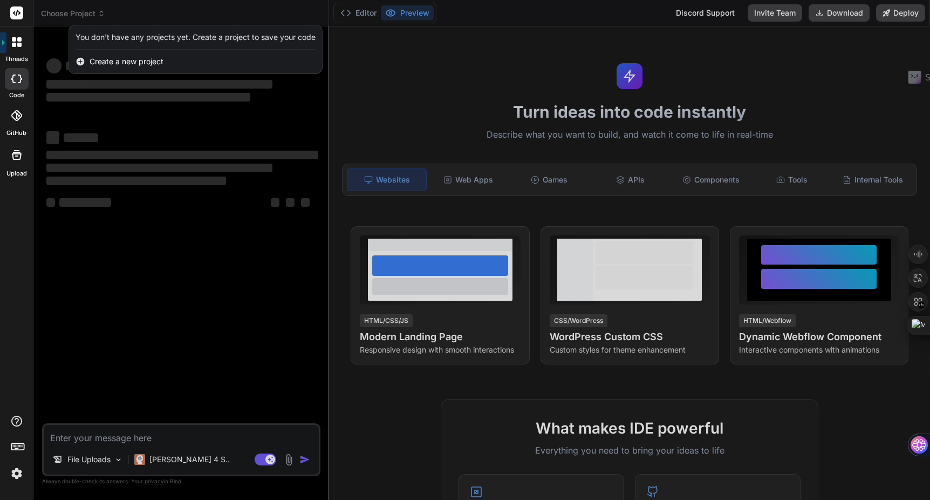
click at [218, 103] on div at bounding box center [465, 250] width 930 height 500
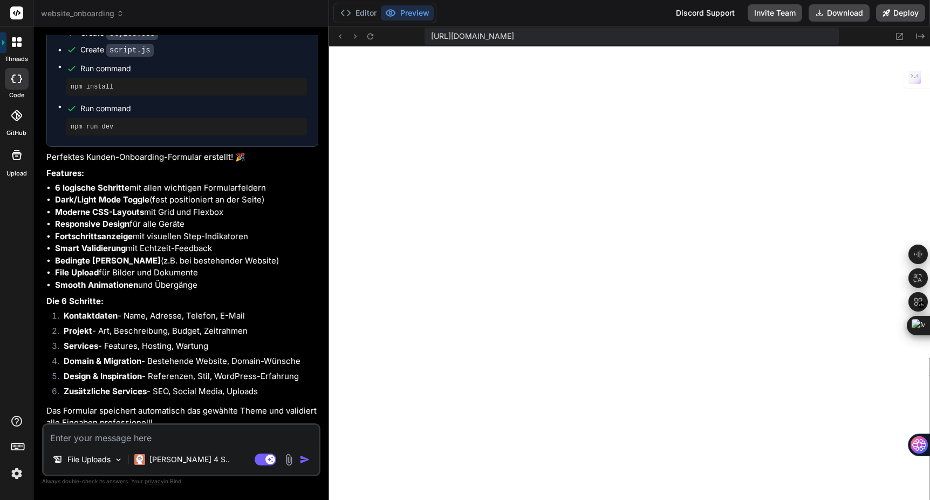
scroll to position [869, 0]
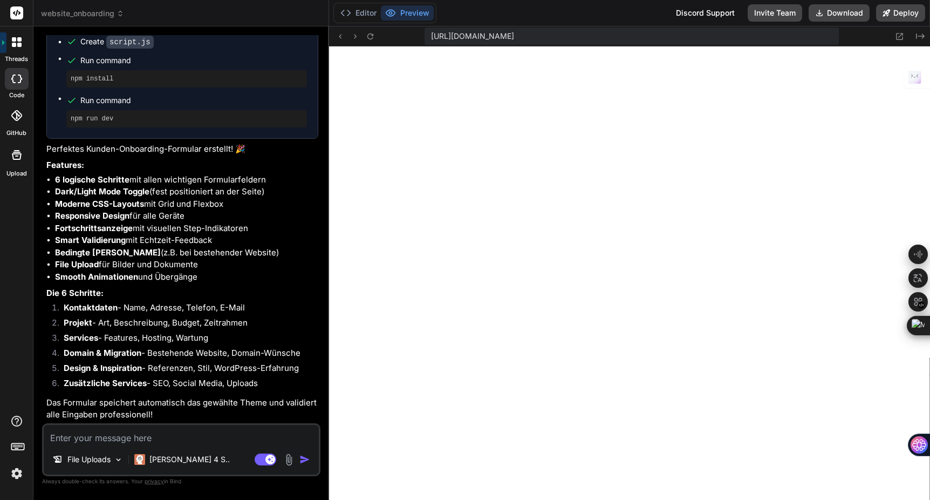
click at [103, 17] on span "website_onboarding" at bounding box center [82, 13] width 83 height 11
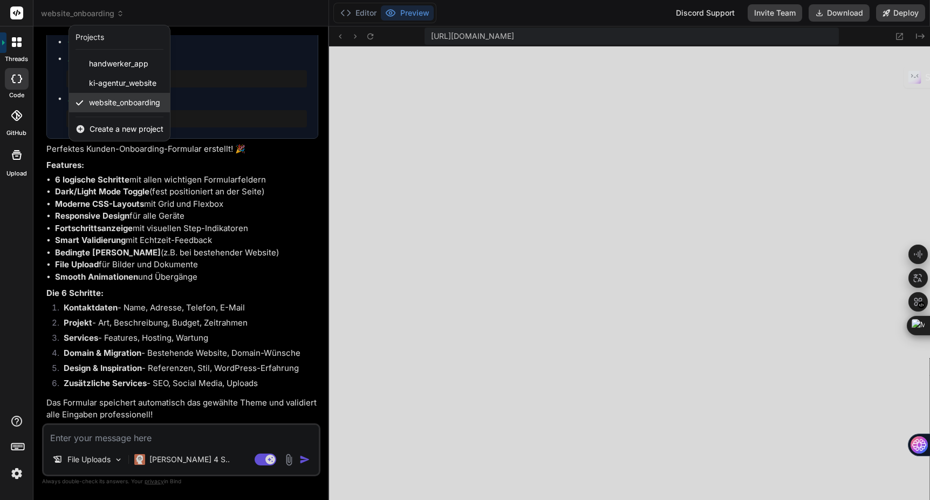
click at [119, 100] on span "website_onboarding" at bounding box center [124, 102] width 71 height 11
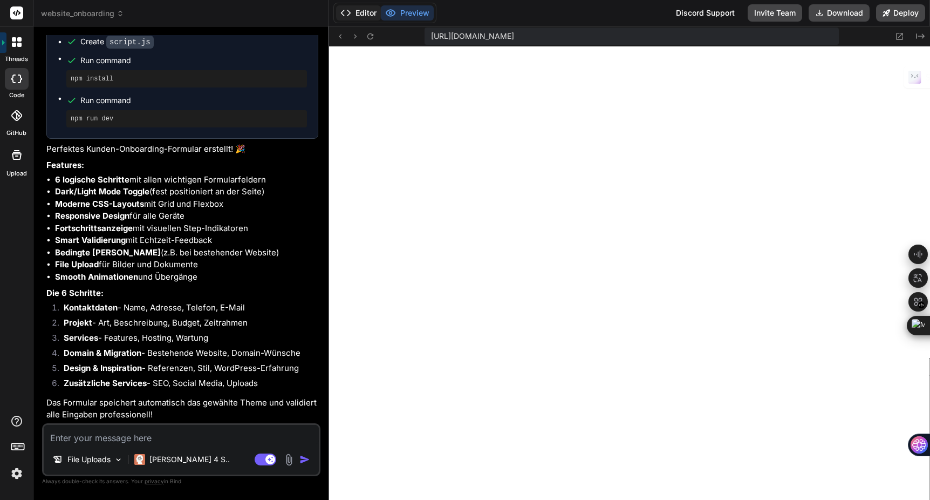
click at [361, 13] on button "Editor" at bounding box center [358, 12] width 45 height 15
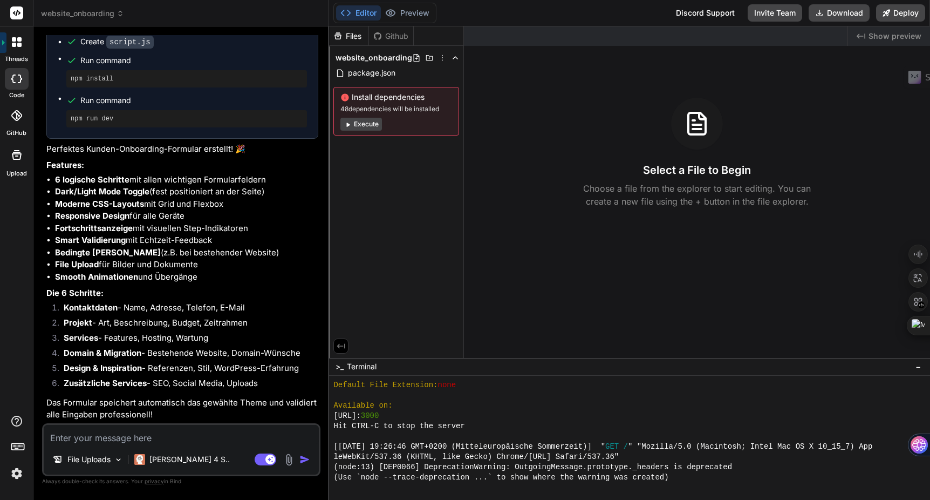
click at [367, 126] on button "Execute" at bounding box center [362, 124] width 42 height 13
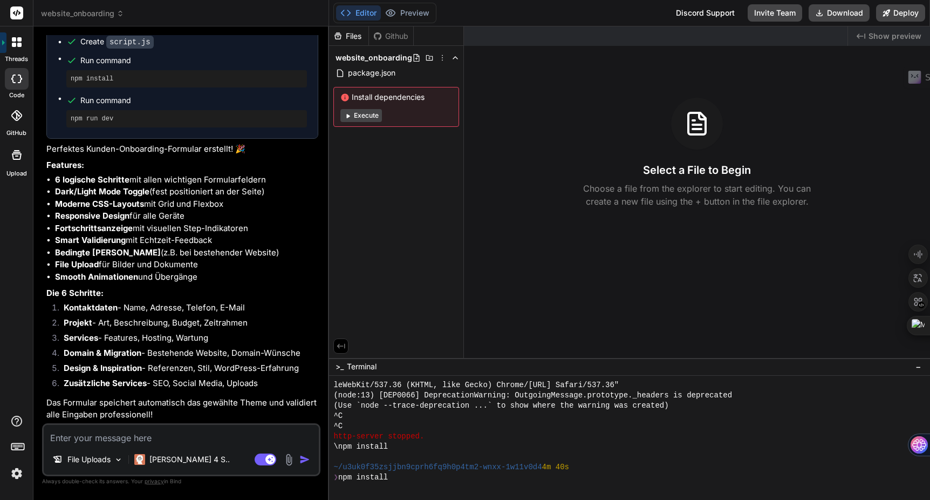
scroll to position [472, 0]
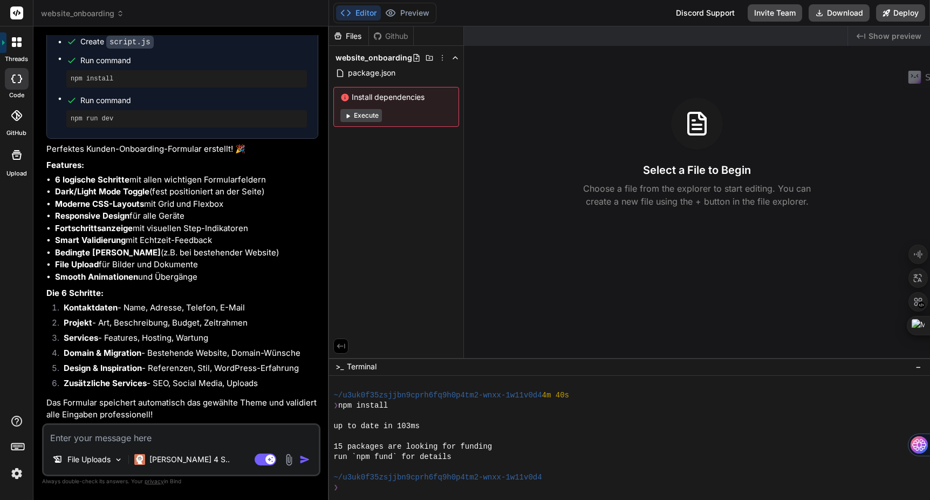
type textarea "x"
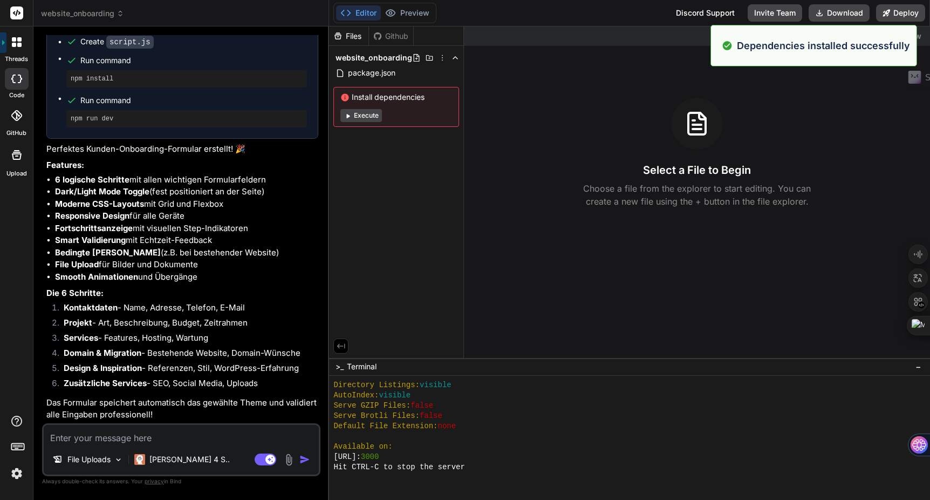
scroll to position [749, 0]
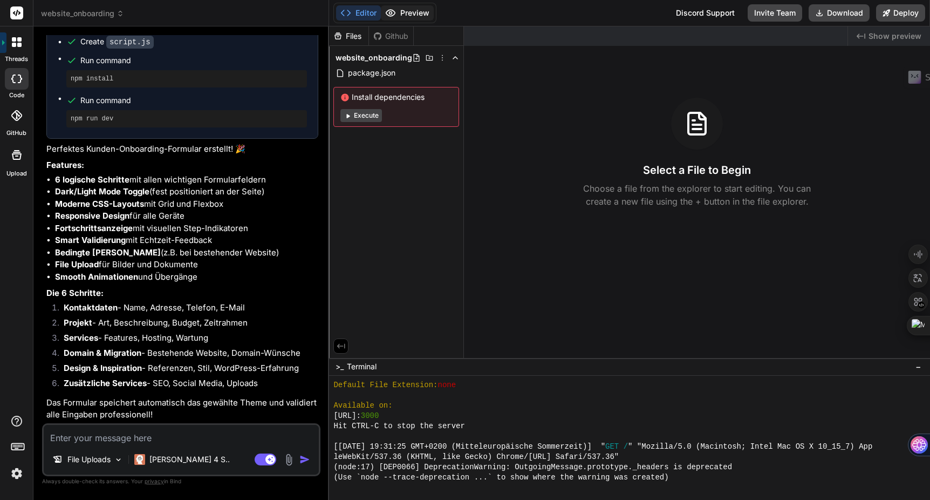
click at [411, 17] on button "Preview" at bounding box center [407, 12] width 53 height 15
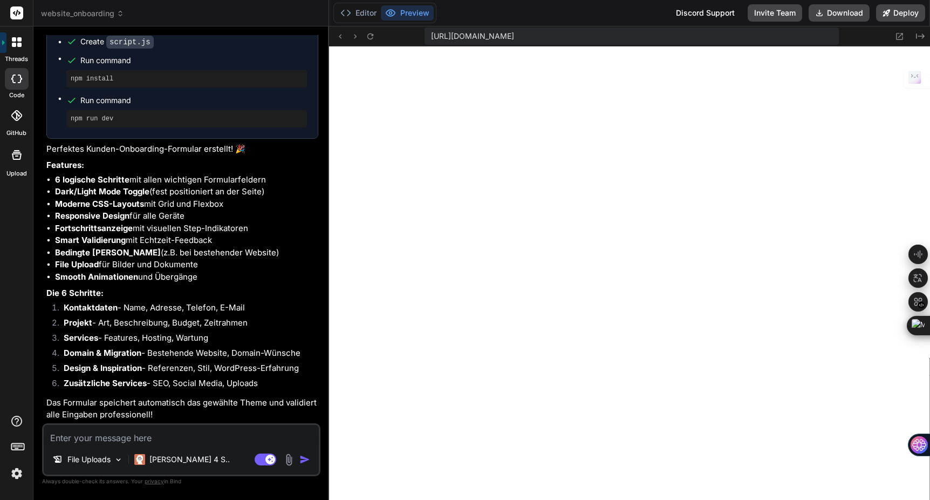
click at [164, 407] on p "Das Formular speichert automatisch das gewählte Theme und validiert alle Eingab…" at bounding box center [182, 409] width 272 height 24
click at [107, 439] on textarea at bounding box center [181, 434] width 275 height 19
type textarea "p"
type textarea "x"
type textarea "pe"
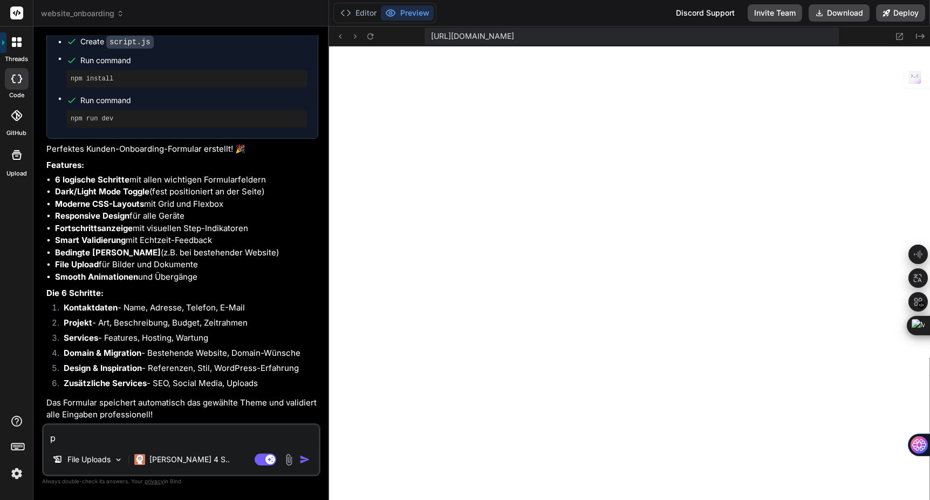
type textarea "x"
type textarea "p"
type textarea "x"
type textarea "pr"
type textarea "x"
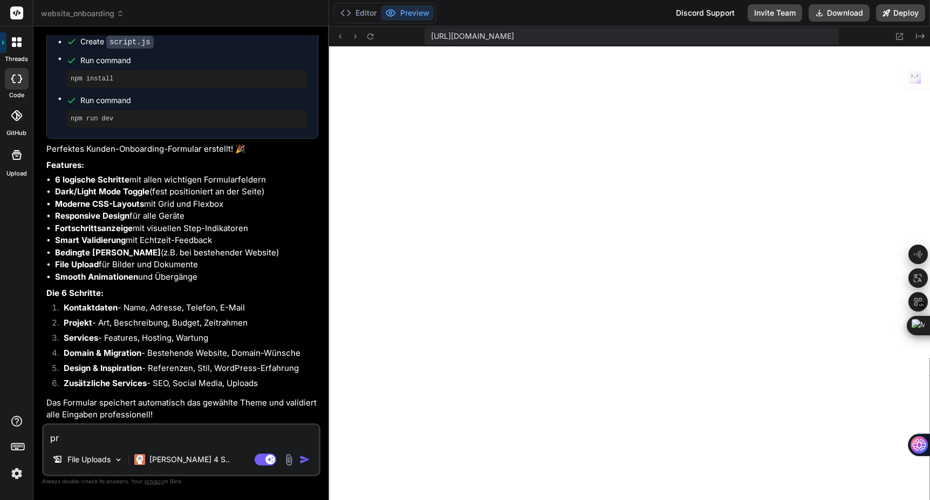
type textarea "pre"
type textarea "x"
type textarea "prev"
type textarea "x"
type textarea "previ"
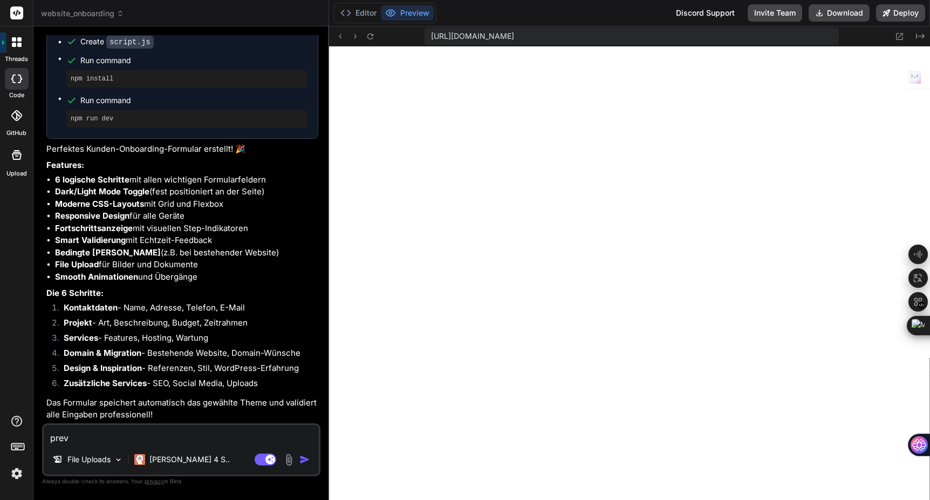
type textarea "x"
type textarea "previe"
type textarea "x"
type textarea "preview"
type textarea "x"
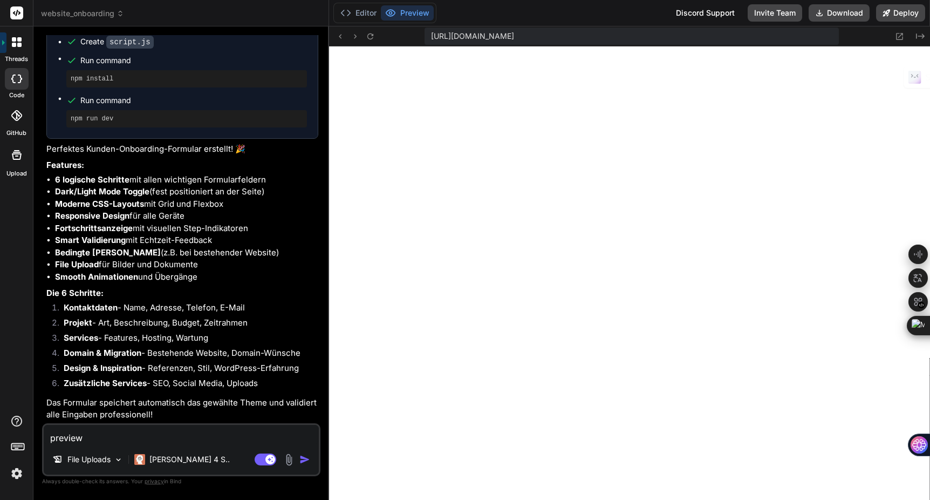
type textarea "preview"
type textarea "x"
type textarea "preview a"
type textarea "x"
type textarea "preview an"
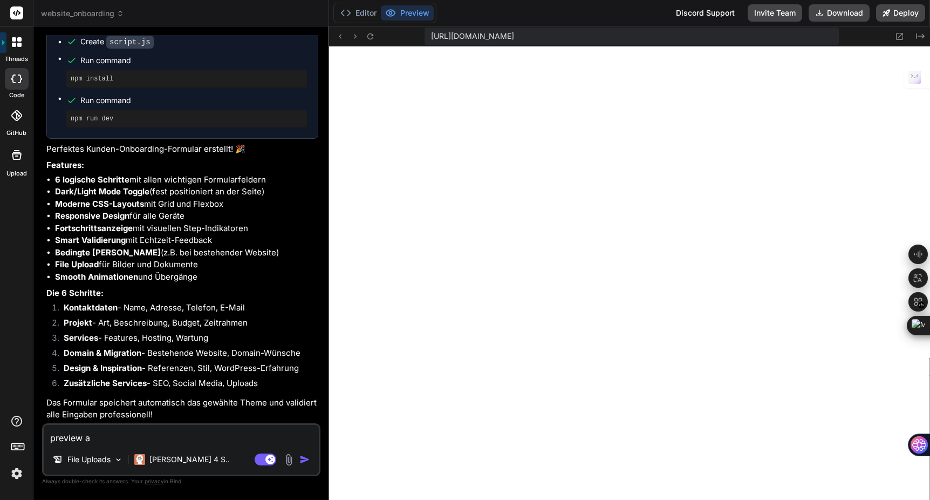
type textarea "x"
type textarea "preview anz"
type textarea "x"
type textarea "preview anze"
type textarea "x"
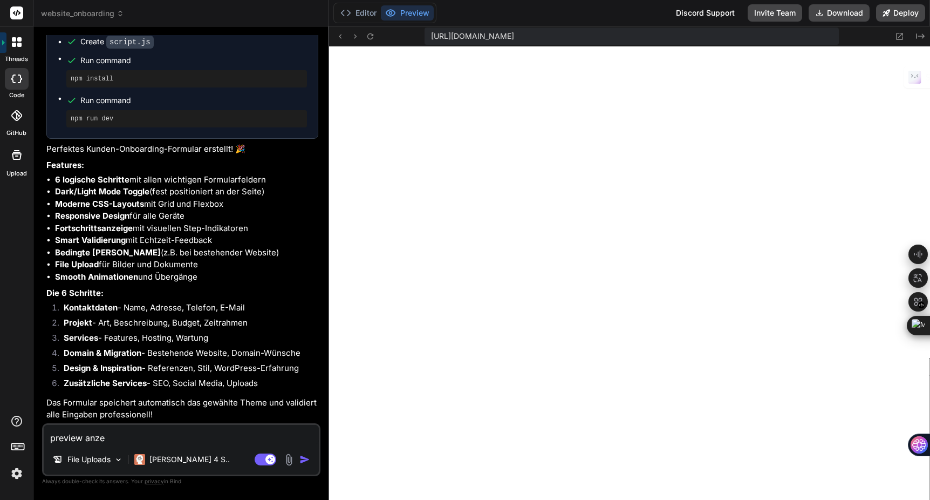
type textarea "preview anzei"
type textarea "x"
type textarea "preview anzeig"
type textarea "x"
type textarea "preview anzeige"
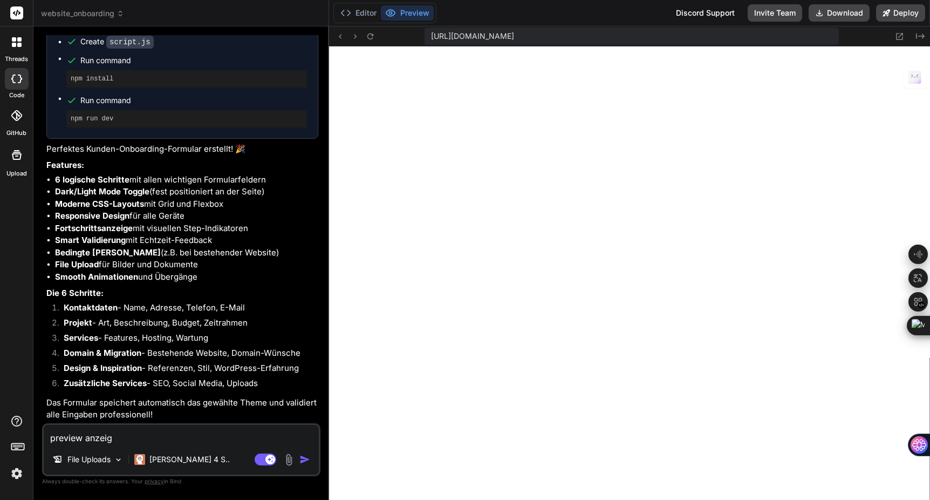
type textarea "x"
type textarea "preview anzeigen"
type textarea "x"
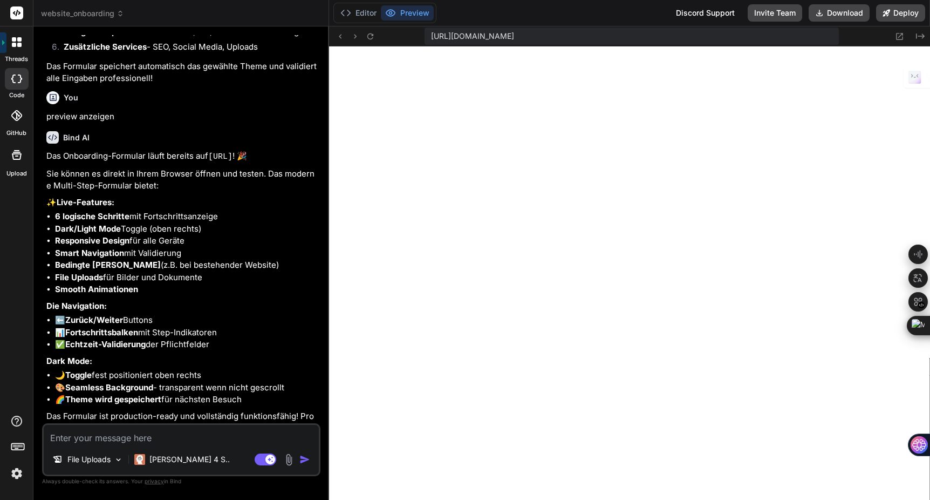
scroll to position [1242, 0]
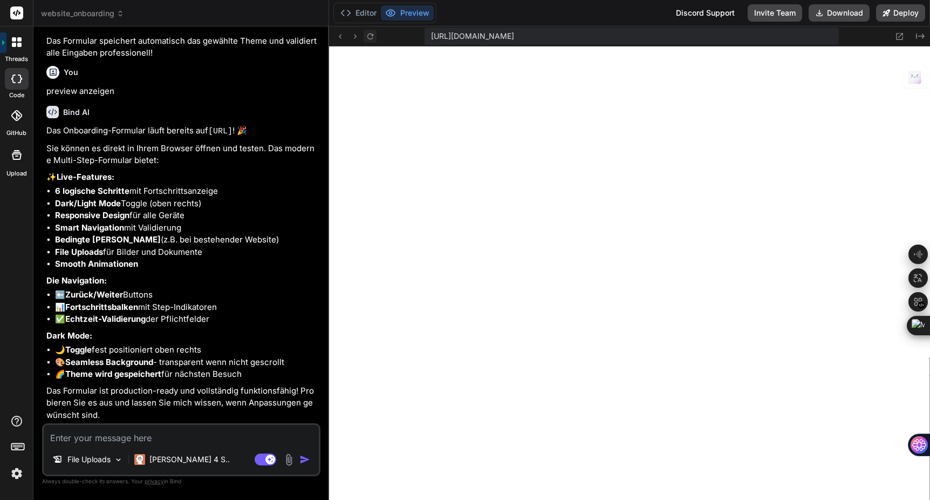
click at [366, 35] on icon at bounding box center [370, 36] width 9 height 9
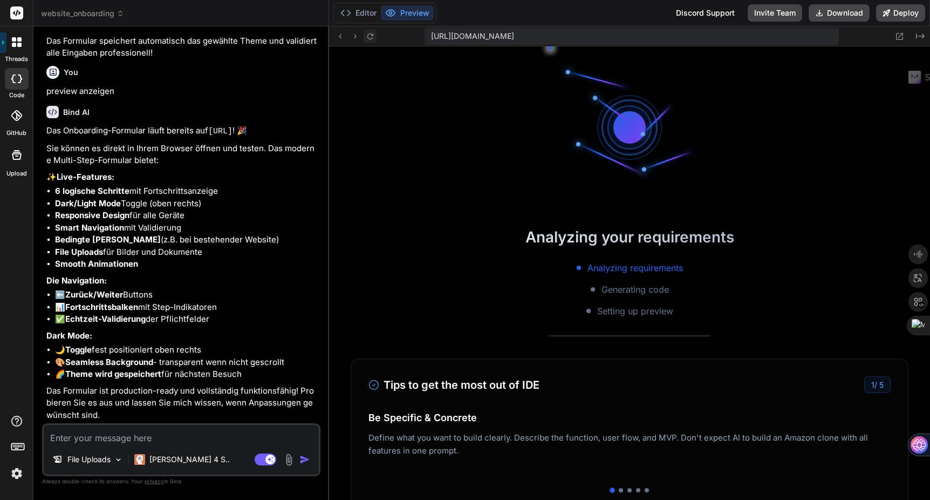
scroll to position [790, 0]
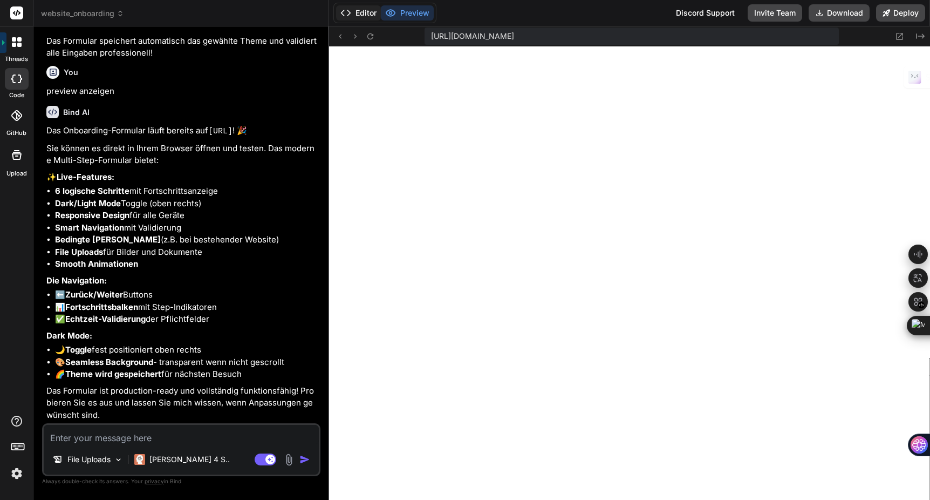
click at [374, 13] on button "Editor" at bounding box center [358, 12] width 45 height 15
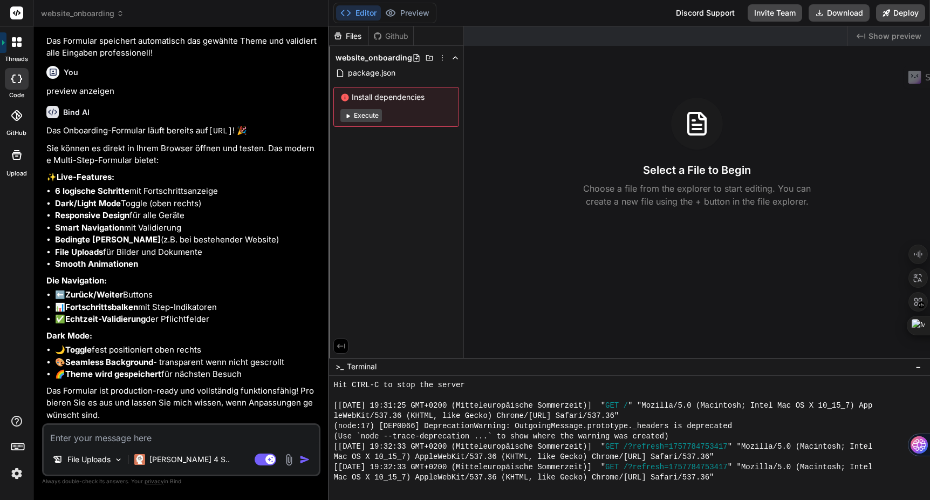
click at [99, 12] on span "website_onboarding" at bounding box center [82, 13] width 83 height 11
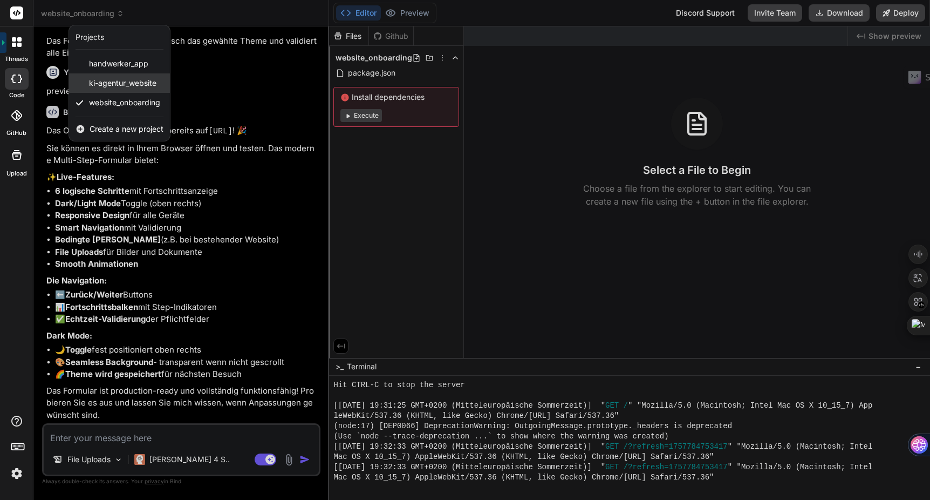
click at [118, 80] on span "ki-agentur_website" at bounding box center [122, 83] width 67 height 11
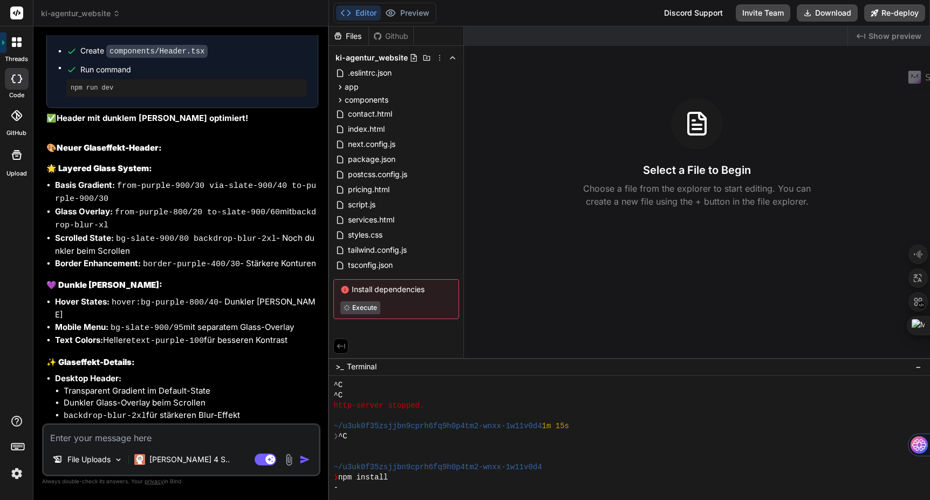
scroll to position [2780, 0]
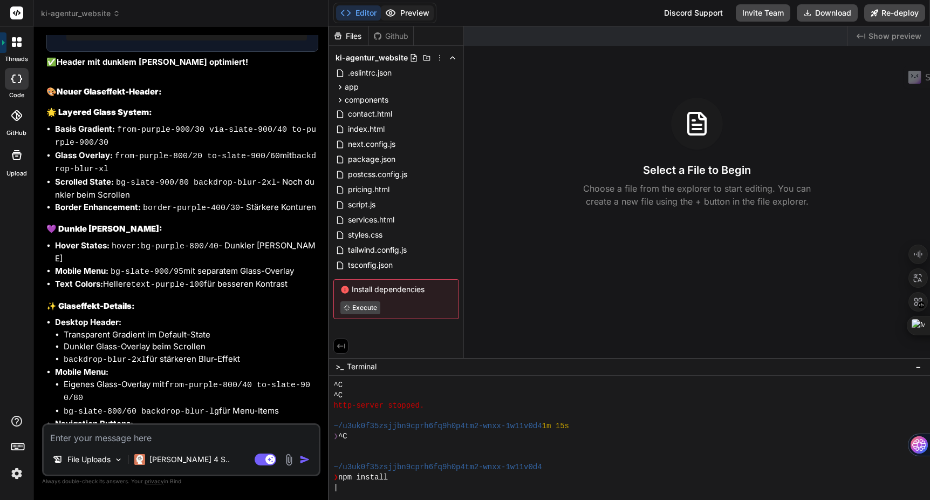
click at [411, 17] on button "Preview" at bounding box center [407, 12] width 53 height 15
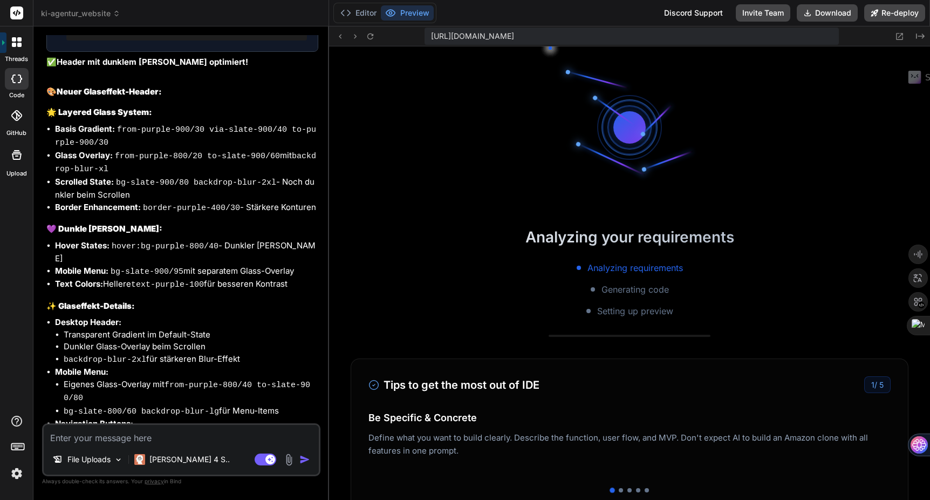
scroll to position [1179, 0]
type textarea "x"
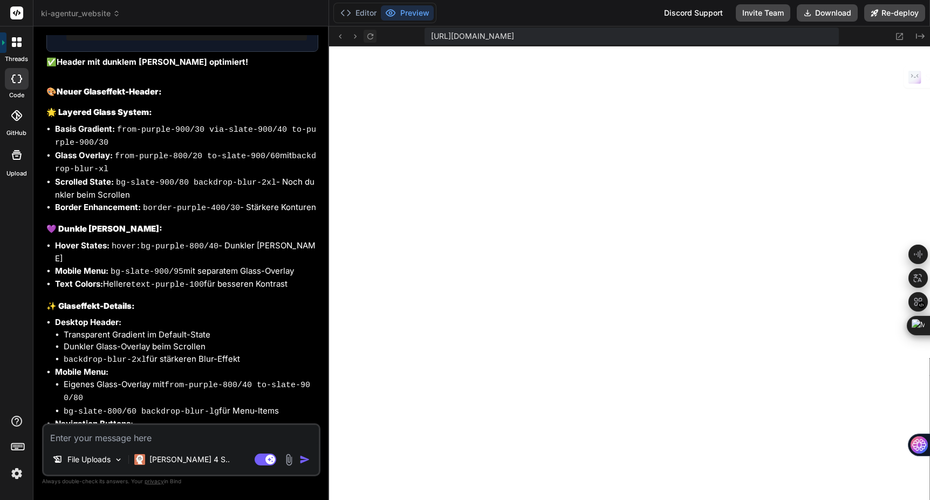
click at [372, 36] on icon at bounding box center [370, 36] width 9 height 9
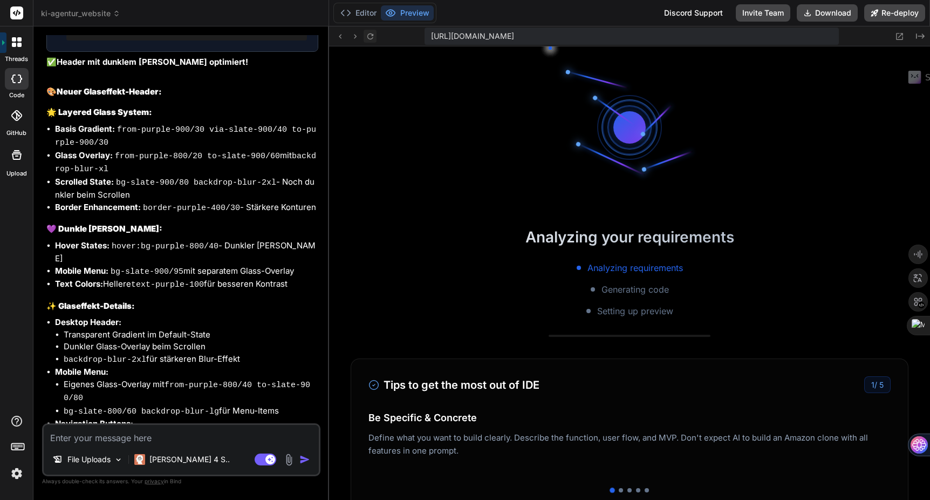
scroll to position [1251, 0]
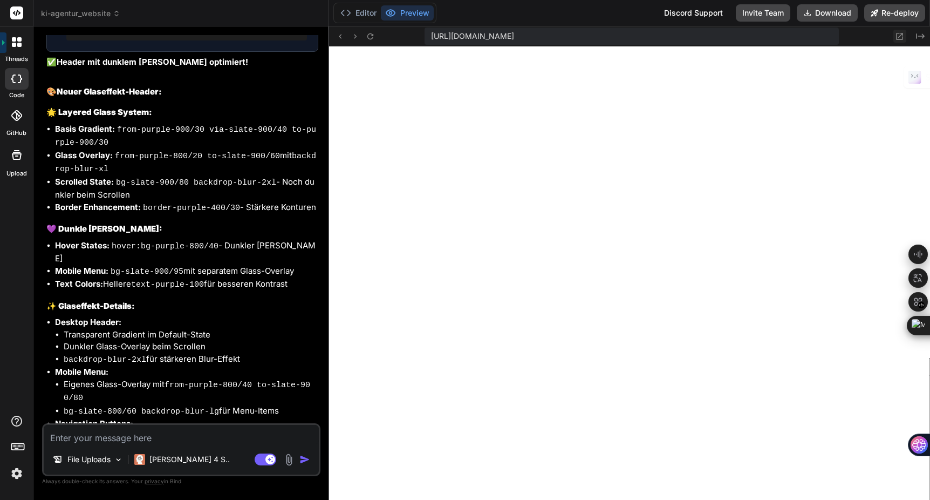
click at [898, 38] on icon at bounding box center [899, 36] width 9 height 9
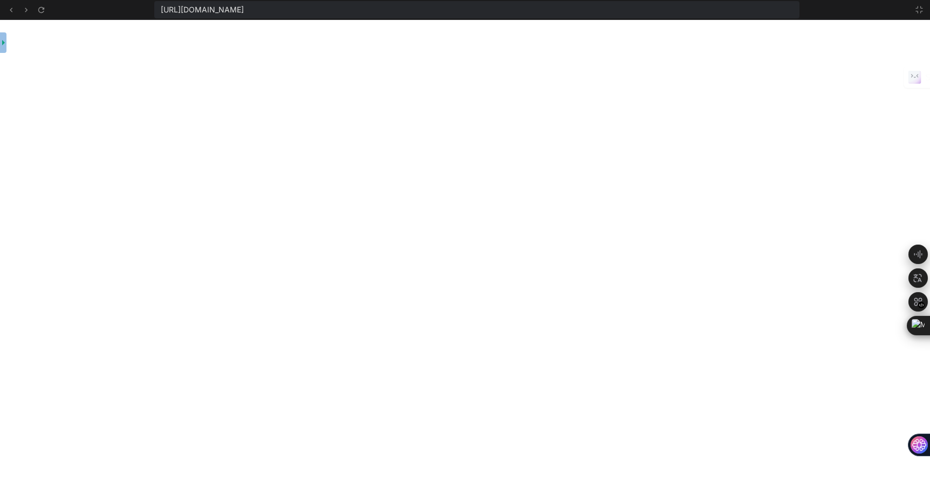
scroll to position [1302, 0]
click at [919, 10] on icon at bounding box center [919, 9] width 9 height 9
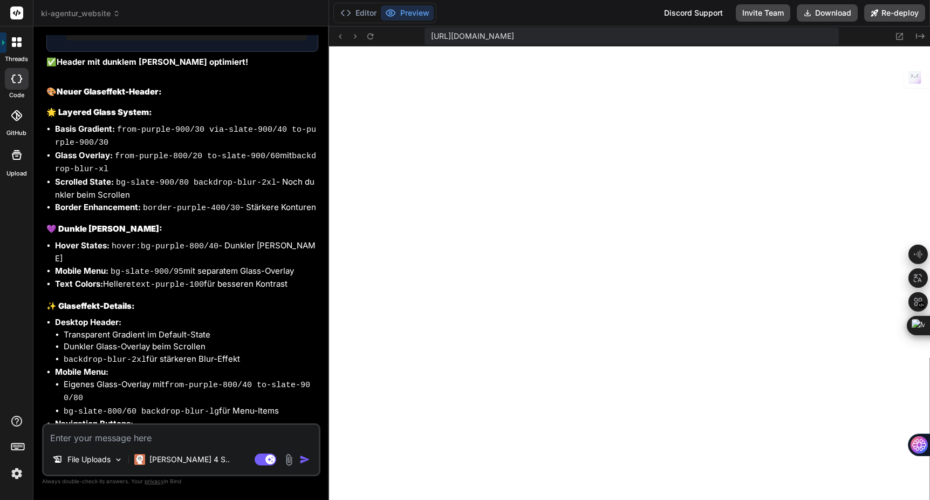
click at [119, 441] on textarea at bounding box center [181, 434] width 275 height 19
type textarea "s"
type textarea "x"
type textarea "se"
type textarea "x"
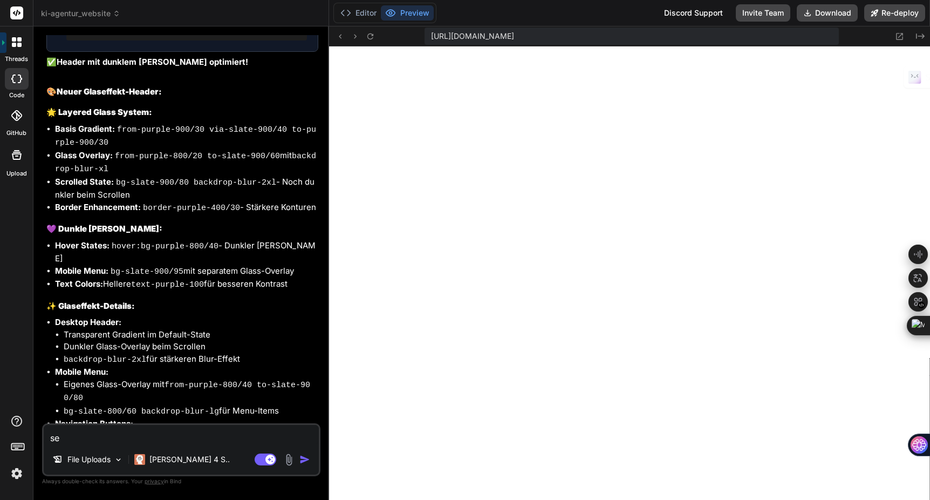
type textarea "set"
type textarea "x"
type textarea "setz"
type textarea "x"
type textarea "setze"
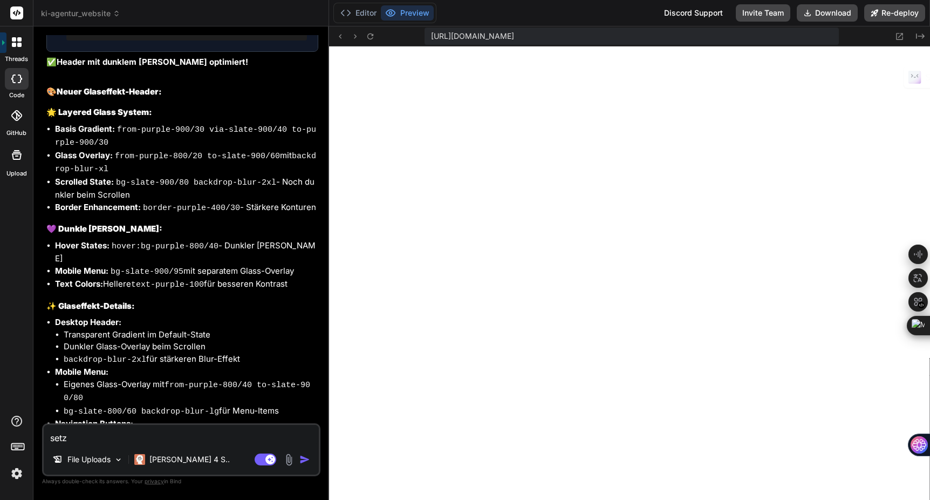
type textarea "x"
type textarea "setze"
type textarea "x"
type textarea "setze d"
type textarea "x"
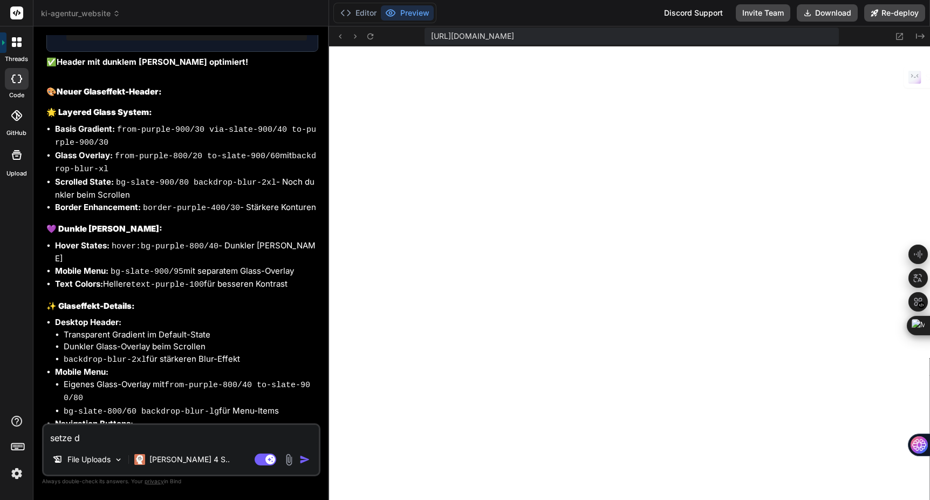
type textarea "setze de"
type textarea "x"
type textarea "setze den"
type textarea "x"
type textarea "setze den"
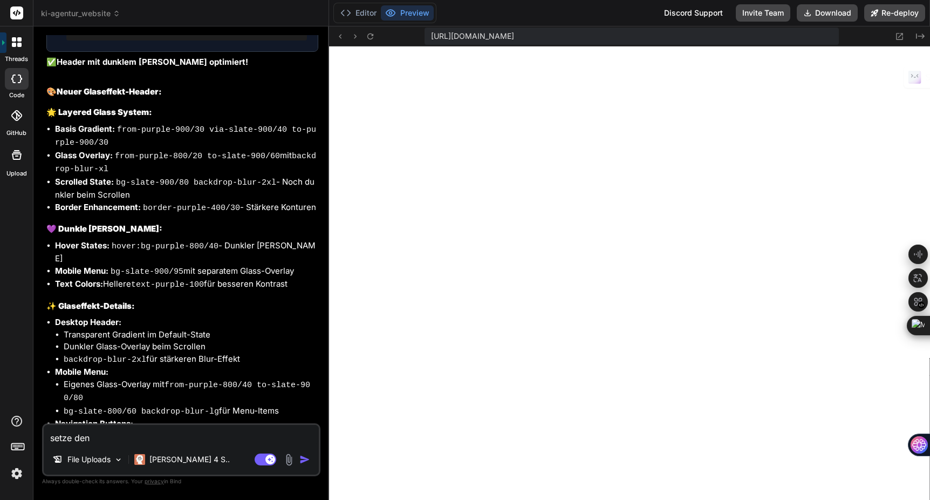
type textarea "x"
type textarea "setze den m"
type textarea "x"
type textarea "setze den me"
type textarea "x"
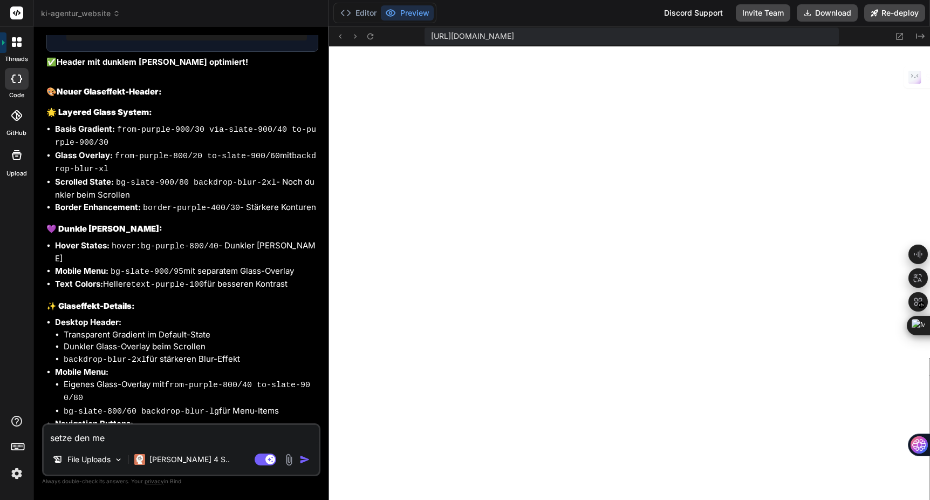
type textarea "setze den men"
type textarea "x"
type textarea "setze den menü"
type textarea "x"
type textarea "setze den menüp"
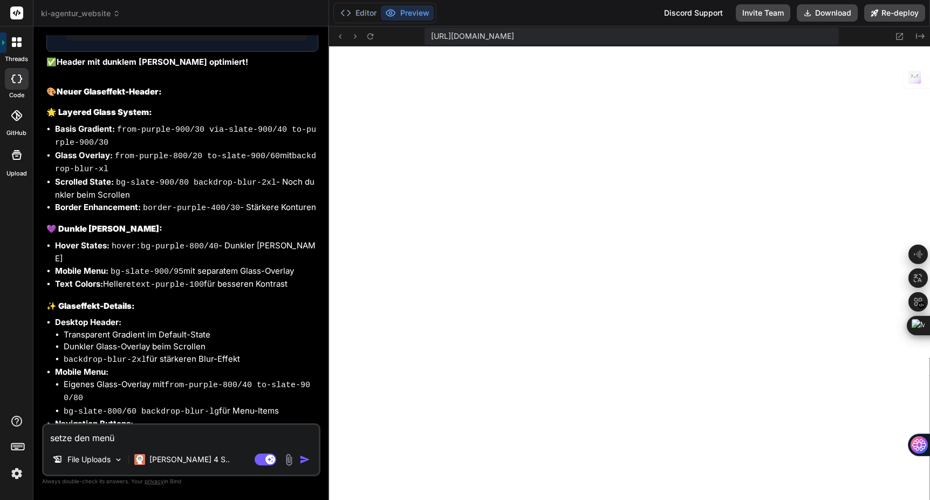
type textarea "x"
type textarea "setze den menüpu"
type textarea "x"
type textarea "setze den menüpun"
type textarea "x"
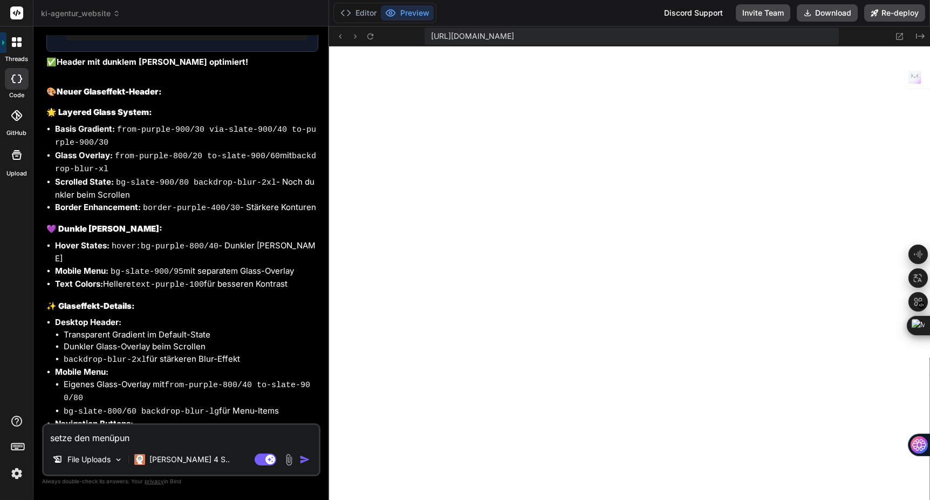
type textarea "setze den menüpunk"
type textarea "x"
type textarea "setze den menüpunkt"
type textarea "x"
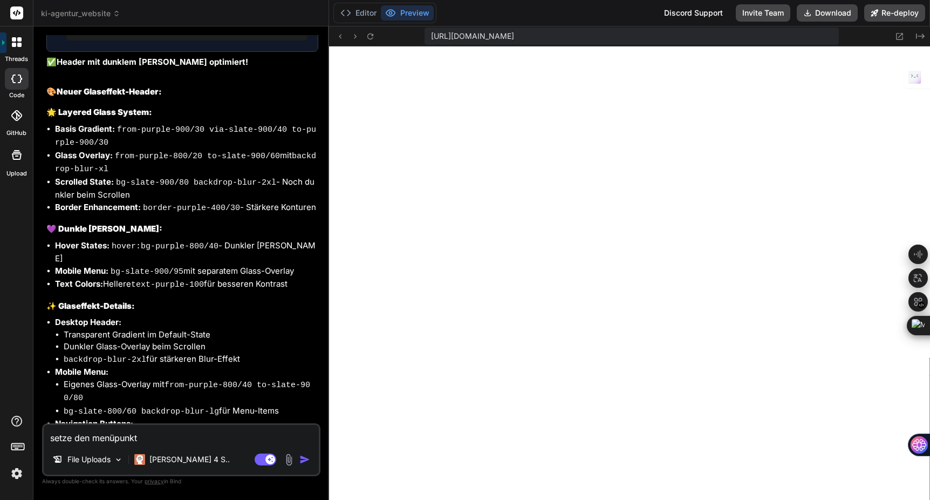
type textarea "setze den menüpunkt"
type textarea "x"
type textarea "setze den menüpunkt z"
type textarea "x"
type textarea "setze den menüpunkt zu"
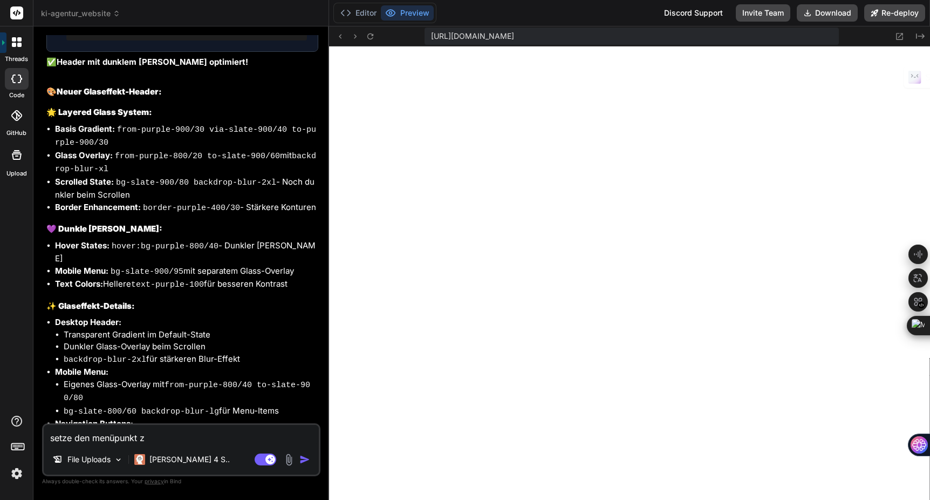
type textarea "x"
type textarea "setze den menüpunkt zus"
type textarea "x"
type textarea "setze den menüpunkt zusä"
type textarea "x"
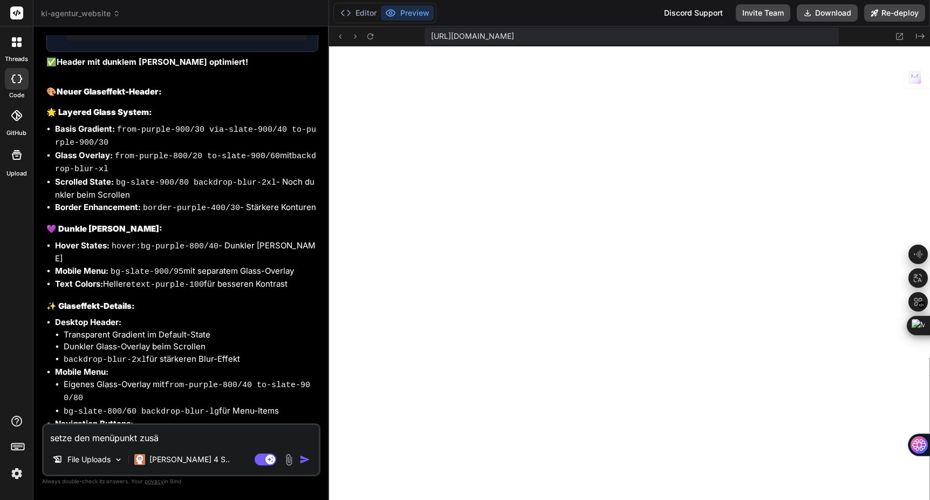
type textarea "setze den menüpunkt zusät"
type textarea "x"
type textarea "setze den menüpunkt zusätz"
type textarea "x"
type textarea "setze den menüpunkt zusätzl"
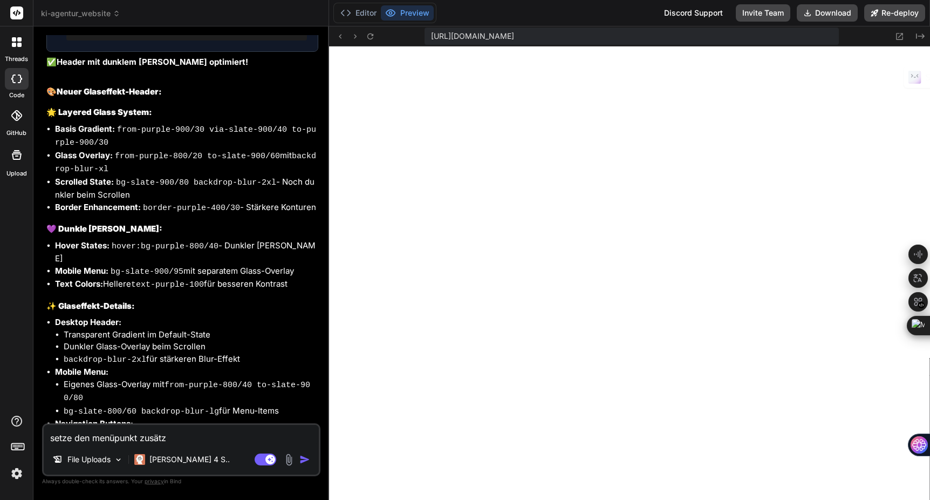
type textarea "x"
type textarea "setze den menüpunkt zusätzli"
type textarea "x"
type textarea "setze den menüpunkt zusätzlic"
type textarea "x"
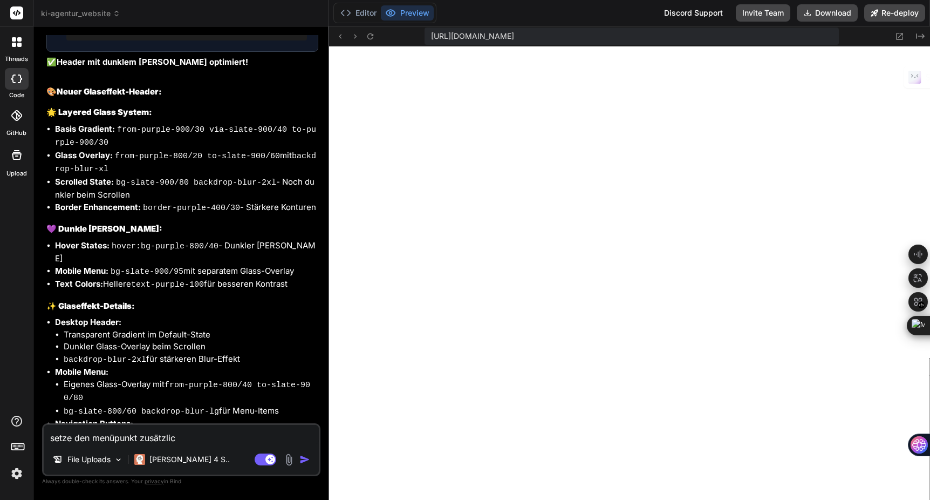
type textarea "setze den menüpunkt zusätzlich"
type textarea "x"
type textarea "setze den menüpunkt zusätzlich"
type textarea "x"
type textarea "setze den menüpunkt zusätzlich n"
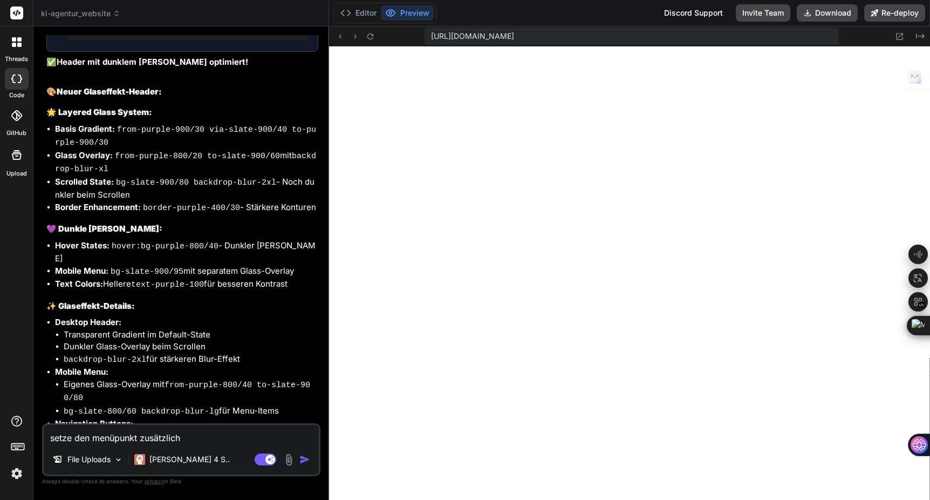
type textarea "x"
type textarea "setze den menüpunkt zusätzlich ne"
type textarea "x"
type textarea "setze den menüpunkt zusätzlich neh"
type textarea "x"
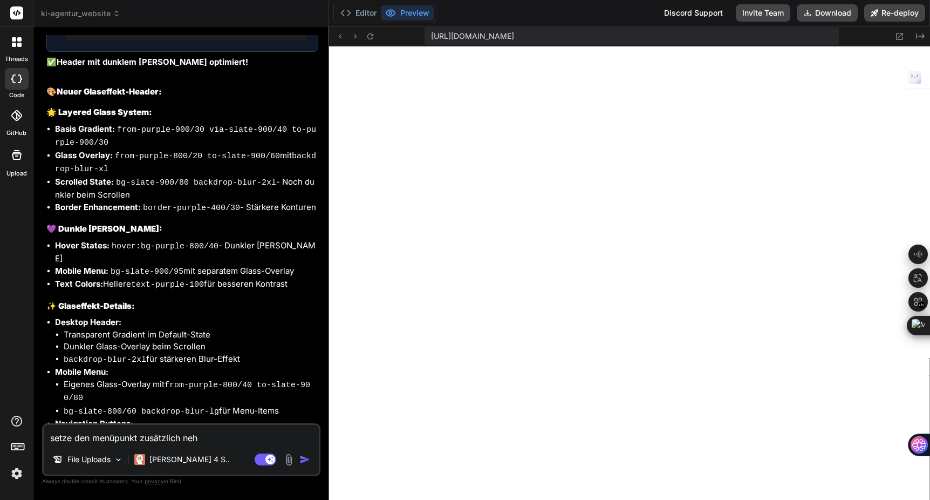
type textarea "setze den menüpunkt zusätzlich ne"
type textarea "x"
type textarea "setze den menüpunkt zusätzlich neb"
type textarea "x"
type textarea "setze den menüpunkt zusätzlich nebe"
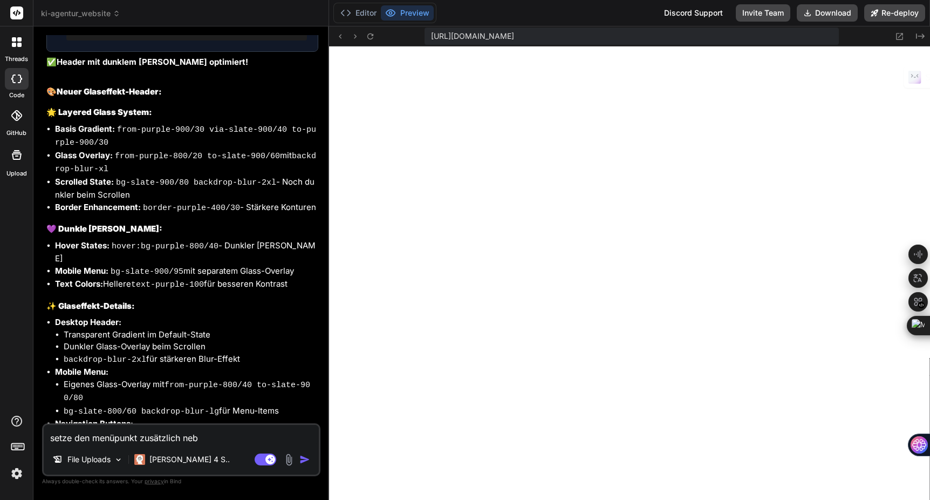
type textarea "x"
type textarea "setze den menüpunkt zusätzlich neben"
type textarea "x"
type textarea "setze den menüpunkt zusätzlich neben"
type textarea "x"
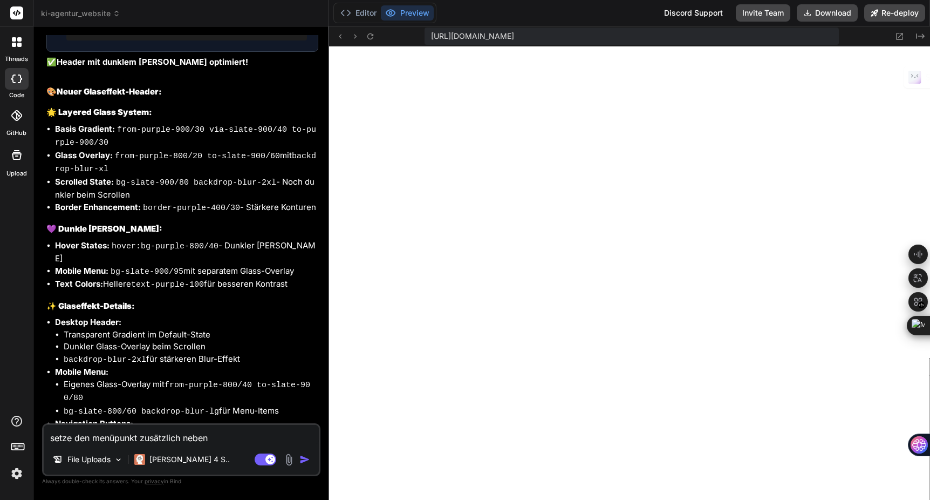
type textarea "setze den menüpunkt zusätzlich neben p"
type textarea "x"
type textarea "setze den menüpunkt zusätzlich neben pr"
type textarea "x"
type textarea "setze den menüpunkt zusätzlich neben pre"
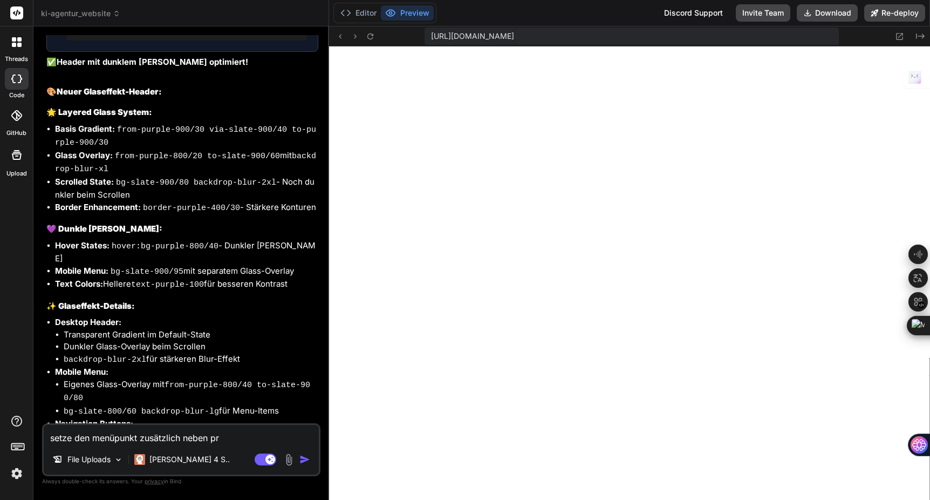
type textarea "x"
type textarea "setze den menüpunkt zusätzlich neben prei"
type textarea "x"
type textarea "setze den menüpunkt zusätzlich neben preis"
type textarea "x"
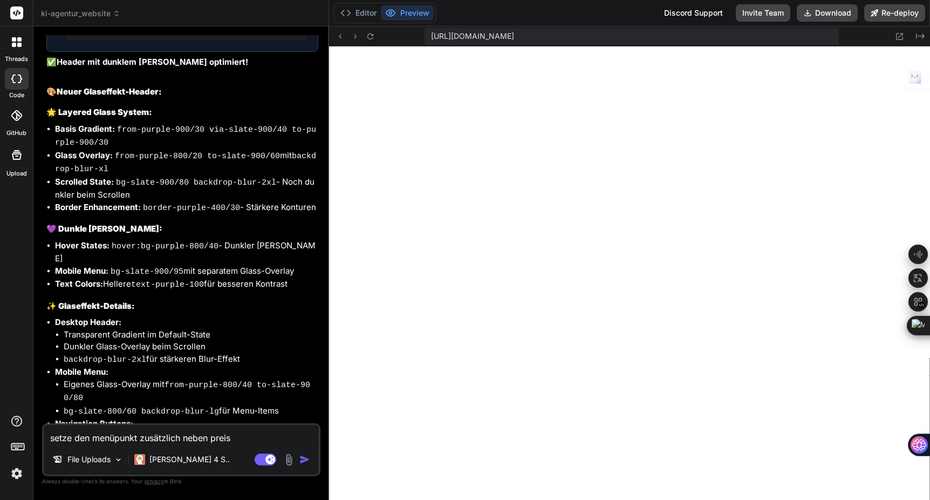
type textarea "setze den menüpunkt zusätzlich neben preise"
type textarea "x"
type textarea "setze den menüpunkt zusätzlich neben preise"
type textarea "x"
type textarea "setze den menüpunkt zusätzlich neben preise &"
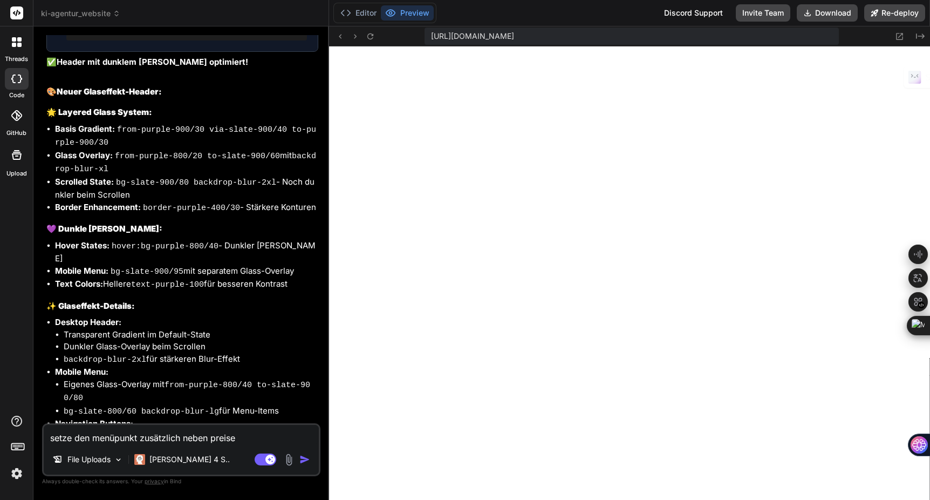
type textarea "x"
type textarea "setze den menüpunkt zusätzlich neben preise &"
type textarea "x"
type textarea "setze den menüpunkt zusätzlich neben preise & r"
type textarea "x"
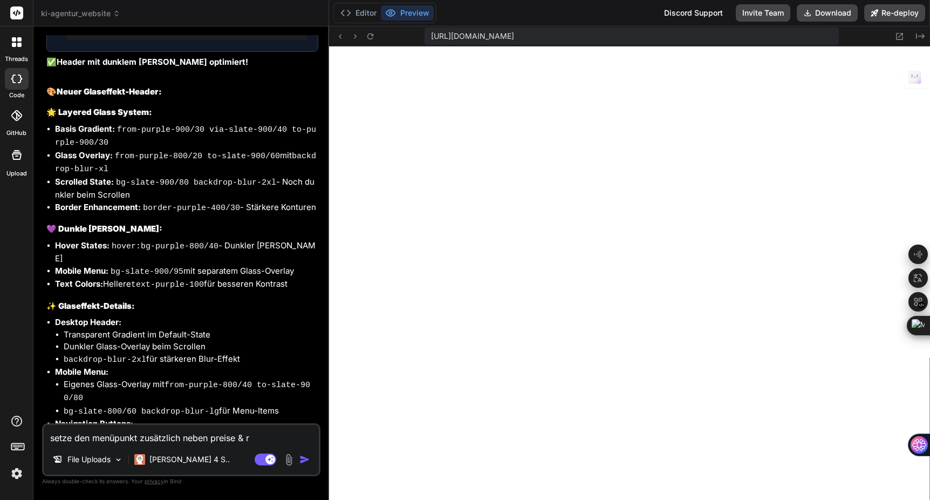
type textarea "setze den menüpunkt zusätzlich neben preise & ro"
type textarea "x"
type textarea "setze den menüpunkt zusätzlich neben preise & roi"
type textarea "x"
type textarea "setze den menüpunkt zusätzlich neben preise & roi"
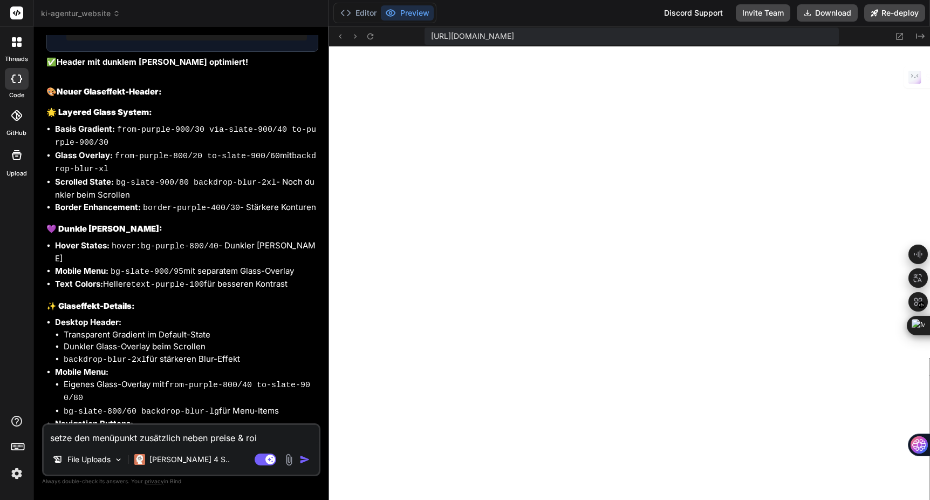
type textarea "x"
type textarea "setze den menüpunkt zusätzlich neben preise & roi i"
type textarea "x"
type textarea "setze den menüpunkt zusätzlich neben preise & roi im"
type textarea "x"
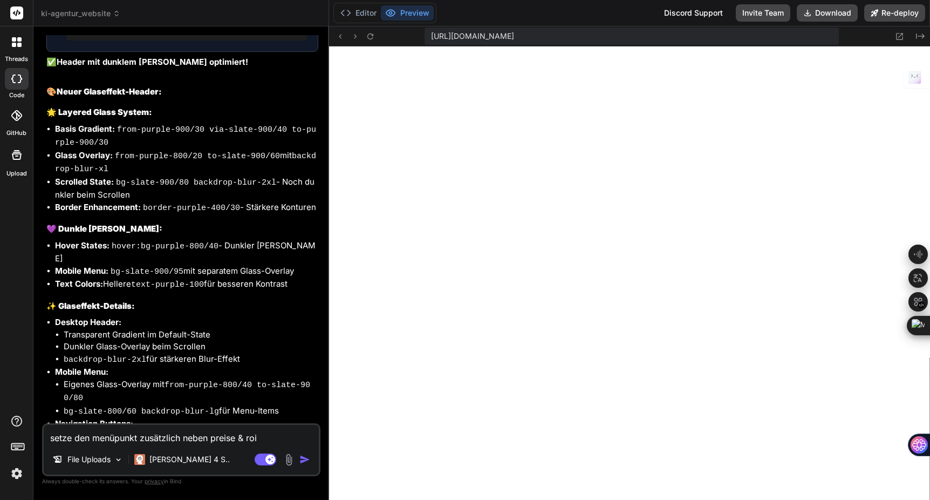
type textarea "setze den menüpunkt zusätzlich neben preise & roi im"
type textarea "x"
type textarea "setze den menüpunkt zusätzlich neben preise & roi im h"
type textarea "x"
type textarea "setze den menüpunkt zusätzlich neben preise & roi im ha"
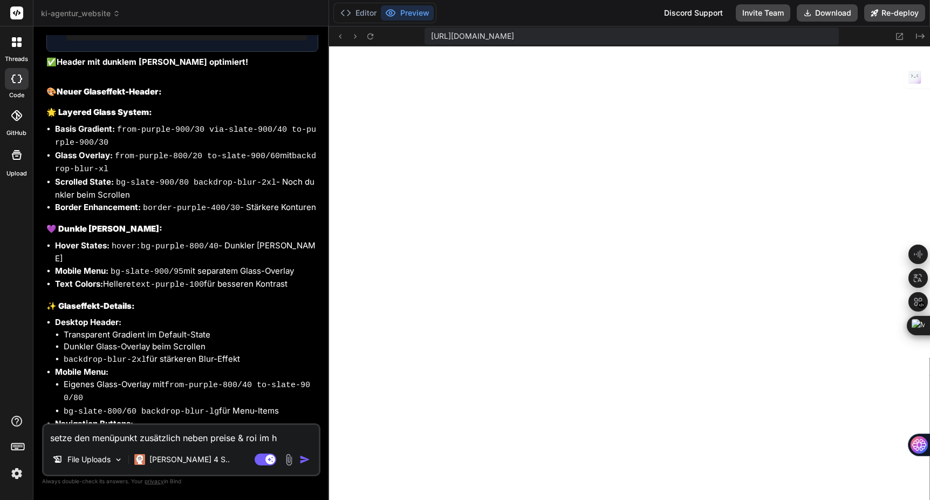
type textarea "x"
type textarea "setze den menüpunkt zusätzlich neben preise & roi im hau"
type textarea "x"
type textarea "setze den menüpunkt zusätzlich neben preise & roi im haup"
type textarea "x"
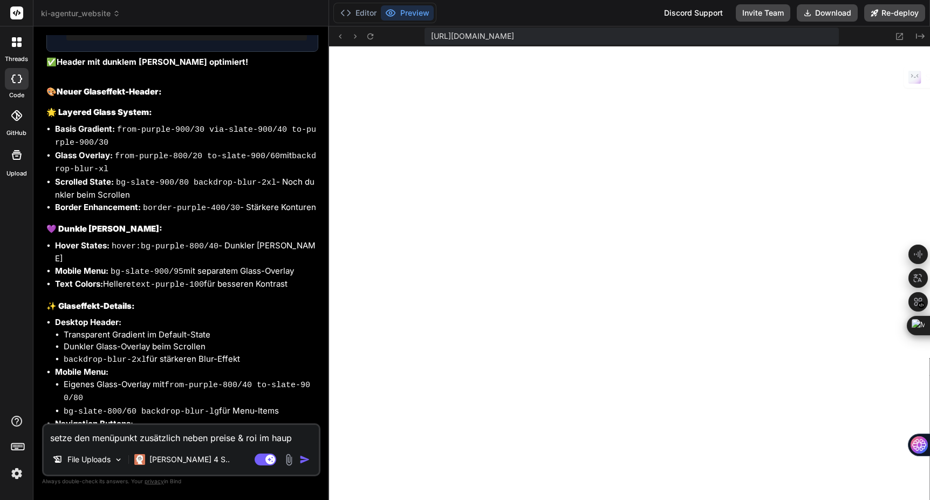
type textarea "setze den menüpunkt zusätzlich neben preise & roi im haupt"
type textarea "x"
type textarea "setze den menüpunkt zusätzlich neben preise & roi im hauptm"
type textarea "x"
type textarea "setze den menüpunkt zusätzlich neben preise & roi im hauptme"
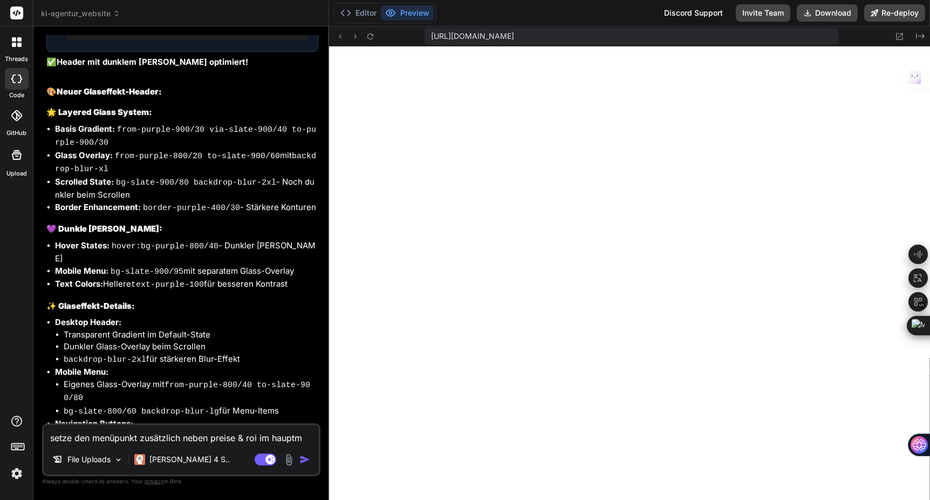
type textarea "x"
type textarea "setze den menüpunkt zusätzlich neben preise & roi im hauptmen"
type textarea "x"
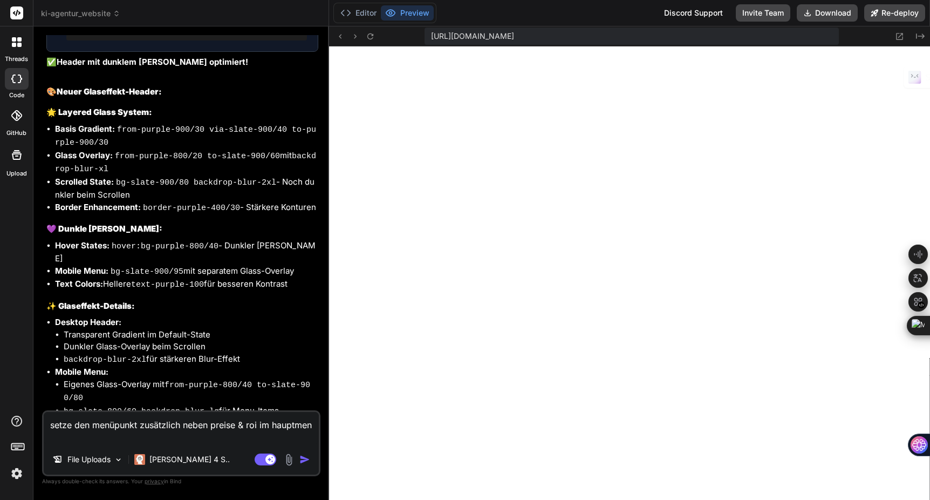
type textarea "setze den menüpunkt zusätzlich neben preise & roi im hauptmenü"
type textarea "x"
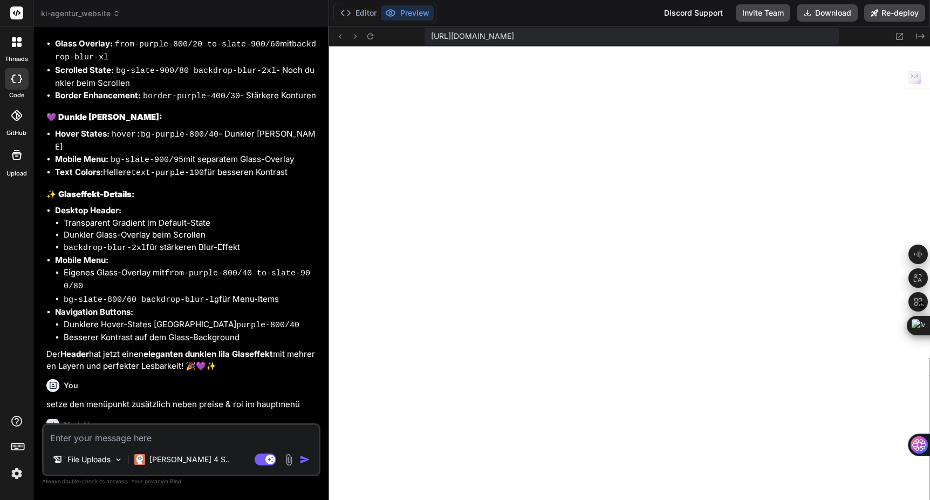
scroll to position [2891, 0]
type textarea "x"
click at [228, 458] on div "Click to open Workbench" at bounding box center [174, 462] width 232 height 9
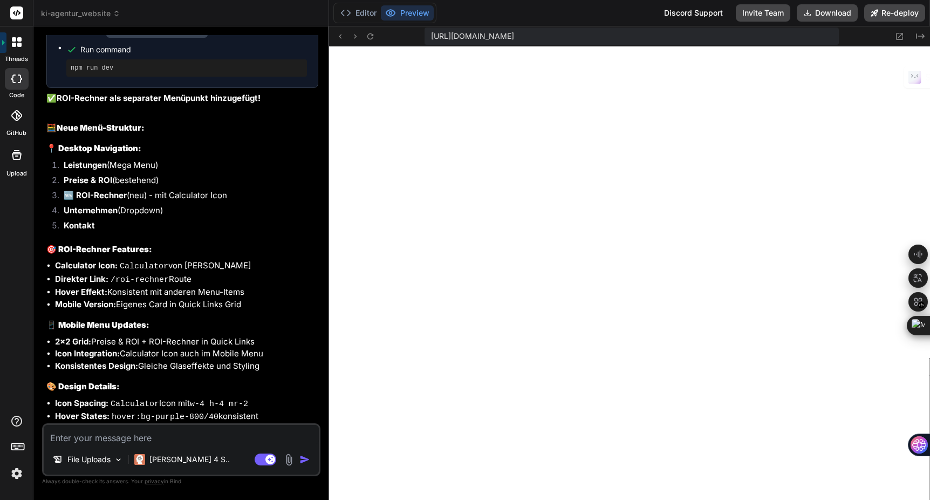
scroll to position [1589, 0]
click at [342, 37] on icon at bounding box center [340, 36] width 9 height 9
click at [87, 435] on textarea at bounding box center [181, 434] width 275 height 19
type textarea "i"
type textarea "x"
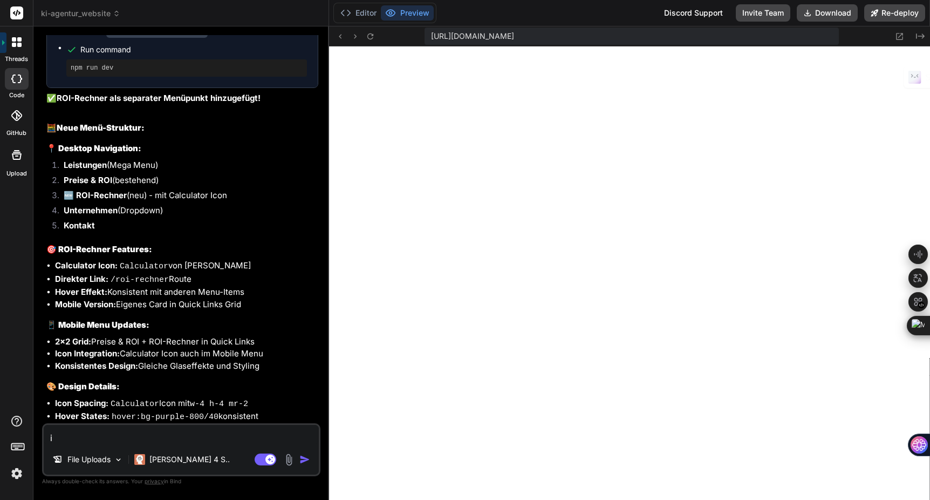
type textarea "ic"
type textarea "x"
type textarea "ich"
type textarea "x"
type textarea "ich"
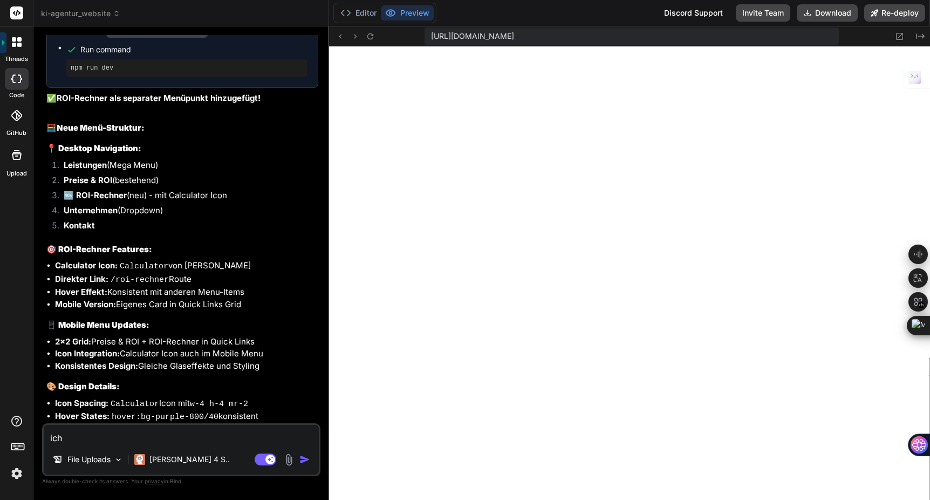
type textarea "x"
type textarea "ich m"
type textarea "x"
type textarea "ich me"
type textarea "x"
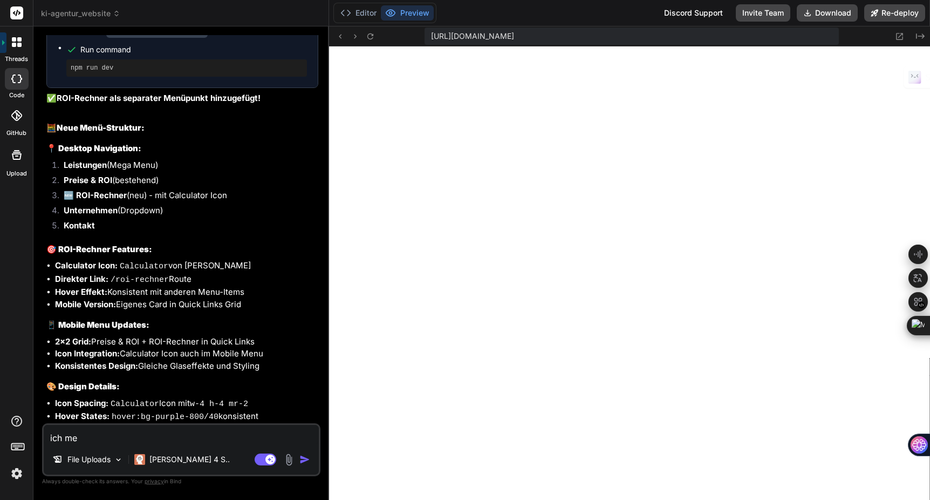
type textarea "ich mei"
type textarea "x"
type textarea "ich mein"
type textarea "x"
type textarea "ich meint"
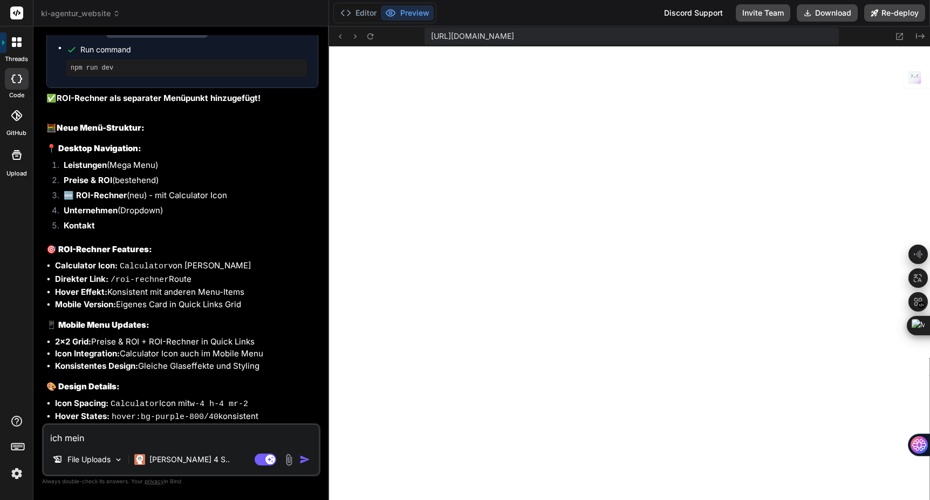
type textarea "x"
type textarea "ich meinte"
type textarea "x"
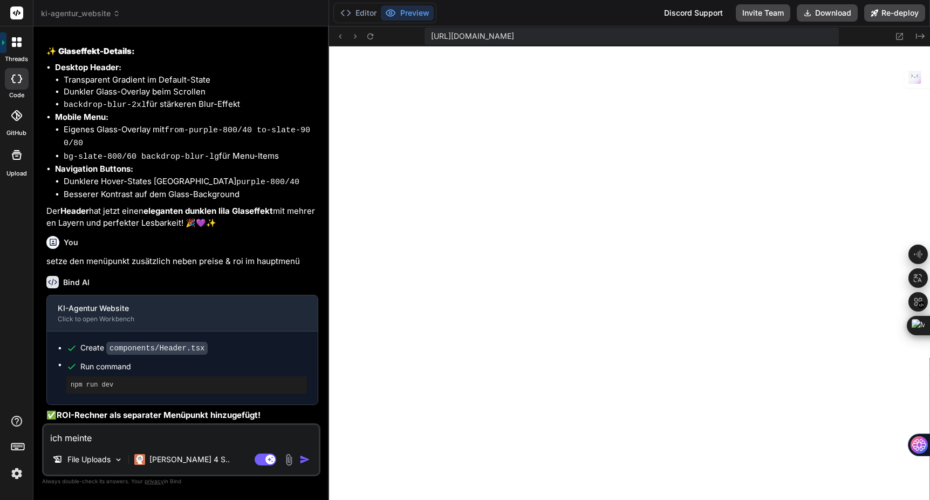
scroll to position [3039, 0]
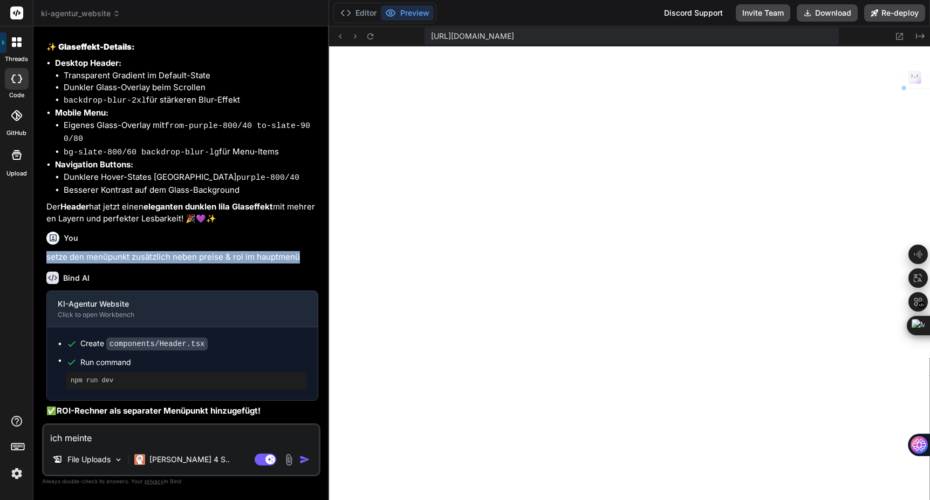
drag, startPoint x: 300, startPoint y: 193, endPoint x: 43, endPoint y: 196, distance: 256.4
click at [43, 196] on div "You die floating orbs etwas stärker im headermeünu Services mit megamenu. der f…" at bounding box center [181, 267] width 278 height 464
copy p "setze den menüpunkt zusätzlich neben preise & roi im hauptmenü"
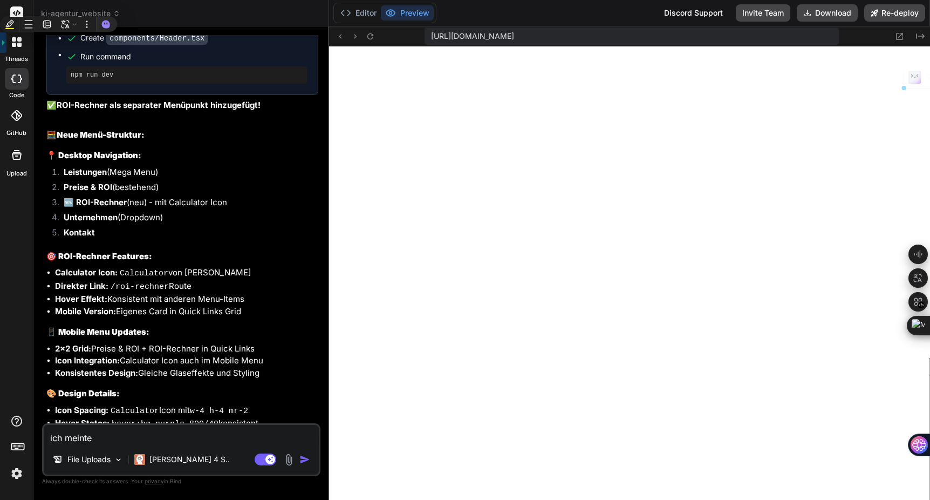
scroll to position [3351, 0]
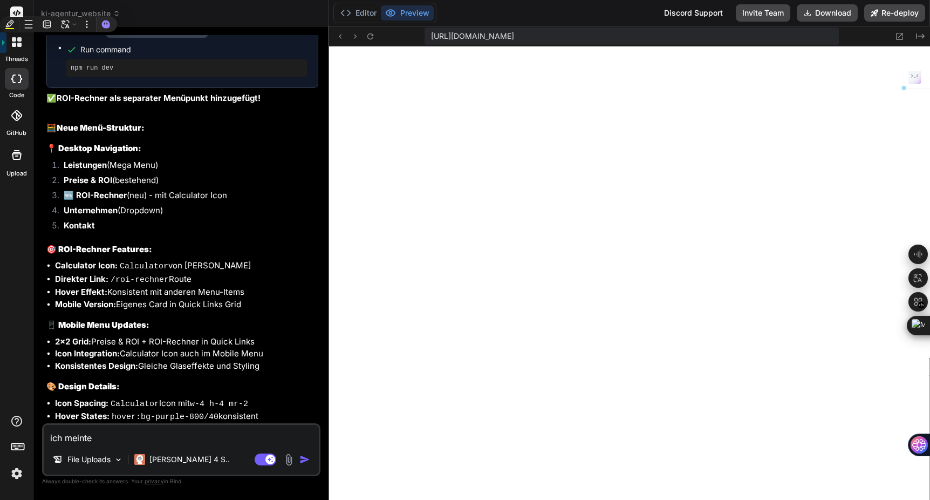
click at [134, 438] on textarea "ich meinte" at bounding box center [181, 434] width 275 height 19
type textarea "ich meinte"
type textarea "x"
paste textarea "setze den menüpunkt zusätzlich neben preise & roi im hauptmenü"
type textarea "ich meinte setze den menüpunkt zusätzlich neben preise & roi im hauptmenü"
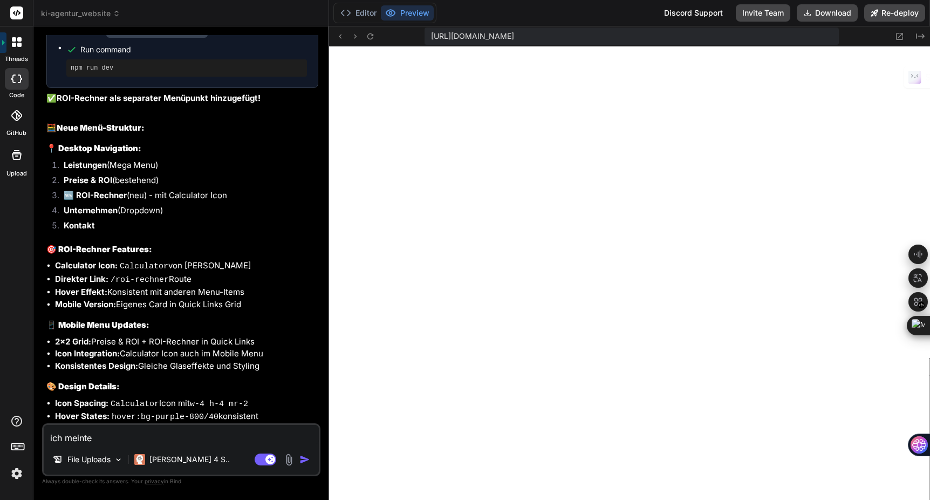
type textarea "x"
click at [185, 423] on textarea "ich meinte setze den menüpunkt zusätzlich neben preise & roi im hauptmenü" at bounding box center [181, 428] width 275 height 32
type textarea "ich meinte setze den menüpunkt "zusätzlich neben preise & roi im hauptmenü"
type textarea "x"
type textarea "ich meinte setze den menüpunkt "Bzusätzlich neben preise & roi im hauptmenü"
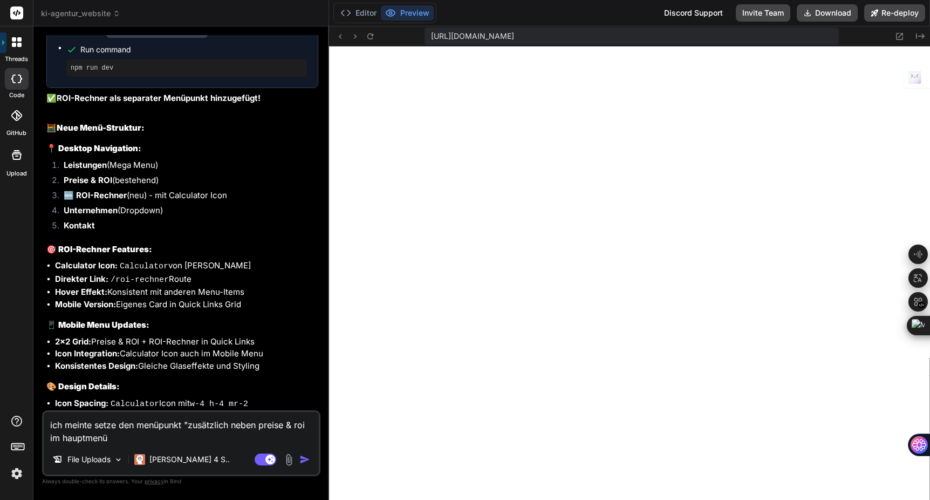
type textarea "x"
type textarea "ich meinte setze den menüpunkt "Blzusätzlich neben preise & roi im hauptmenü"
type textarea "x"
type textarea "ich meinte setze den menüpunkt "Blozusätzlich neben preise & roi im hauptmenü"
click at [163, 440] on textarea "ich meinte setze den menüpunkt "Blog" zusätzlich neben preise & roi im hauptmenü" at bounding box center [181, 428] width 275 height 32
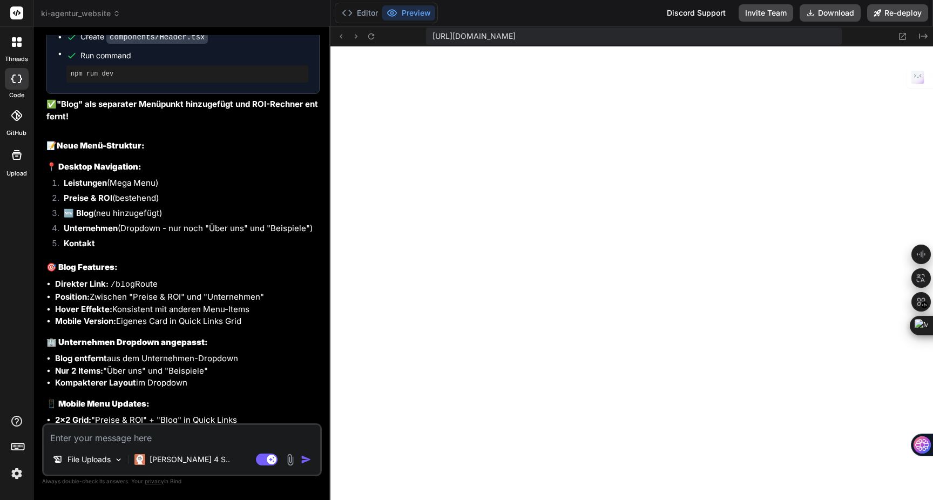
scroll to position [1887, 0]
click at [124, 440] on textarea at bounding box center [182, 434] width 276 height 19
click at [339, 35] on icon at bounding box center [340, 36] width 9 height 9
click at [367, 17] on button "Editor" at bounding box center [359, 12] width 45 height 15
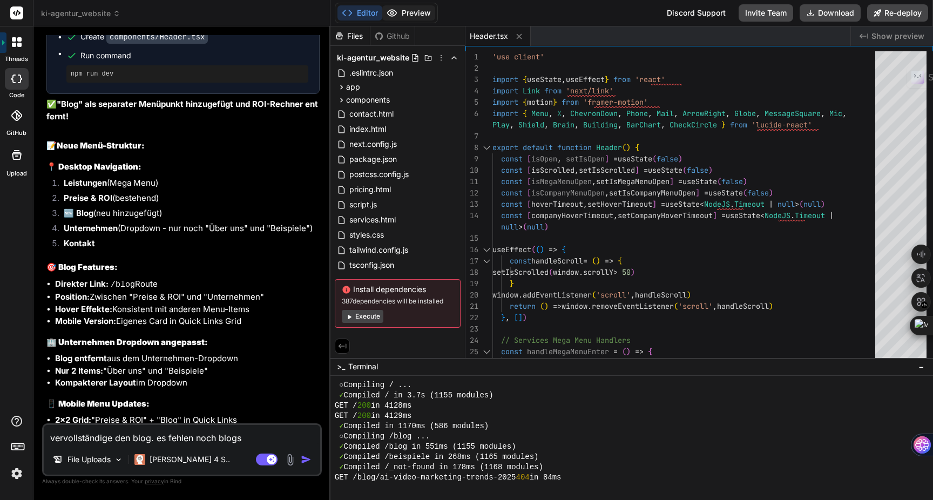
click at [400, 16] on button "Preview" at bounding box center [408, 12] width 53 height 15
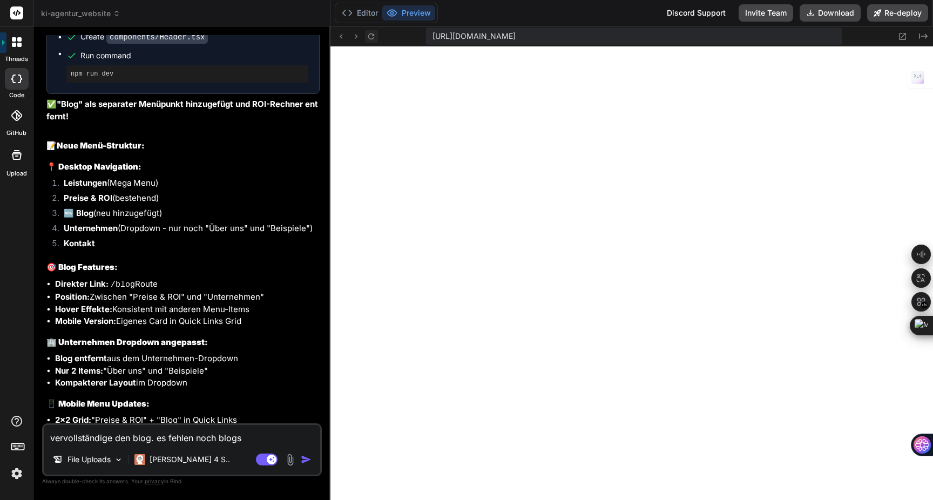
click at [371, 33] on icon at bounding box center [370, 36] width 9 height 9
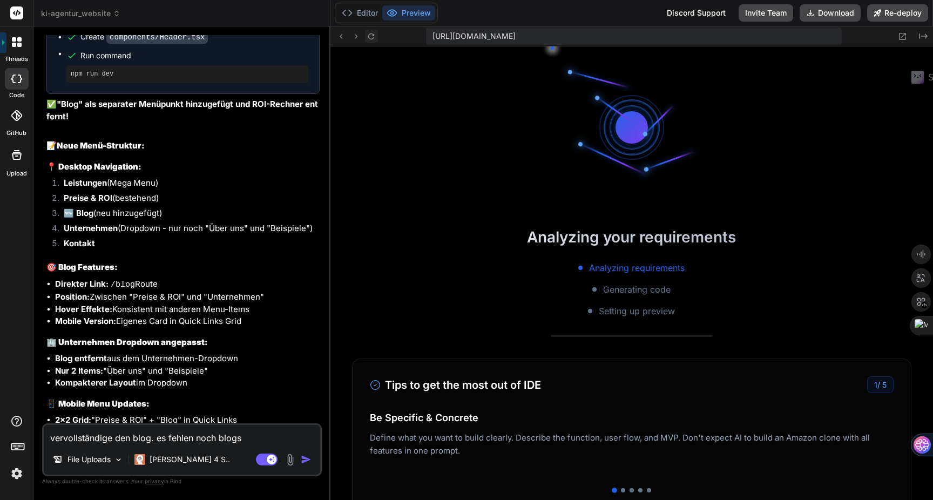
scroll to position [1897, 0]
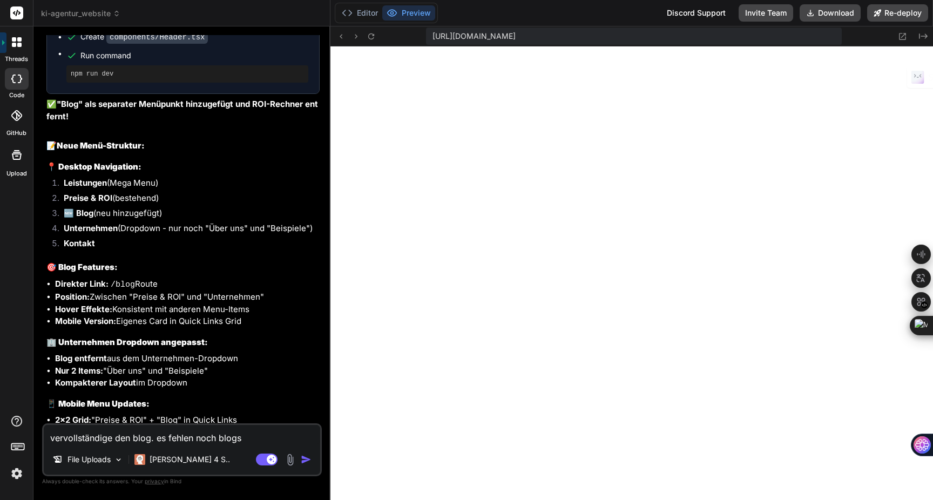
click at [265, 436] on textarea "vervollständige den blog. es fehlen noch blogs" at bounding box center [182, 434] width 276 height 19
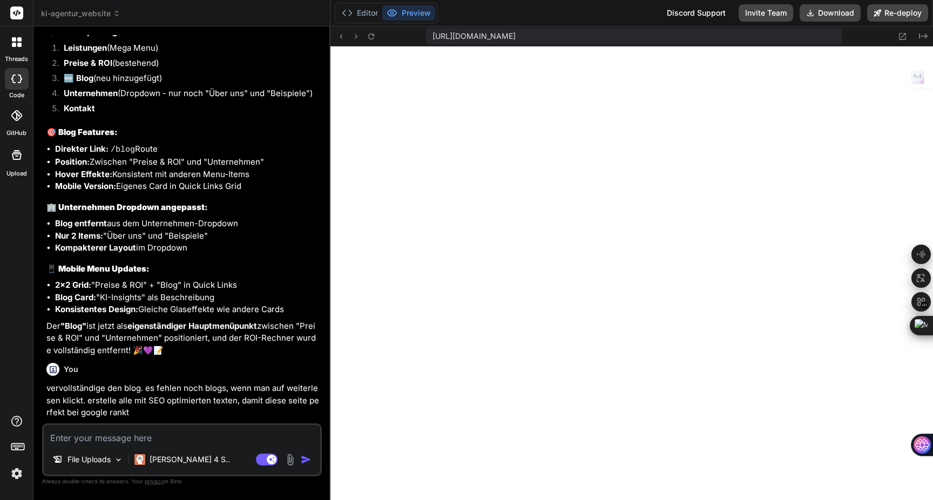
scroll to position [4071, 0]
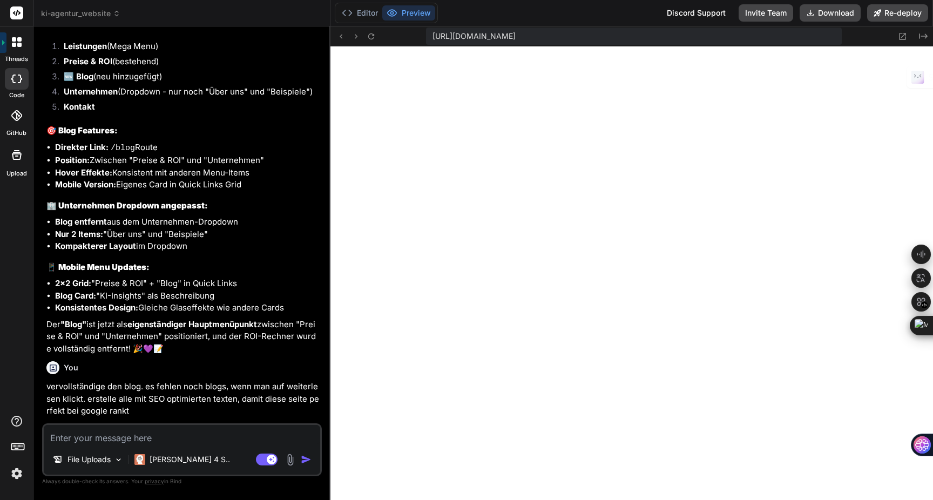
click at [12, 478] on img at bounding box center [17, 473] width 18 height 18
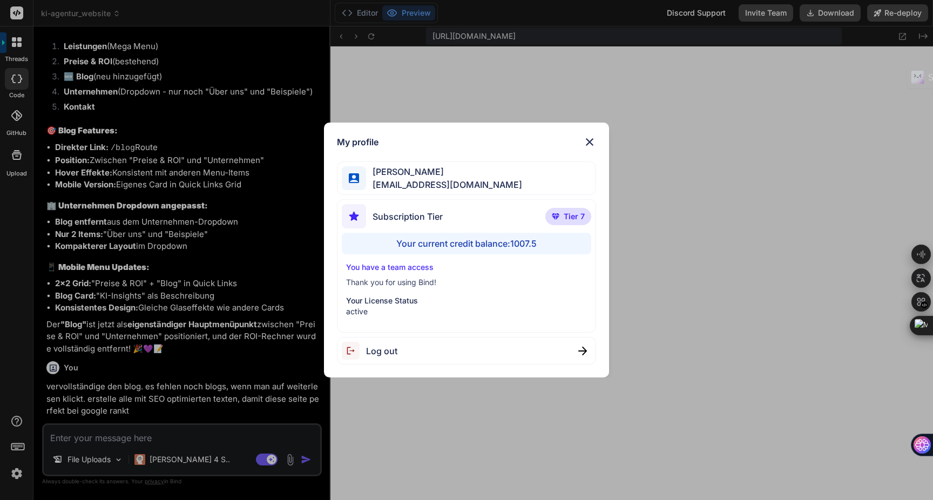
click at [679, 119] on div "My profile Kay Jaeger jaeger.digitallight@gmail.com Subscription Tier Tier 7 Yo…" at bounding box center [466, 250] width 933 height 500
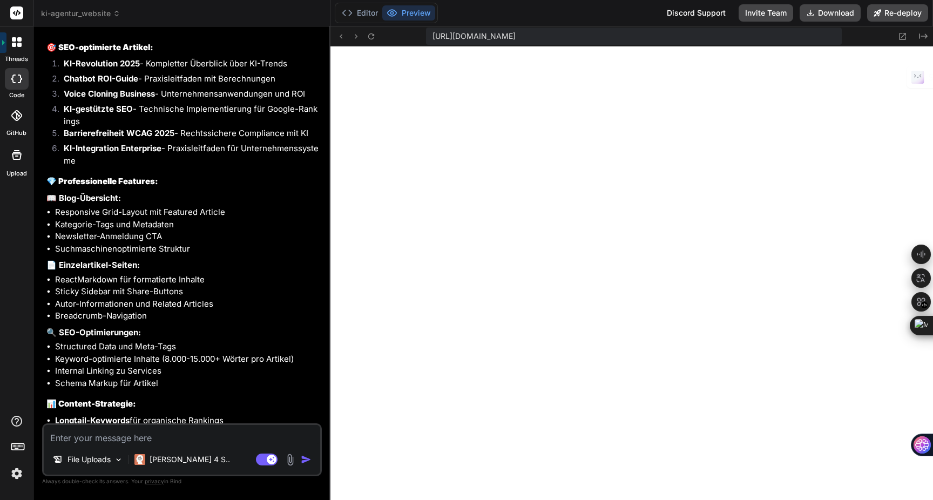
scroll to position [3343, 0]
click at [140, 433] on textarea at bounding box center [182, 434] width 276 height 19
paste textarea "Build Error Failed to compile ./app/blog/page.tsx NonErrorEmittedError: (Emitte…"
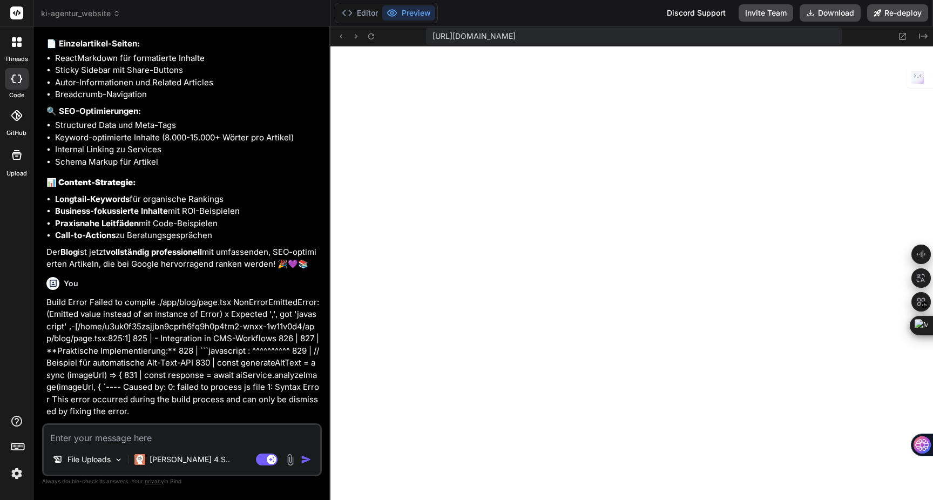
scroll to position [3979, 0]
click at [150, 440] on textarea at bounding box center [182, 434] width 276 height 19
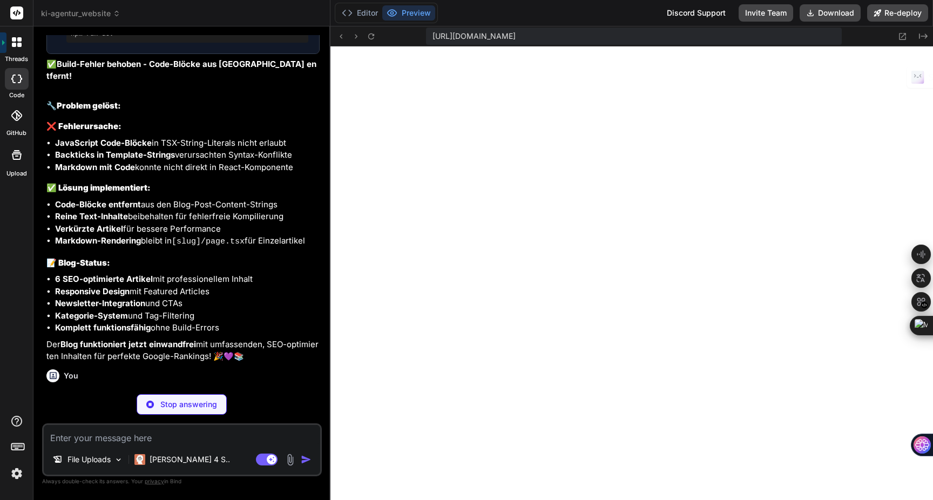
scroll to position [5459, 0]
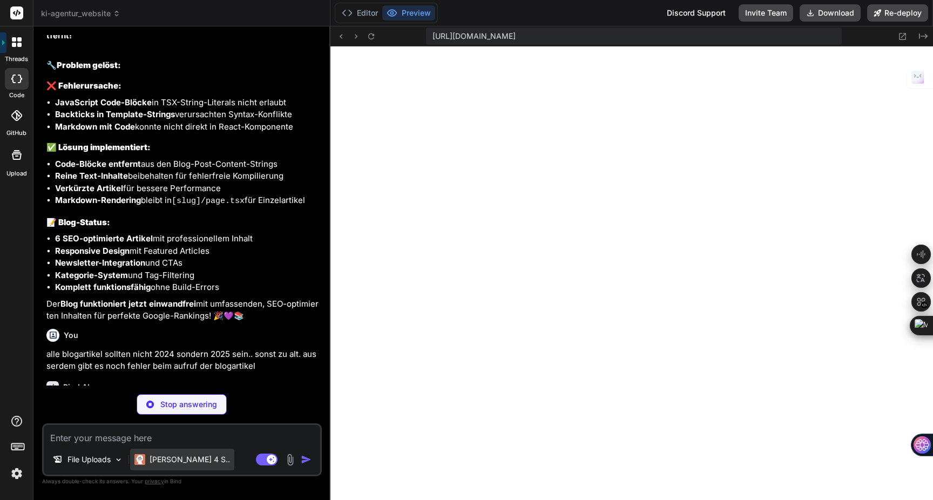
click at [175, 456] on p "[PERSON_NAME] 4 S.." at bounding box center [190, 459] width 80 height 11
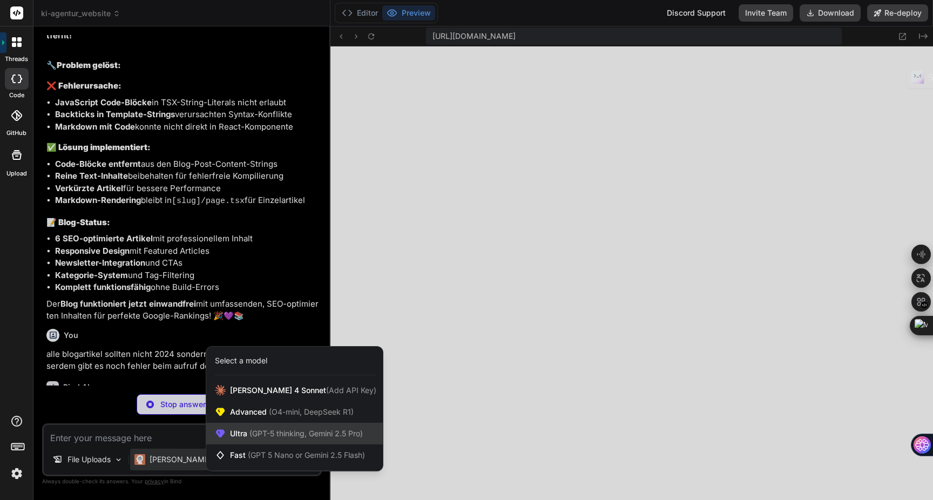
click at [265, 429] on span "(GPT-5 thinking, Gemini 2.5 Pro)" at bounding box center [305, 433] width 116 height 9
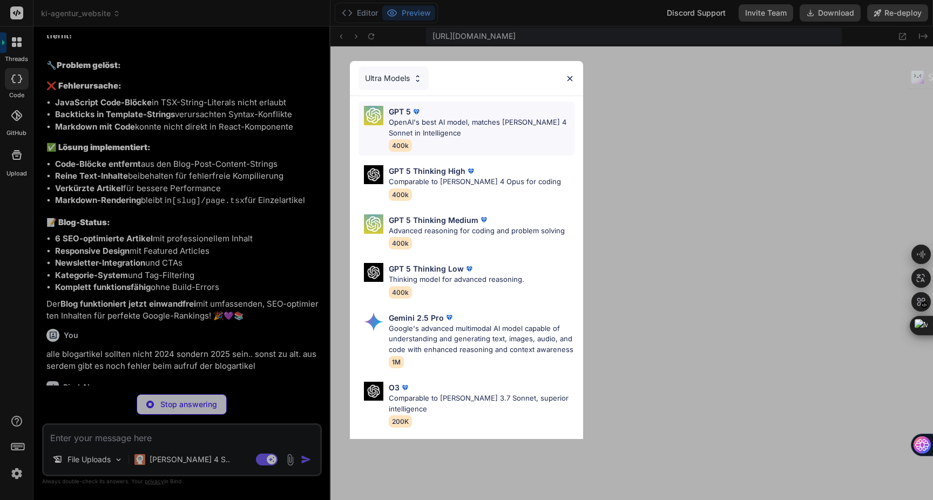
click at [479, 126] on p "OpenAI's best AI model, matches Claude 4 Sonnet in Intelligence" at bounding box center [482, 127] width 186 height 21
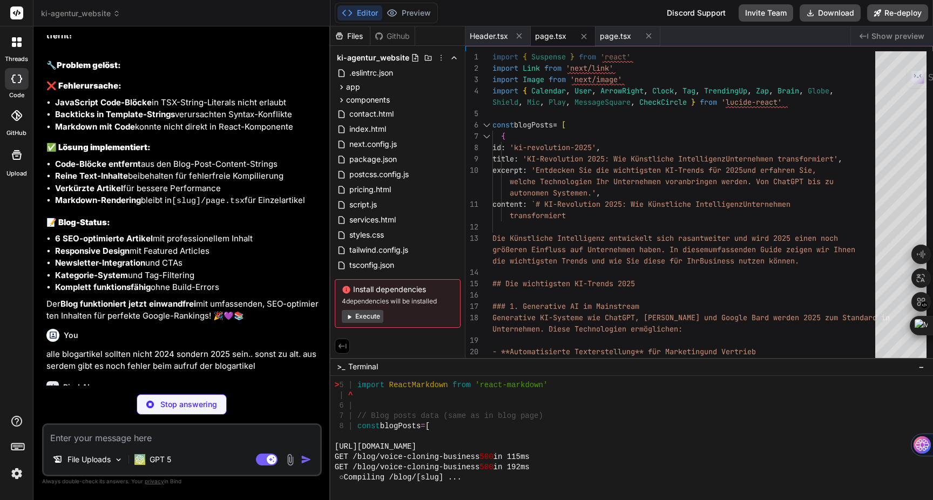
scroll to position [4143, 0]
click at [410, 11] on button "Preview" at bounding box center [408, 12] width 53 height 15
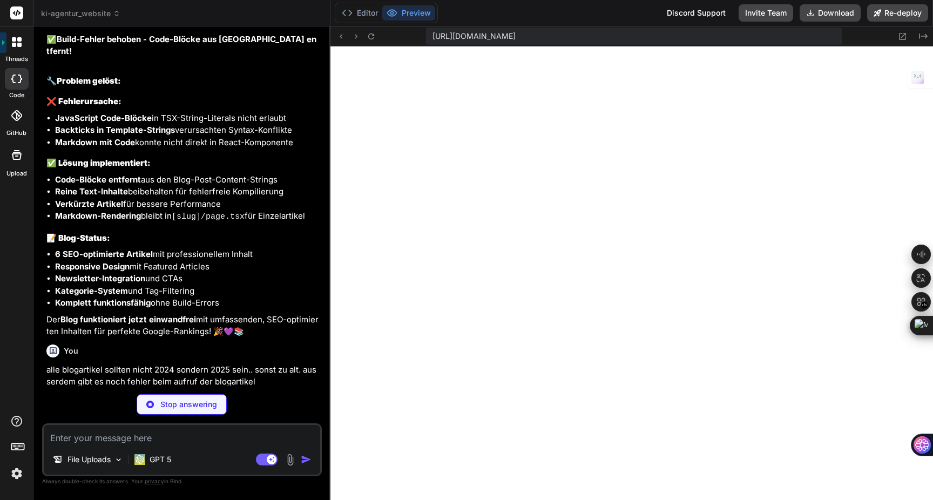
scroll to position [5476, 0]
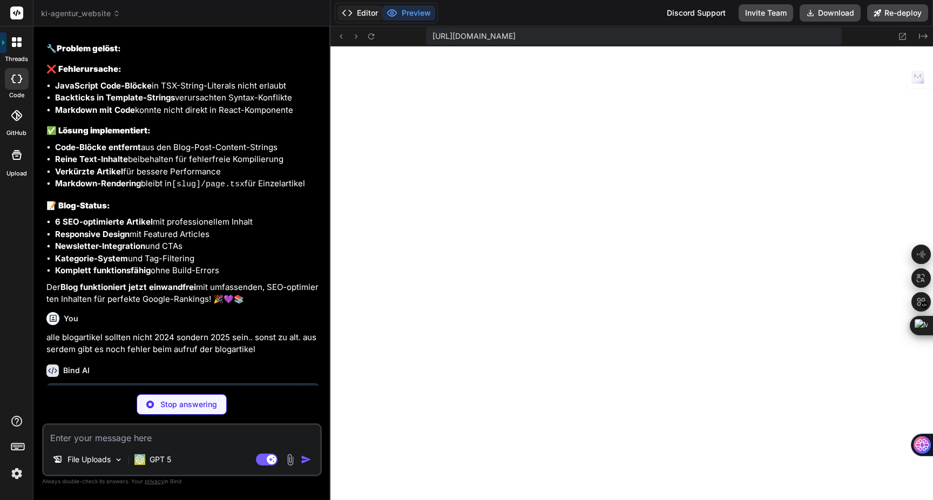
click at [373, 18] on button "Editor" at bounding box center [359, 12] width 45 height 15
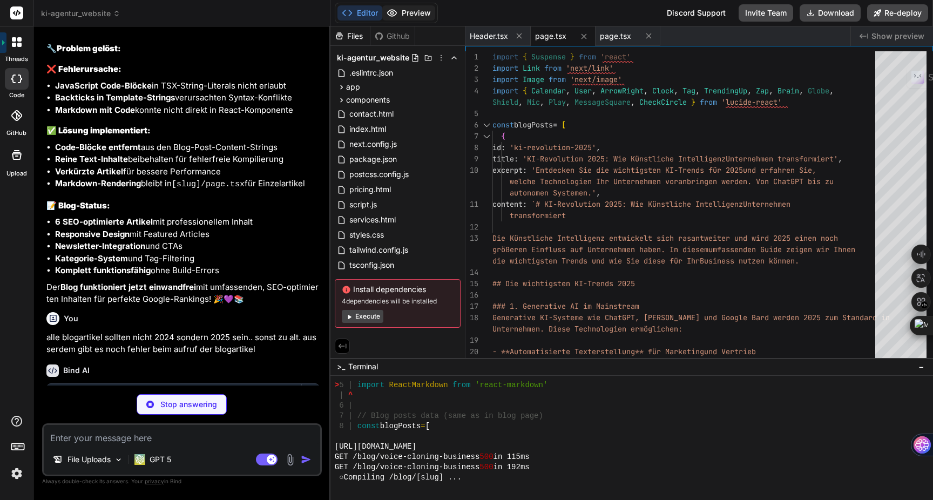
click at [404, 16] on button "Preview" at bounding box center [408, 12] width 53 height 15
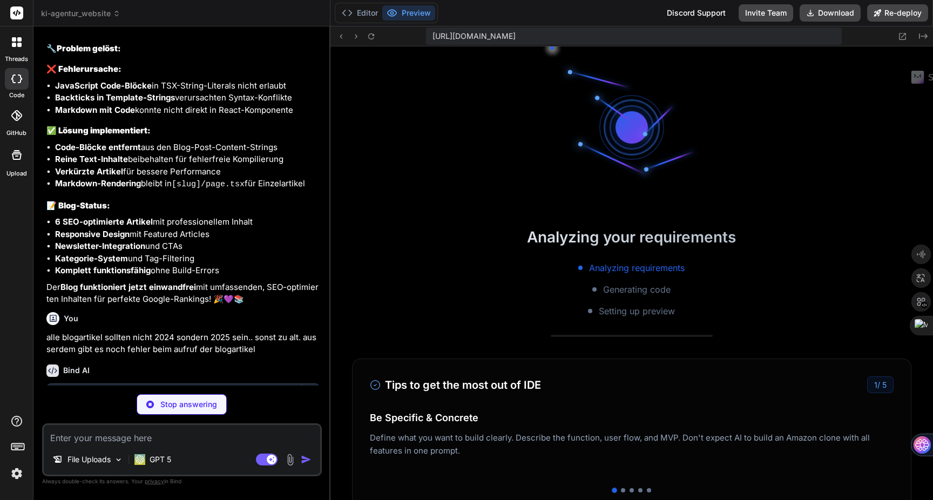
scroll to position [4399, 0]
